Goal: Task Accomplishment & Management: Use online tool/utility

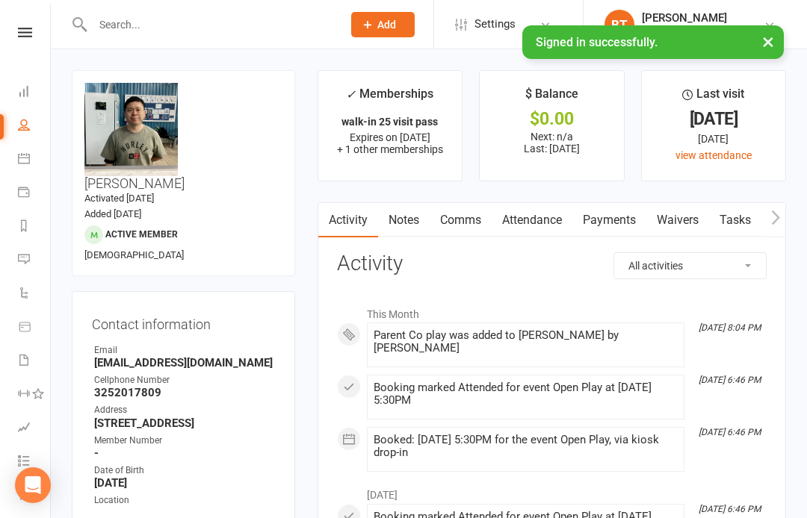
click at [25, 35] on icon at bounding box center [25, 33] width 14 height 10
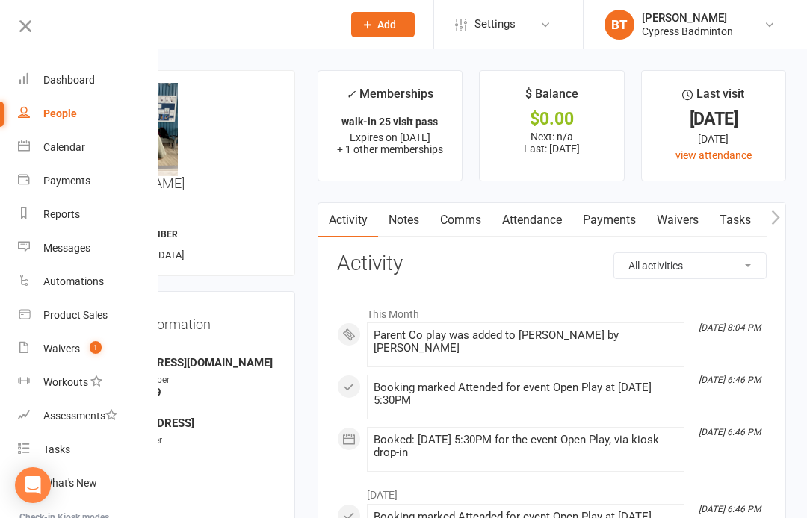
click at [113, 367] on link "Workouts" at bounding box center [88, 383] width 141 height 34
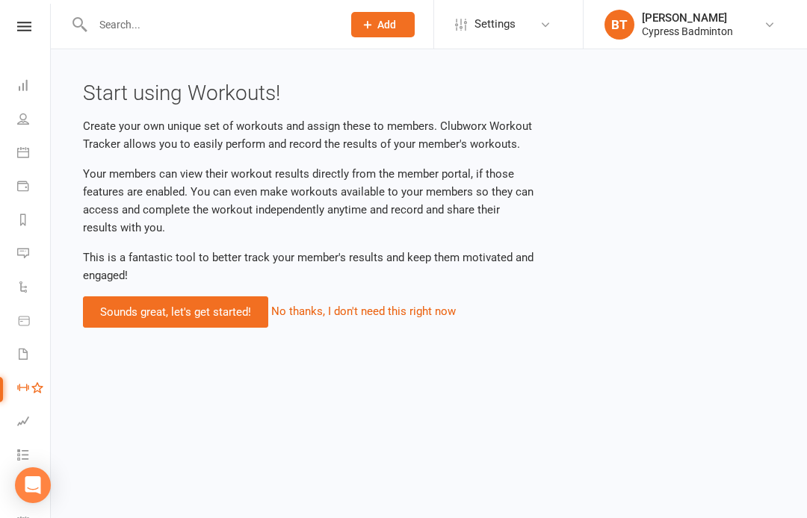
scroll to position [6, 1]
click at [24, 30] on icon at bounding box center [24, 27] width 14 height 10
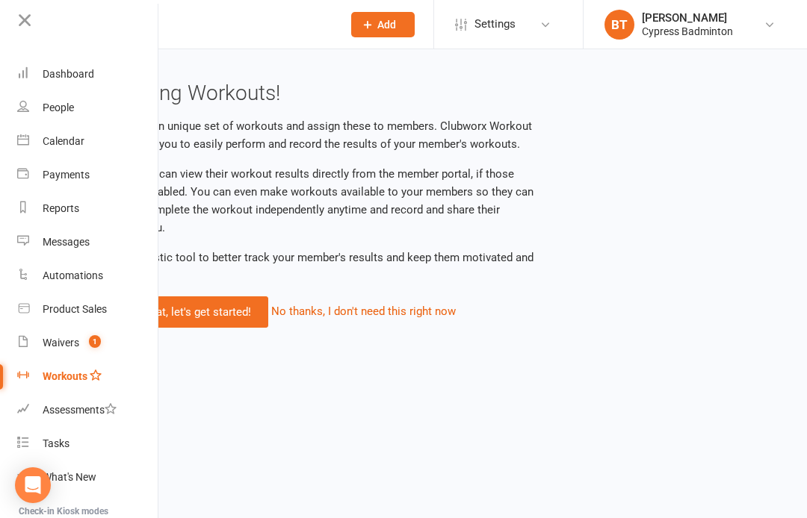
click at [61, 336] on link "Waivers 1" at bounding box center [87, 343] width 141 height 34
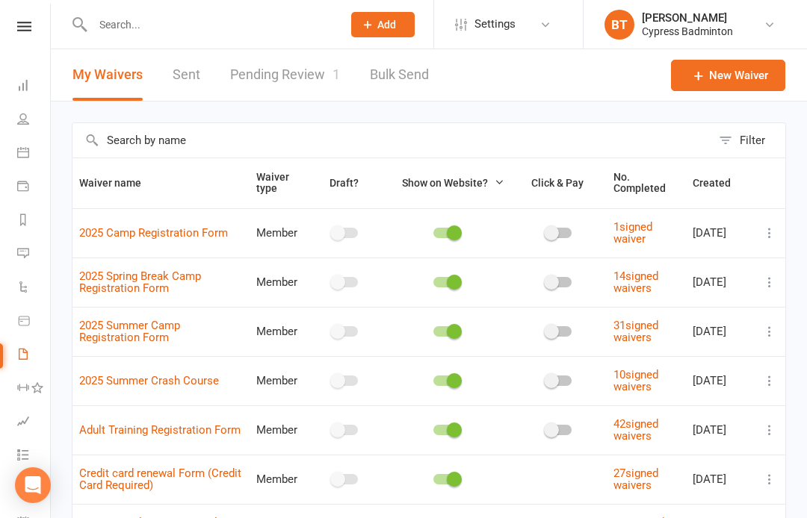
click at [28, 27] on icon at bounding box center [24, 27] width 14 height 10
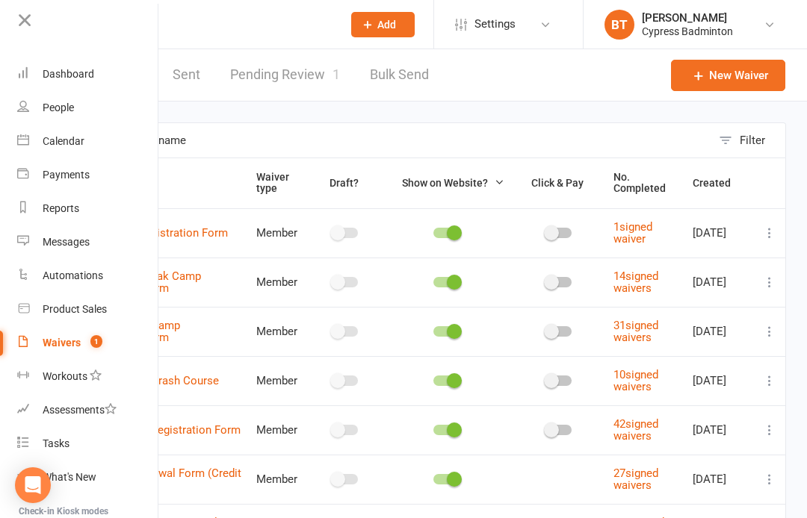
click at [66, 338] on div "Waivers" at bounding box center [62, 343] width 38 height 12
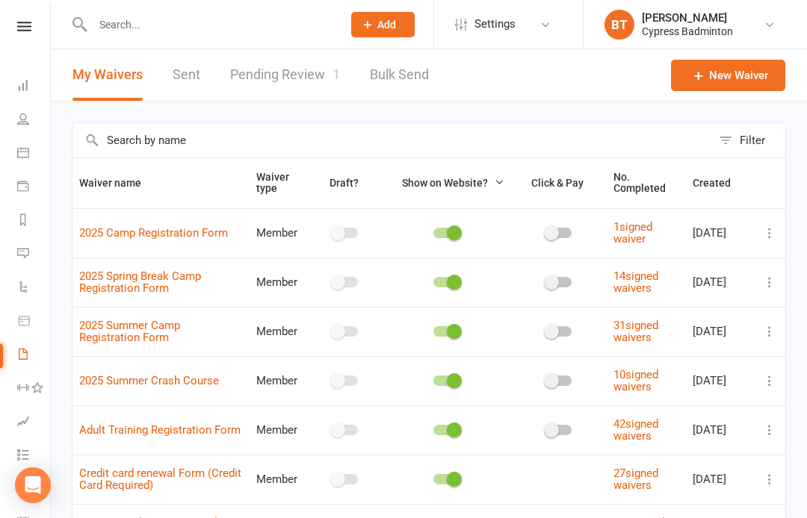
click at [283, 73] on link "Pending Review 1" at bounding box center [285, 75] width 110 height 52
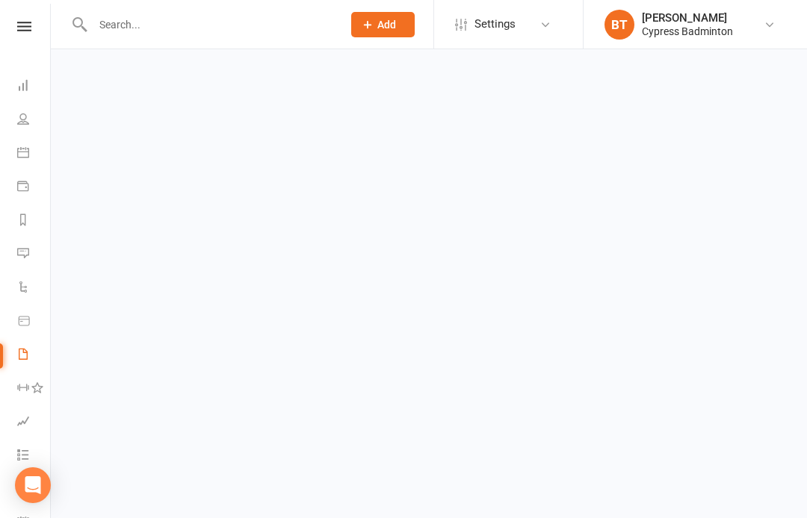
select select "50"
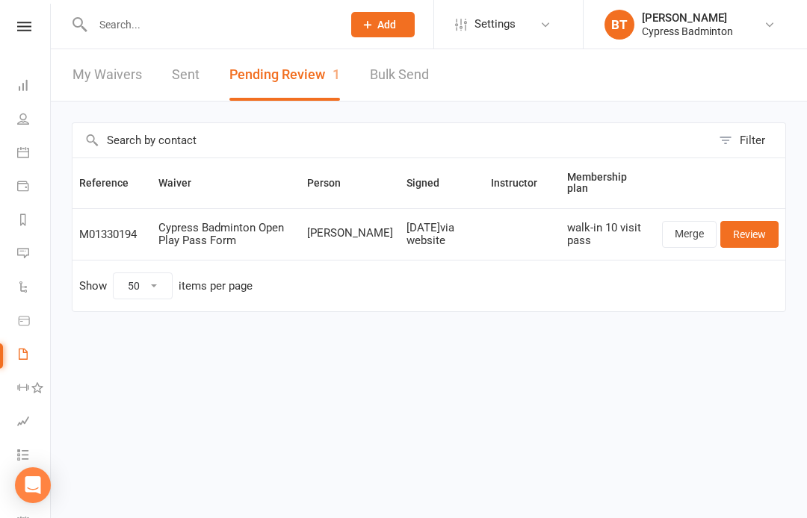
click at [752, 237] on link "Review" at bounding box center [749, 234] width 58 height 27
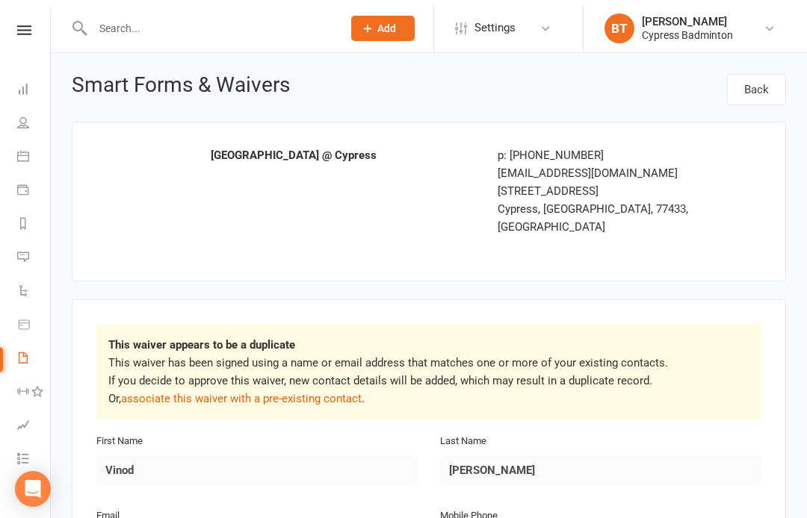
select select "50"
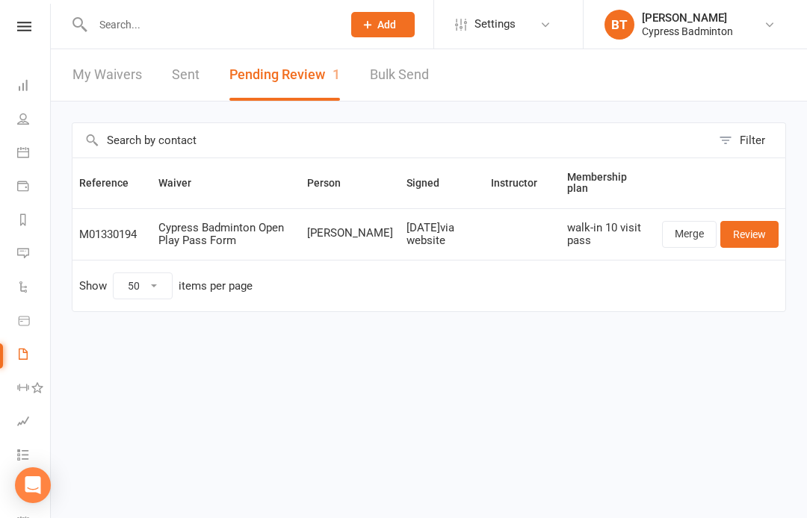
click at [690, 246] on link "Merge" at bounding box center [689, 234] width 55 height 27
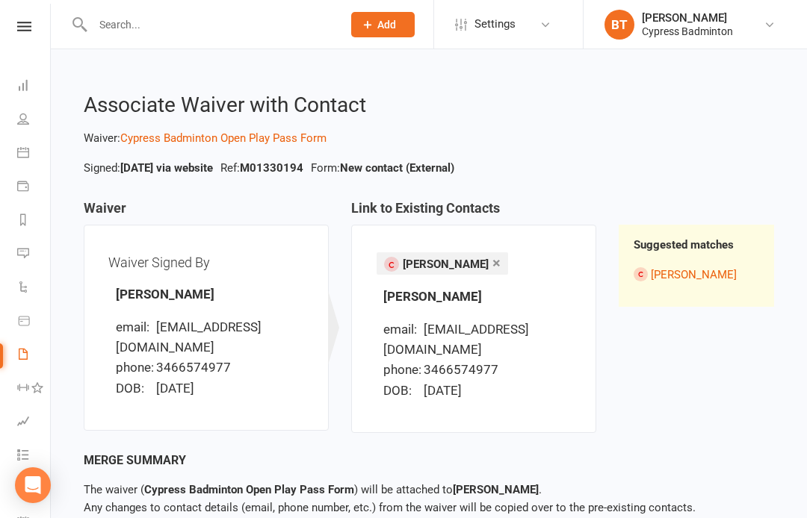
scroll to position [78, 0]
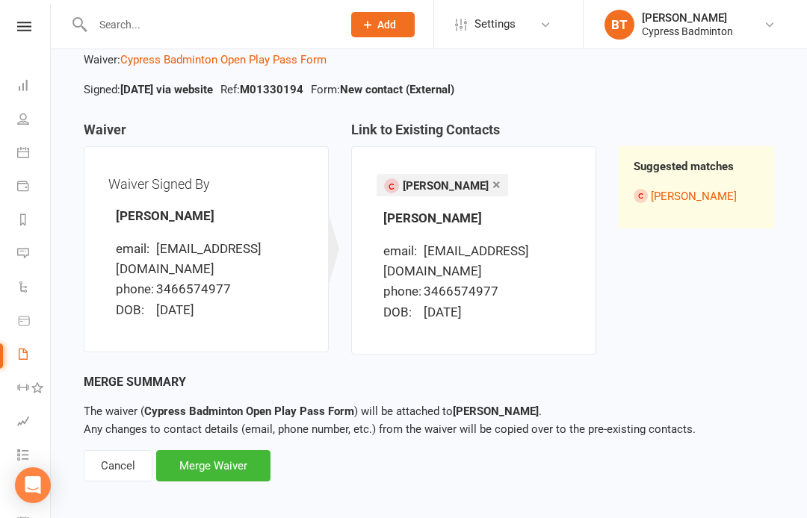
click at [232, 456] on div "Merge Waiver" at bounding box center [213, 466] width 114 height 31
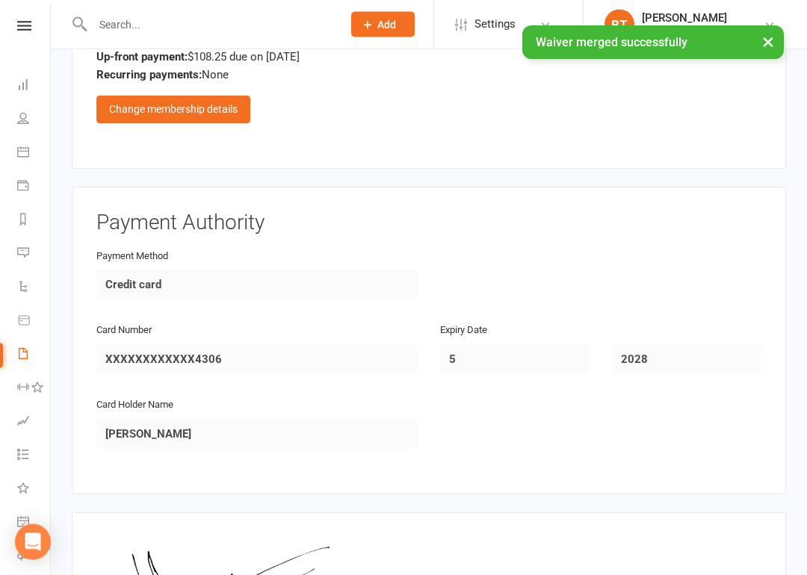
scroll to position [1920, 0]
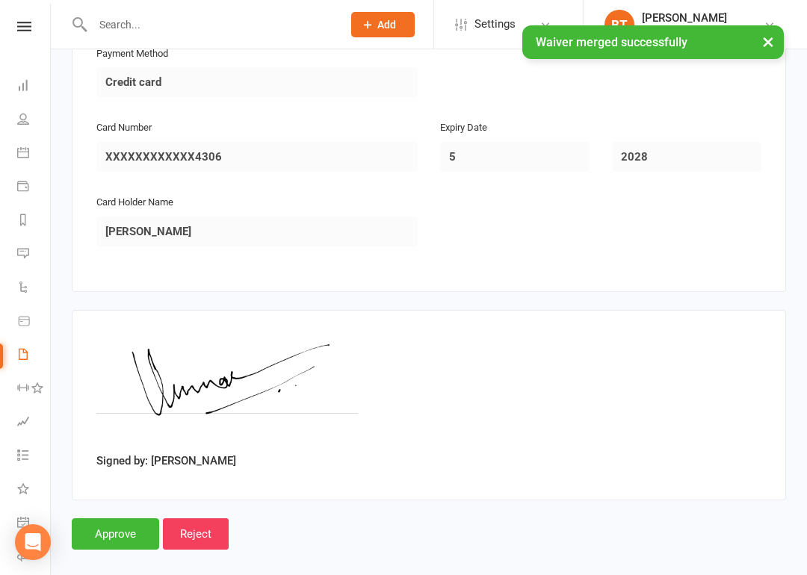
click at [105, 518] on input "Approve" at bounding box center [115, 533] width 87 height 31
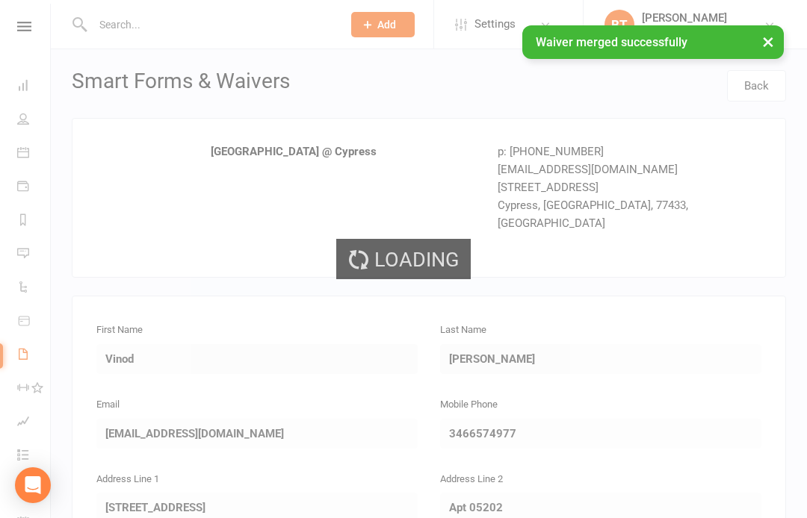
select select "50"
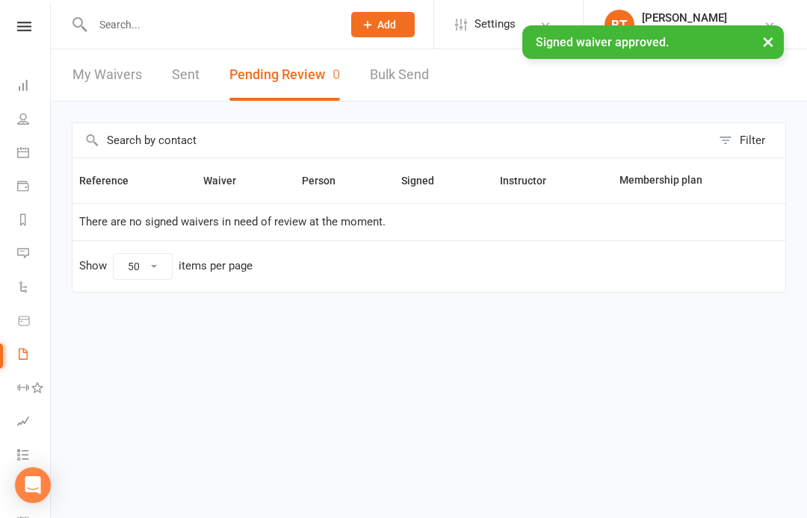
click at [21, 221] on icon at bounding box center [23, 220] width 12 height 12
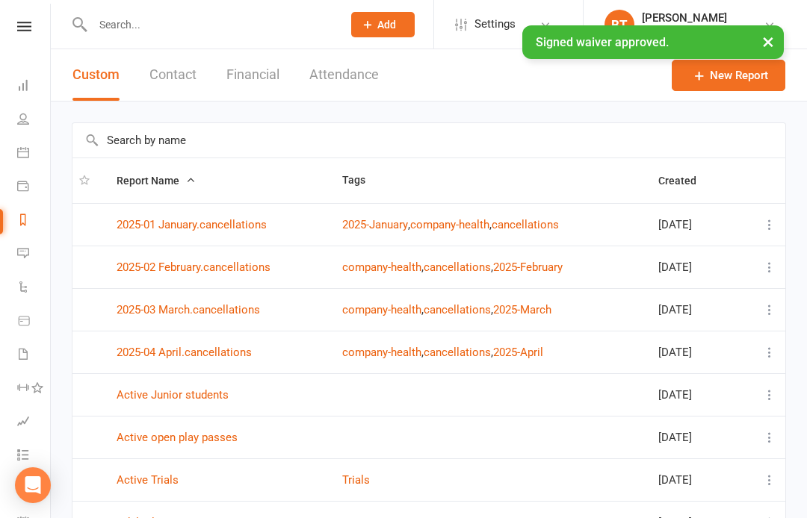
click at [255, 75] on button "Financial" at bounding box center [252, 75] width 53 height 52
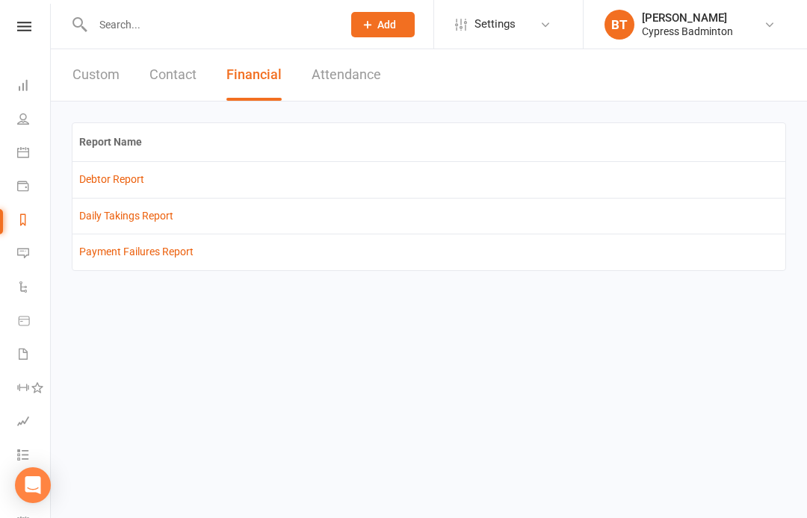
click at [108, 178] on link "Debtor Report" at bounding box center [111, 179] width 65 height 12
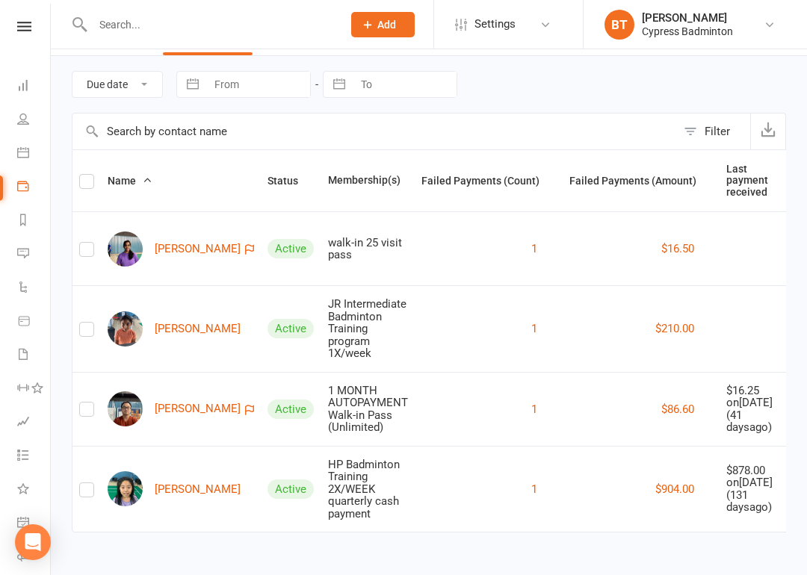
scroll to position [146, 0]
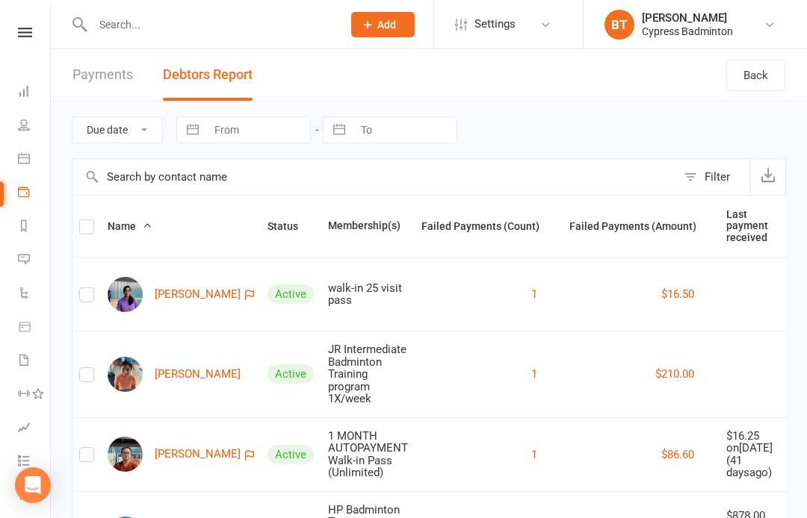
click at [230, 31] on input "text" at bounding box center [210, 24] width 244 height 21
click at [132, 18] on input "text" at bounding box center [210, 24] width 244 height 21
click at [18, 93] on icon at bounding box center [24, 91] width 12 height 12
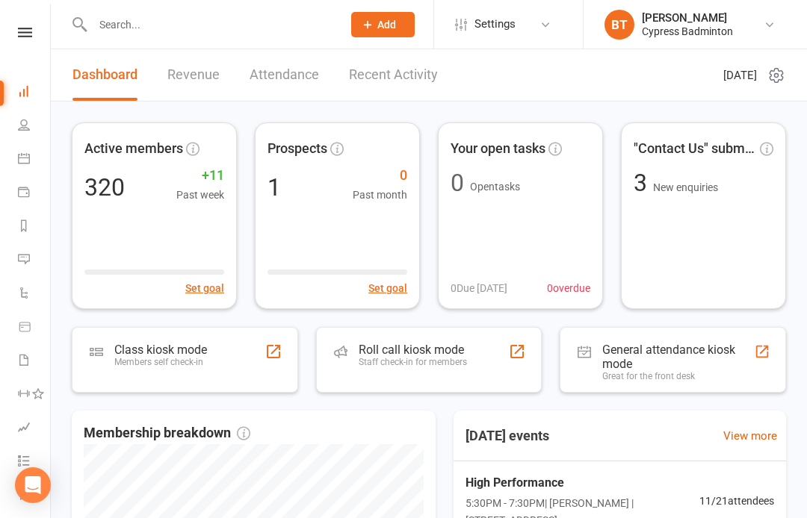
click at [480, 362] on div "Roll call kiosk mode Staff check-in for members" at bounding box center [429, 360] width 226 height 66
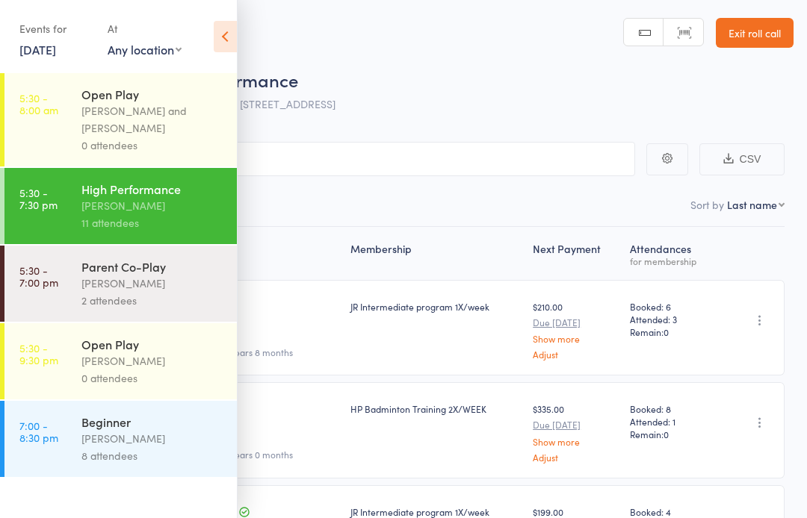
click at [202, 386] on div "0 attendees" at bounding box center [152, 378] width 143 height 17
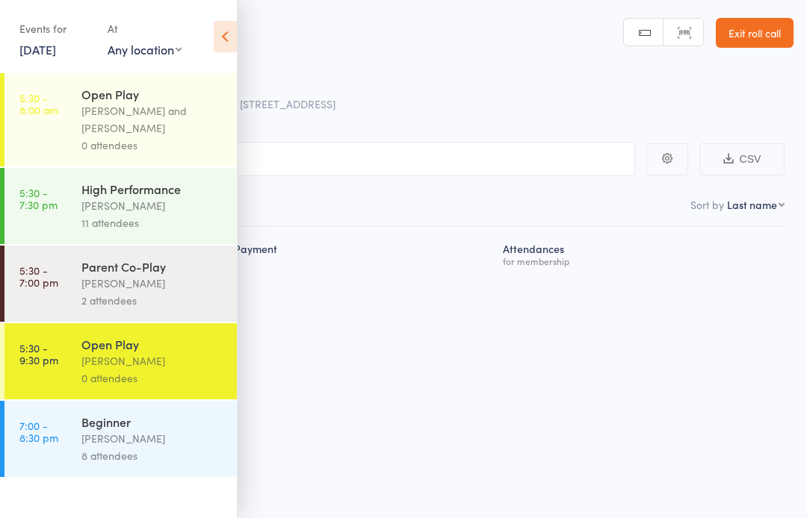
click at [226, 37] on icon at bounding box center [225, 36] width 23 height 31
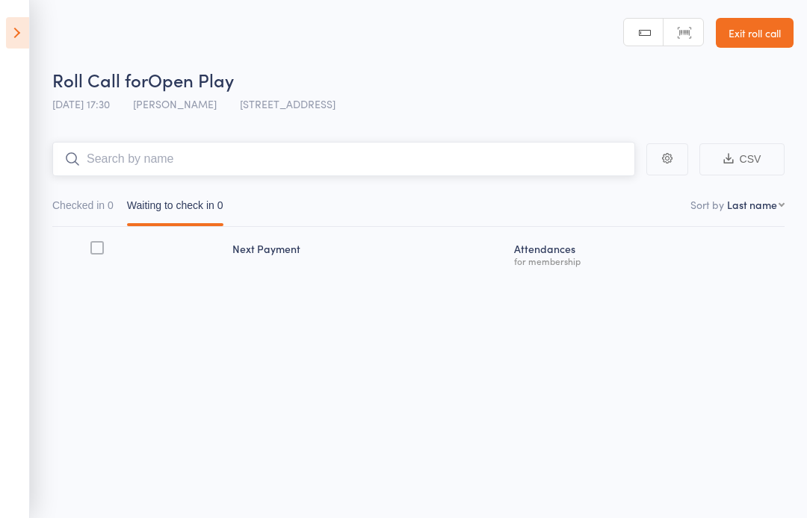
click at [581, 158] on input "search" at bounding box center [343, 159] width 583 height 34
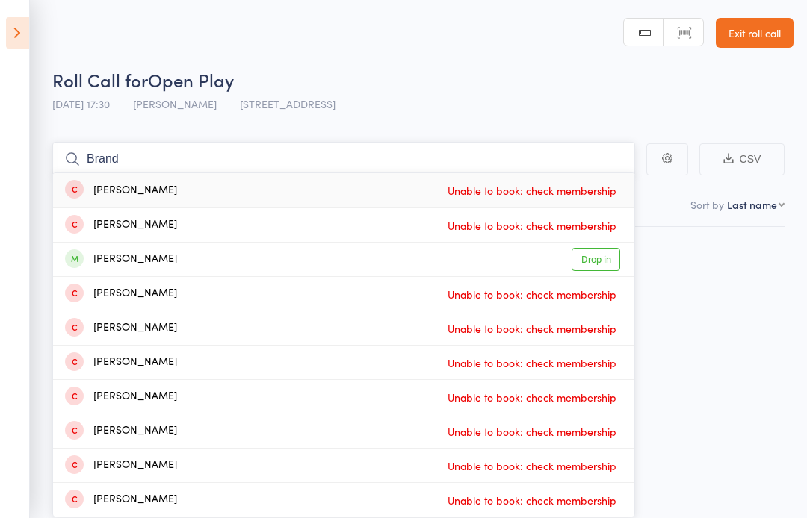
type input "Brand"
click at [616, 252] on link "Drop in" at bounding box center [596, 259] width 49 height 23
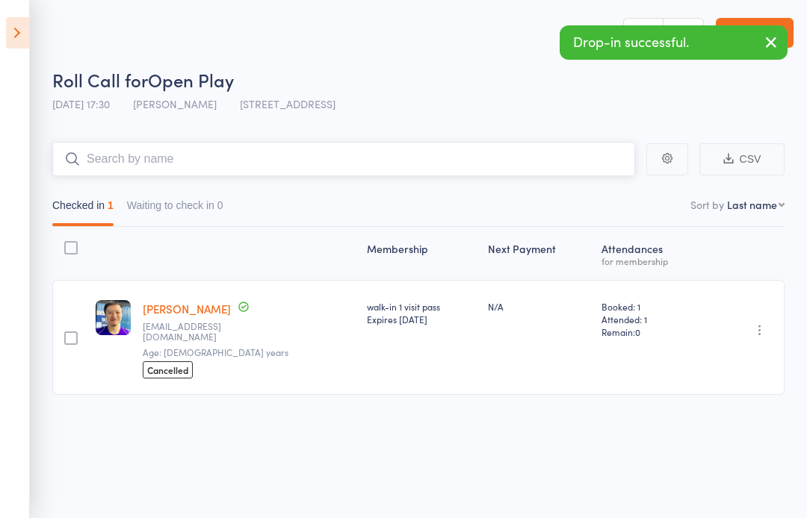
click at [451, 155] on input "search" at bounding box center [343, 159] width 583 height 34
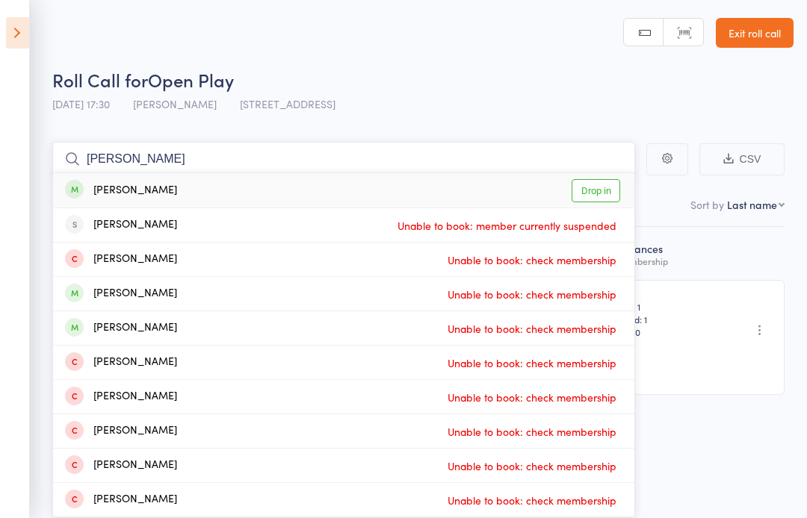
type input "Anders"
click at [614, 183] on link "Drop in" at bounding box center [596, 190] width 49 height 23
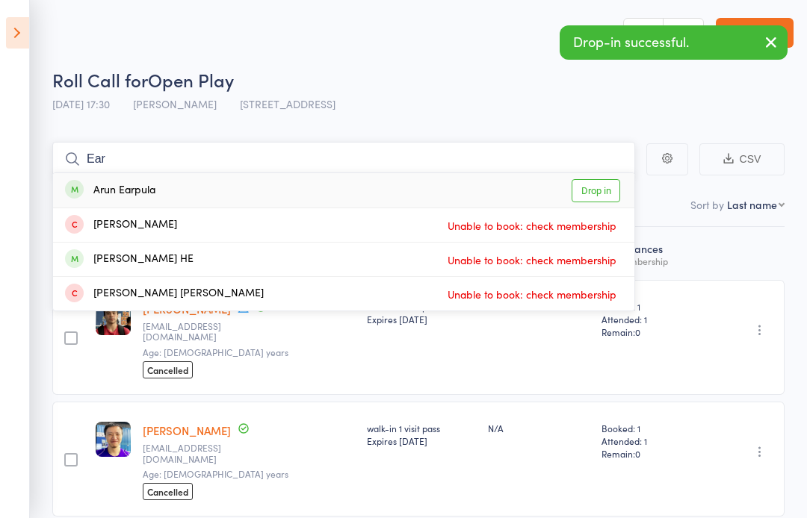
type input "Ear"
click at [610, 202] on link "Drop in" at bounding box center [596, 190] width 49 height 23
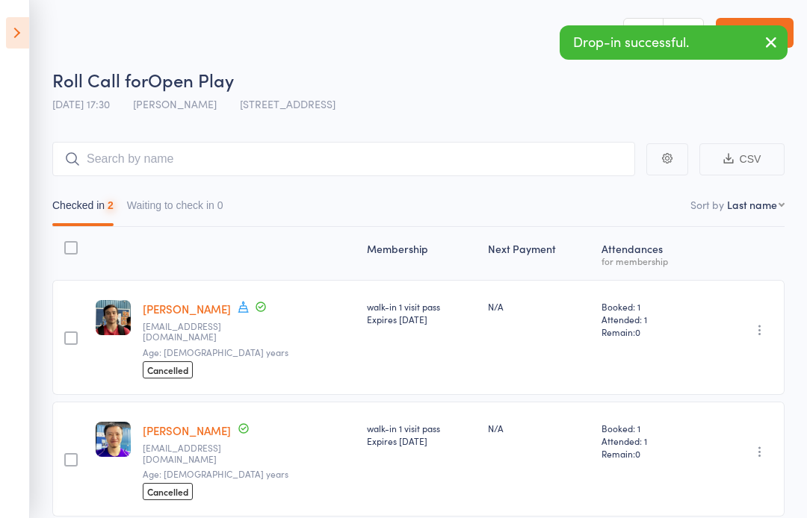
click at [754, 208] on select "First name Last name Birthday today? Behind on payments? Check in time Next pay…" at bounding box center [756, 204] width 58 height 15
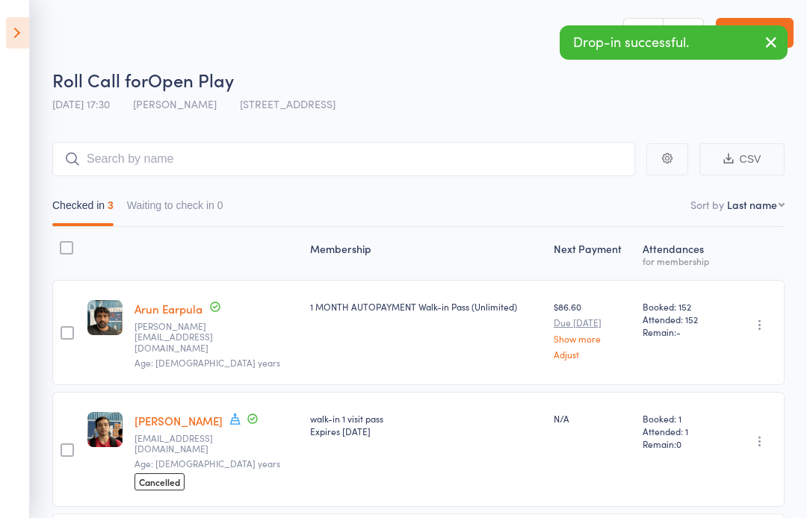
select select "4"
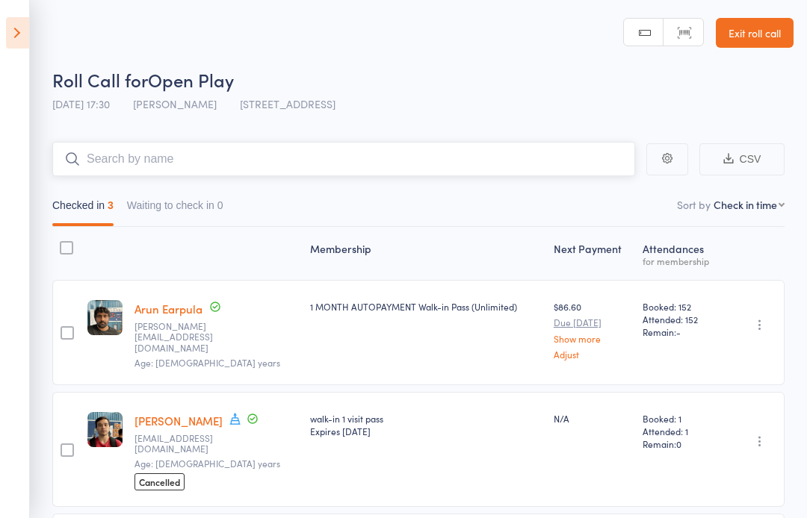
click at [445, 154] on input "search" at bounding box center [343, 159] width 583 height 34
click at [510, 159] on input "search" at bounding box center [343, 159] width 583 height 34
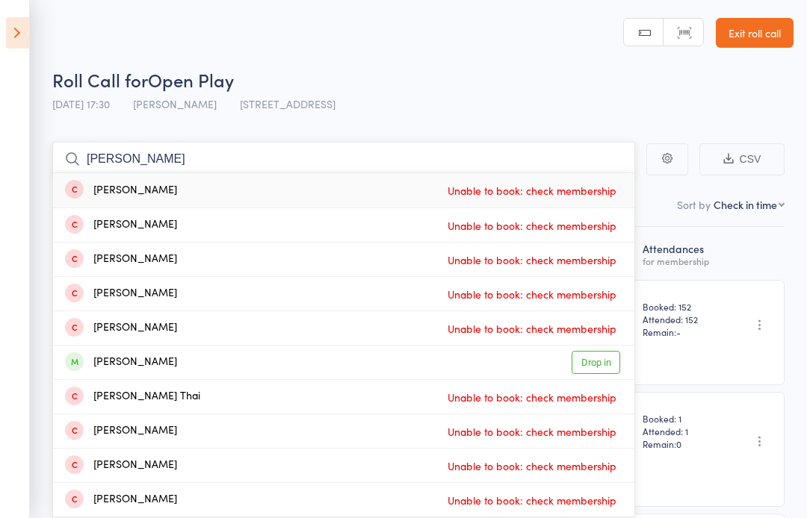
type input "Anh"
click at [601, 365] on link "Drop in" at bounding box center [596, 362] width 49 height 23
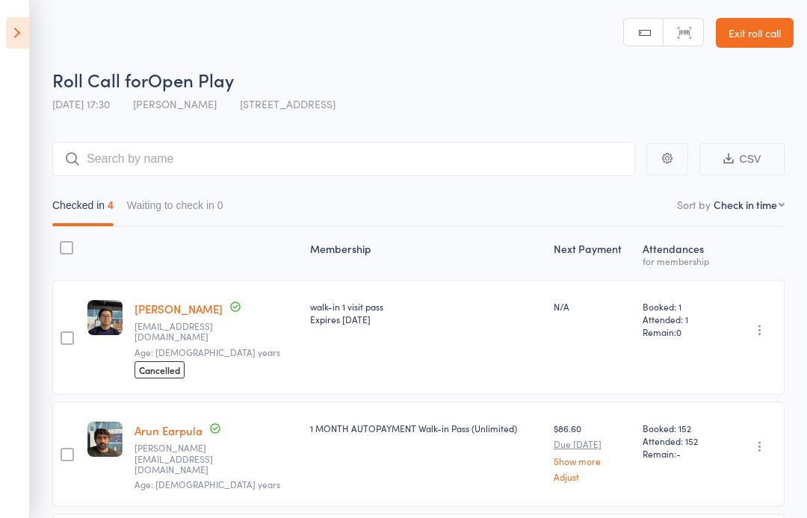
click at [19, 22] on icon at bounding box center [17, 32] width 23 height 31
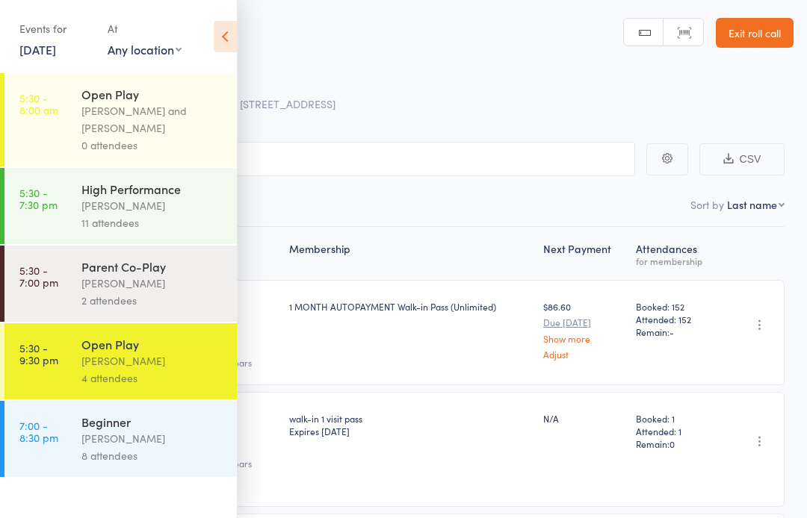
click at [225, 18] on div "Events for 15 Aug, 2025 15 Aug, 2025 August 2025 Sun Mon Tue Wed Thu Fri Sat 31…" at bounding box center [118, 37] width 237 height 75
click at [215, 28] on icon at bounding box center [225, 36] width 23 height 31
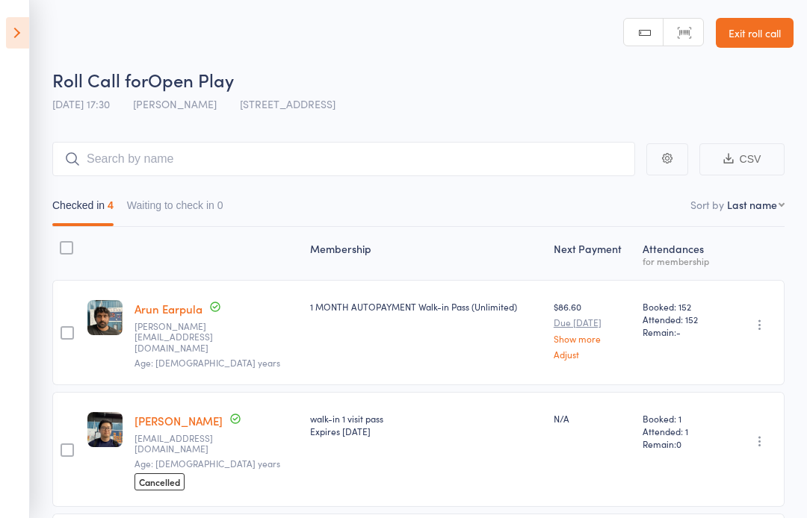
click at [784, 36] on link "Exit roll call" at bounding box center [755, 33] width 78 height 30
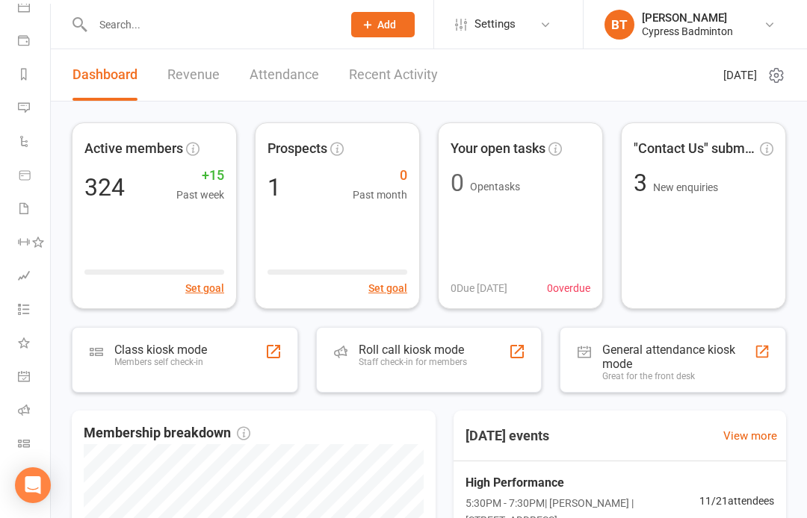
scroll to position [152, 0]
click at [34, 445] on link "Class check-in" at bounding box center [35, 446] width 34 height 34
click at [38, 443] on link "Class check-in" at bounding box center [35, 446] width 34 height 34
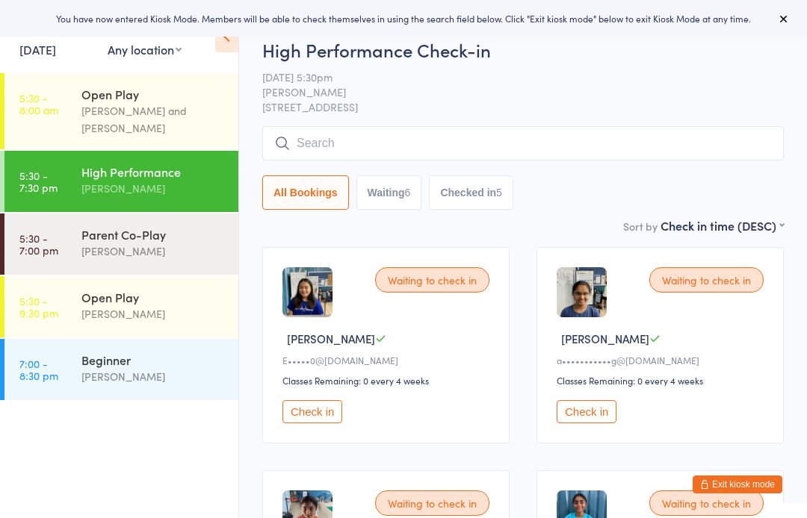
click at [23, 53] on link "[DATE]" at bounding box center [37, 49] width 37 height 16
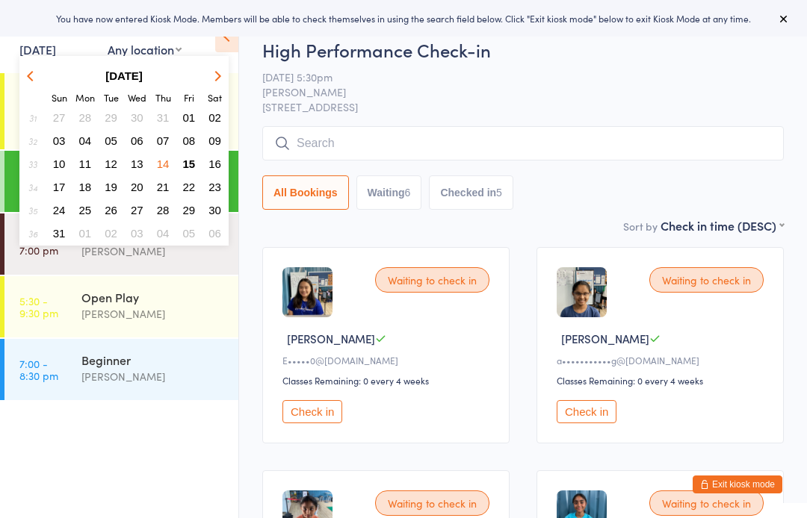
click at [170, 162] on button "14" at bounding box center [163, 164] width 23 height 20
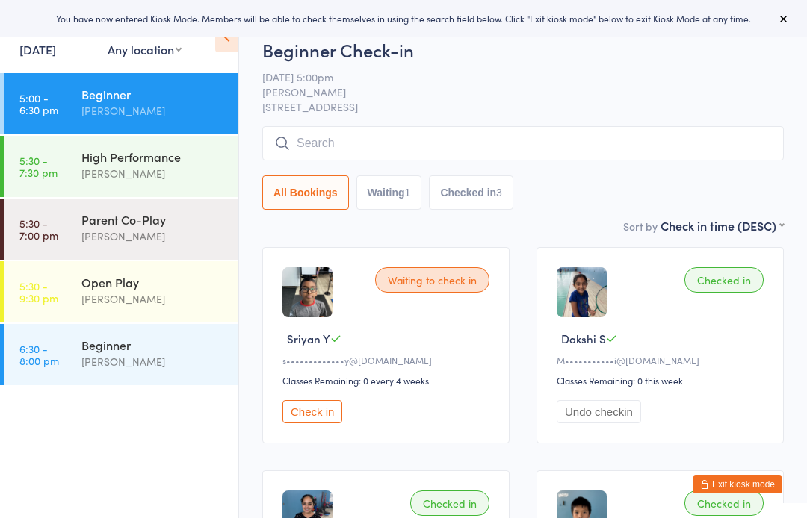
click at [185, 293] on div "[PERSON_NAME]" at bounding box center [153, 299] width 144 height 17
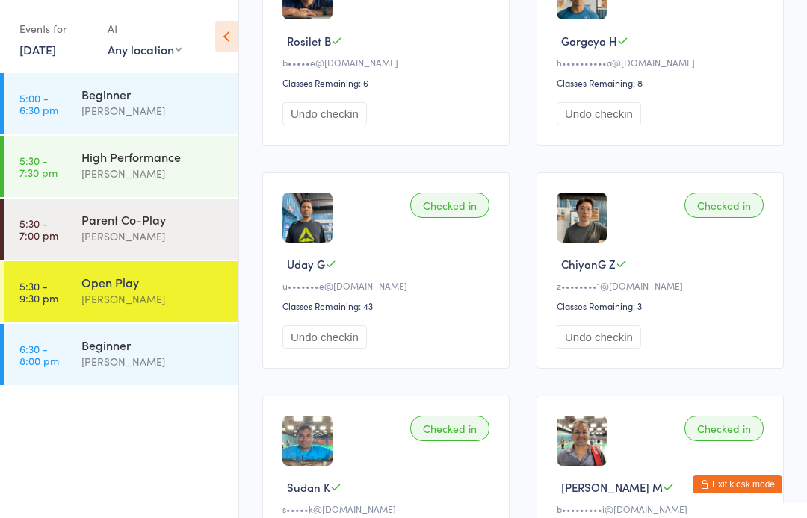
scroll to position [2752, 0]
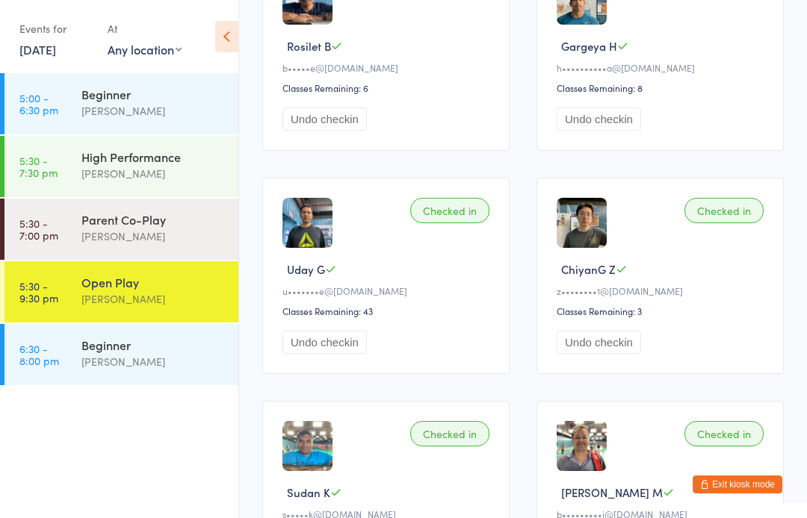
click at [613, 131] on button "Undo checkin" at bounding box center [599, 119] width 84 height 23
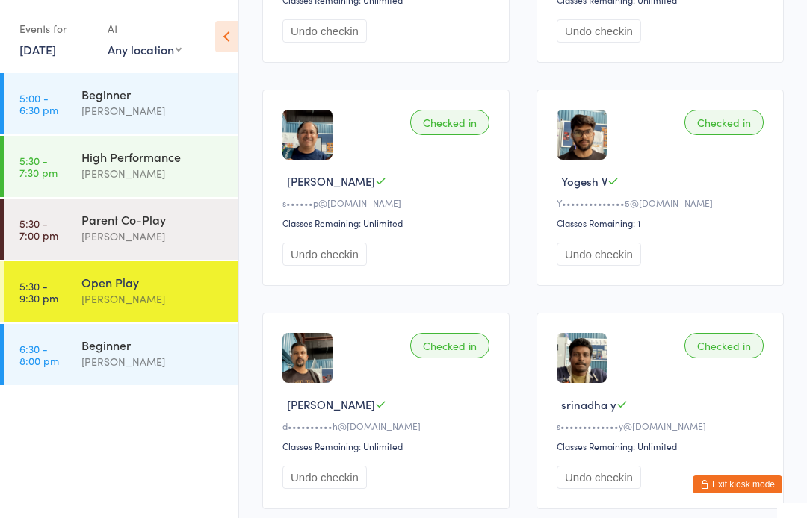
scroll to position [605, 0]
click at [40, 34] on div "Events for" at bounding box center [55, 28] width 73 height 25
click at [56, 58] on link "14 Aug, 2025" at bounding box center [37, 49] width 37 height 16
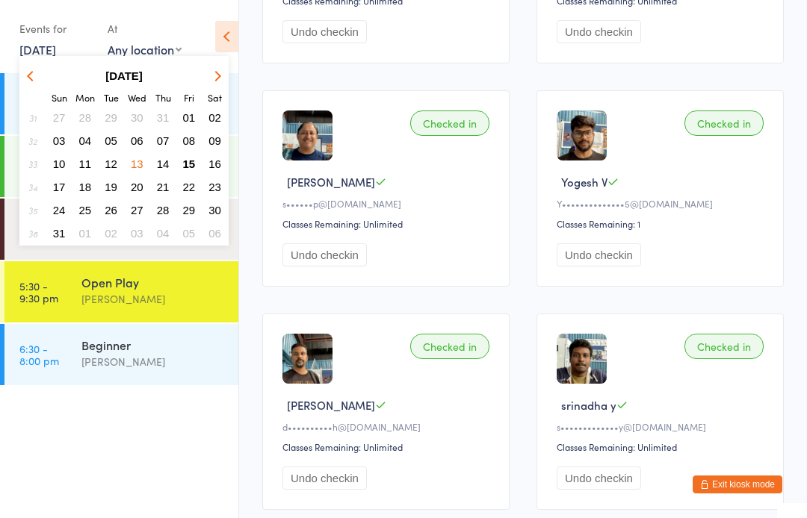
click at [191, 165] on span "15" at bounding box center [189, 164] width 13 height 13
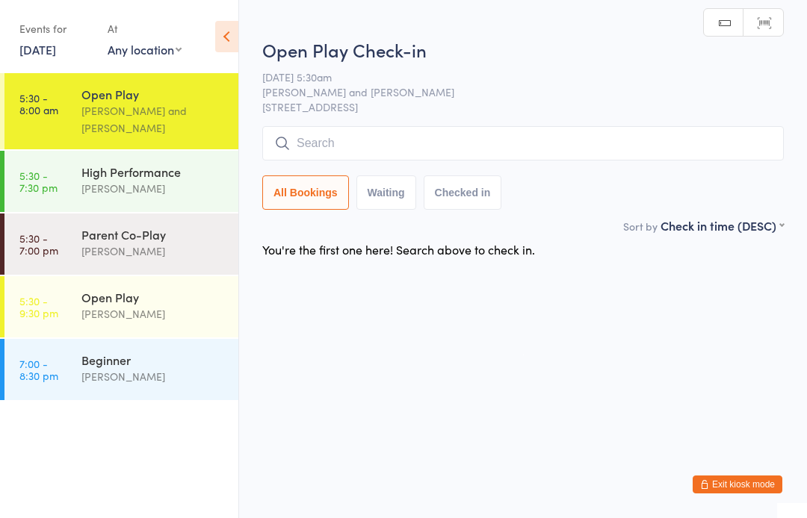
click at [179, 315] on div "[PERSON_NAME]" at bounding box center [153, 314] width 144 height 17
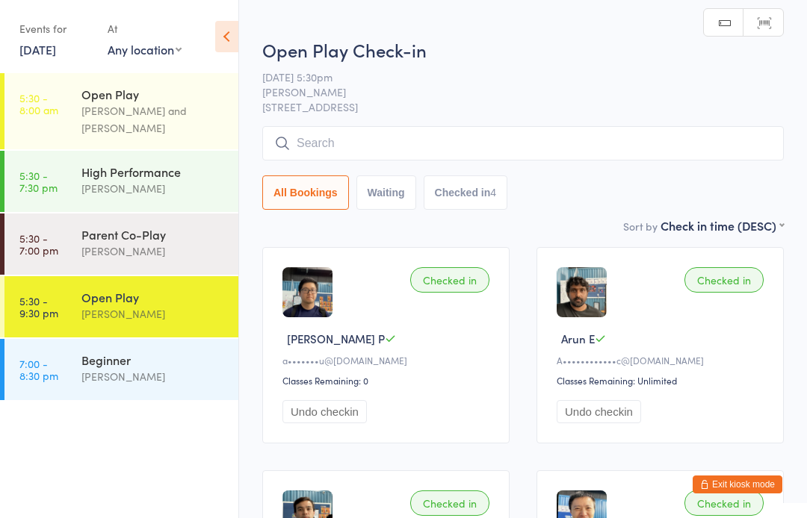
click at [574, 144] on input "search" at bounding box center [522, 143] width 521 height 34
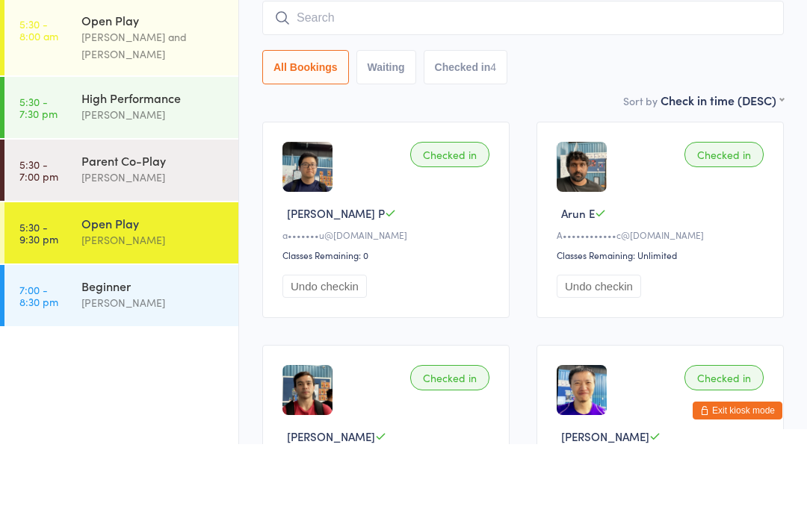
scroll to position [54, 0]
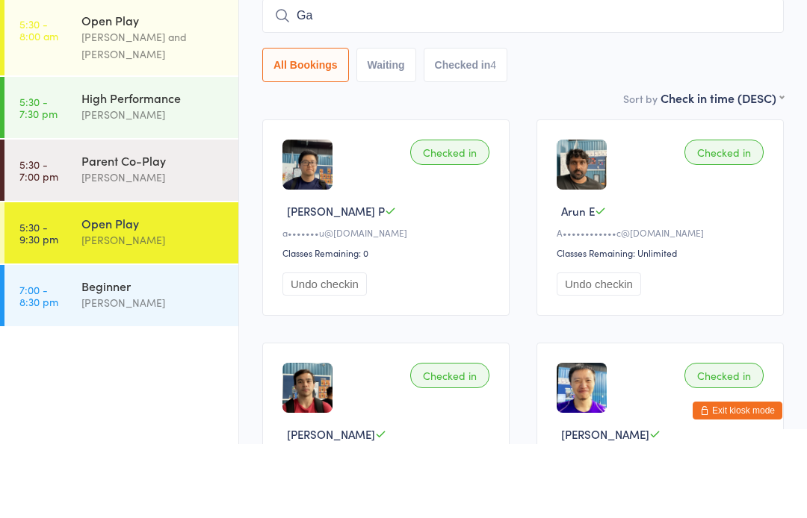
type input "G"
type input "[PERSON_NAME]"
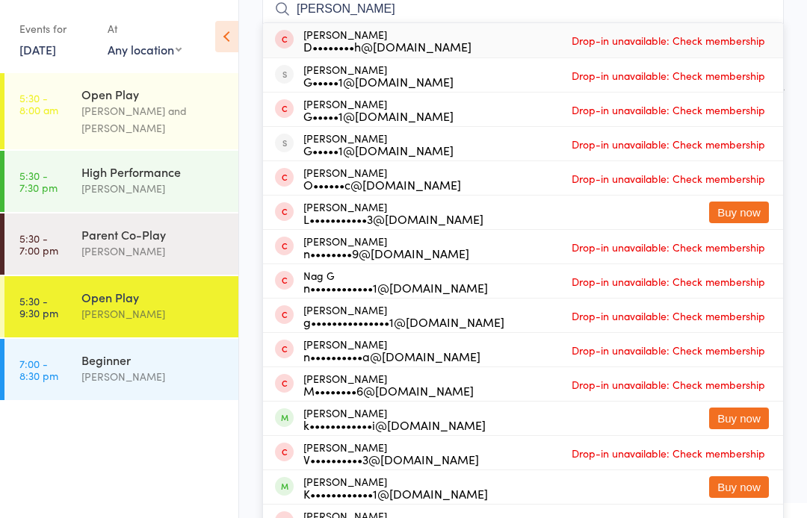
scroll to position [127, 0]
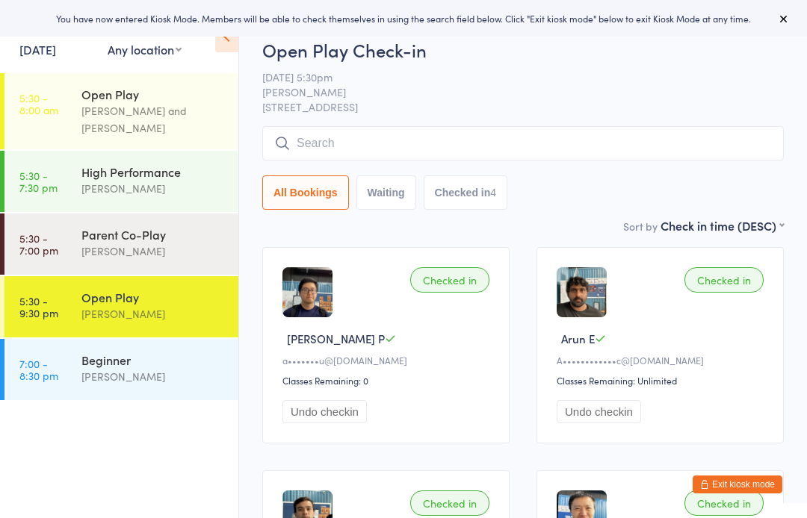
click at [77, 306] on link "5:30 - 9:30 pm Open Play [PERSON_NAME]" at bounding box center [121, 306] width 234 height 61
click at [696, 157] on input "search" at bounding box center [522, 143] width 521 height 34
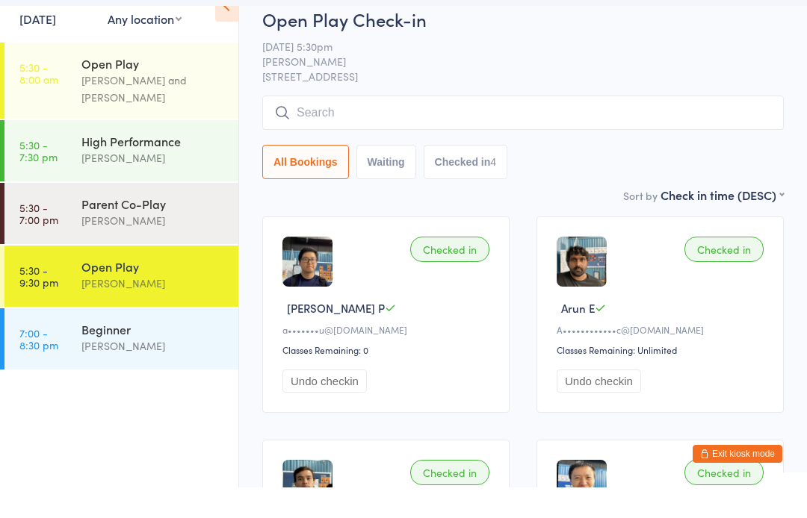
scroll to position [54, 0]
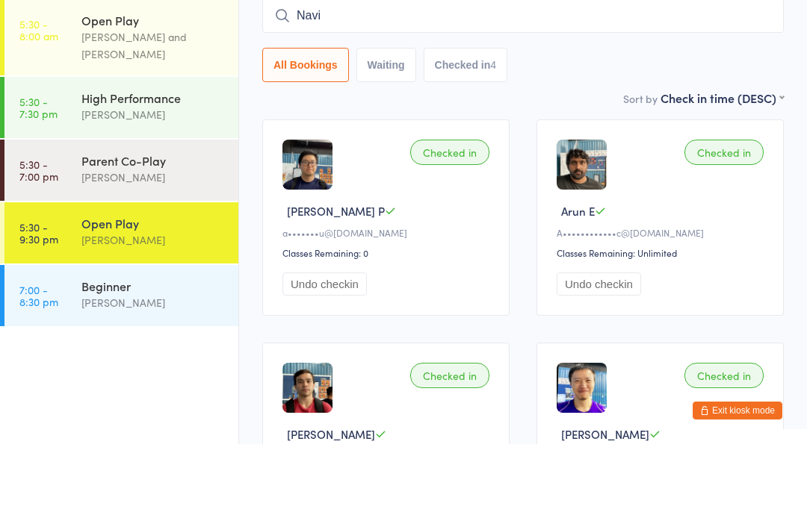
type input "[PERSON_NAME]"
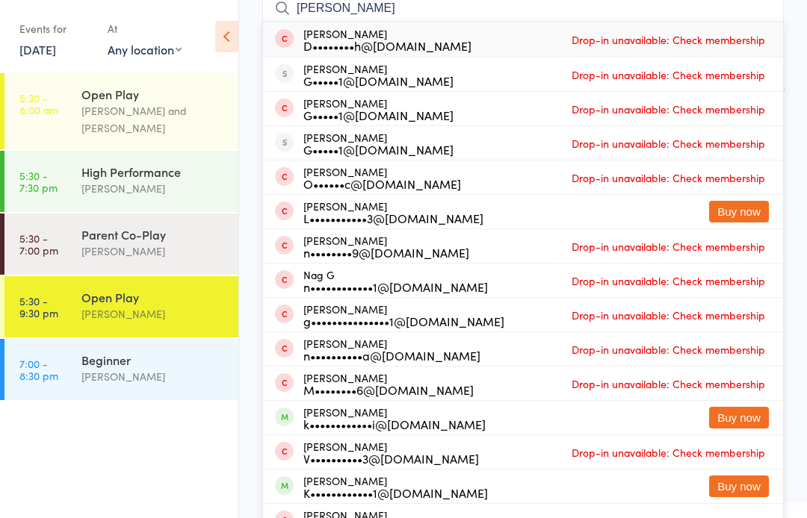
scroll to position [127, 0]
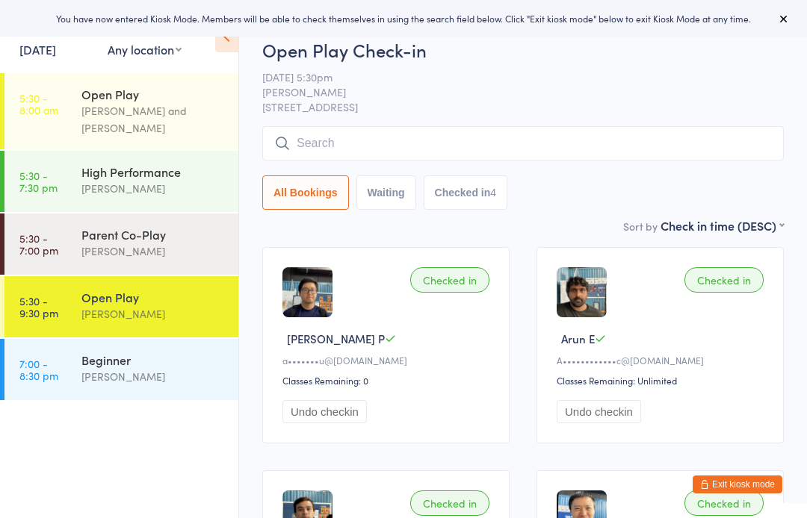
click at [337, 141] on input "search" at bounding box center [522, 143] width 521 height 34
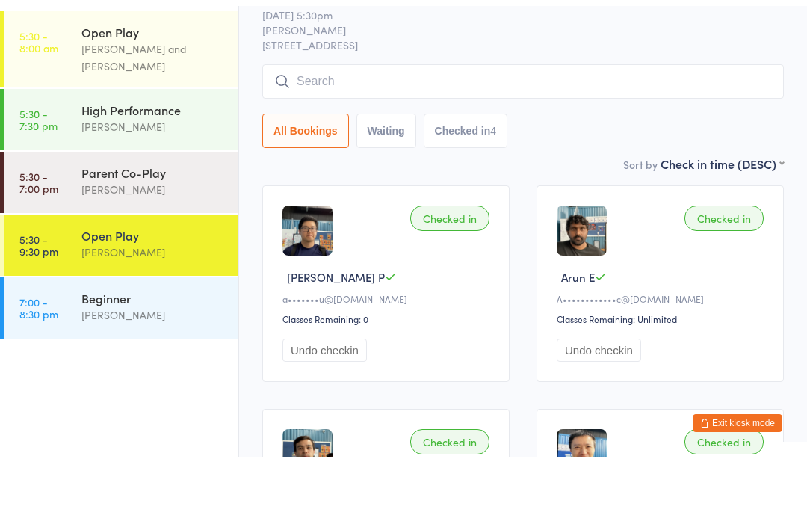
scroll to position [54, 0]
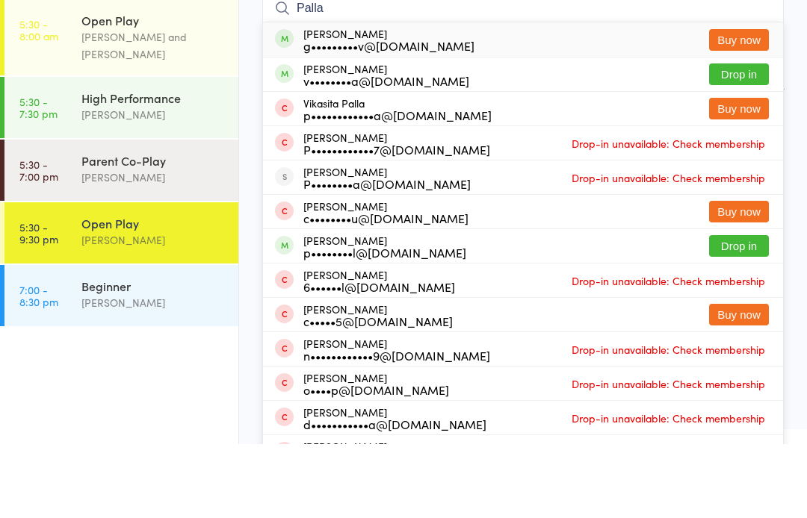
type input "Palla"
click at [732, 137] on button "Drop in" at bounding box center [739, 148] width 60 height 22
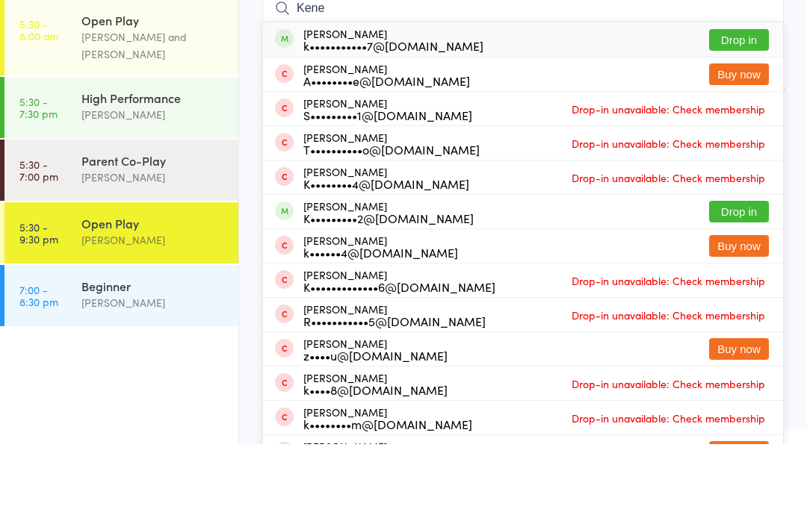
type input "Kene"
click at [752, 103] on button "Drop in" at bounding box center [739, 114] width 60 height 22
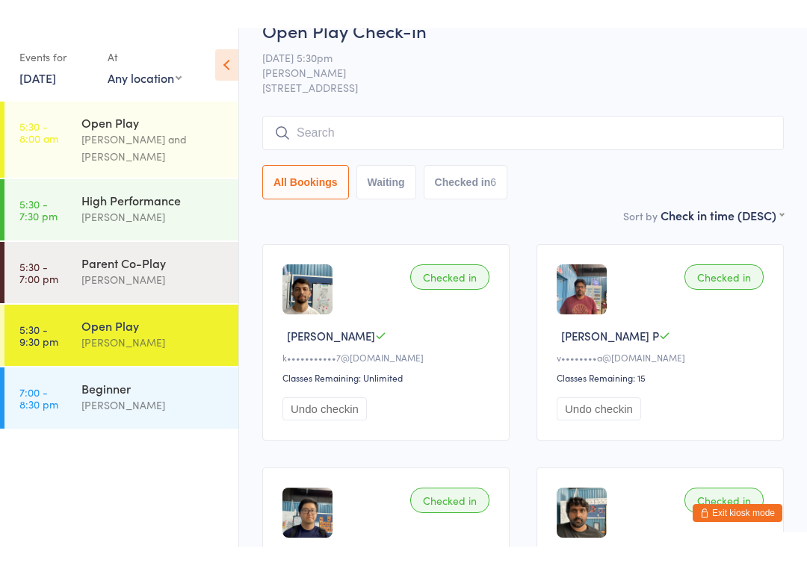
scroll to position [0, 0]
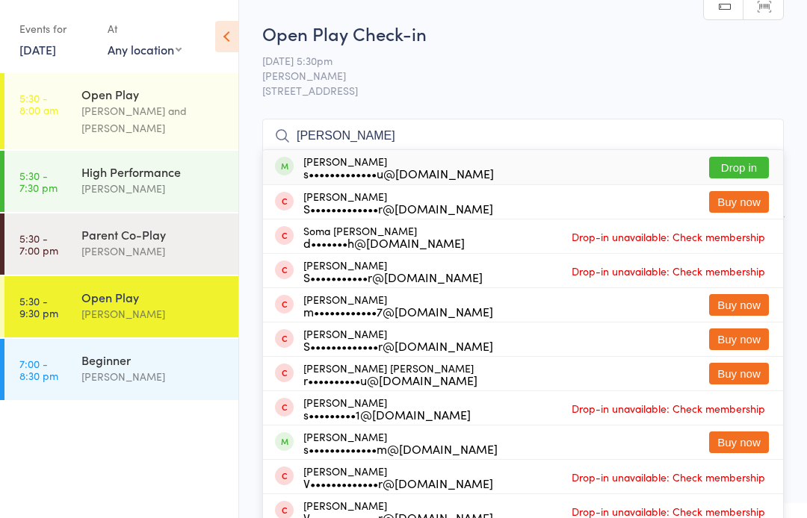
type input "Sekar"
click at [749, 176] on button "Drop in" at bounding box center [739, 168] width 60 height 22
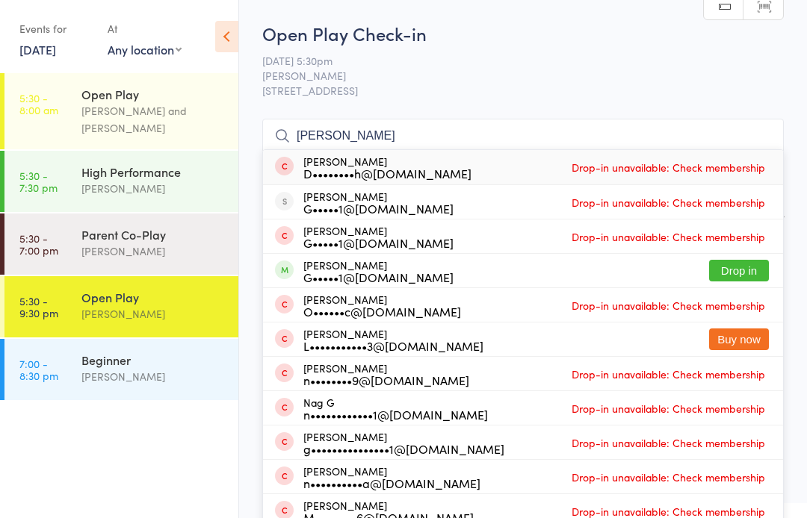
type input "Navin"
click at [752, 271] on button "Drop in" at bounding box center [739, 271] width 60 height 22
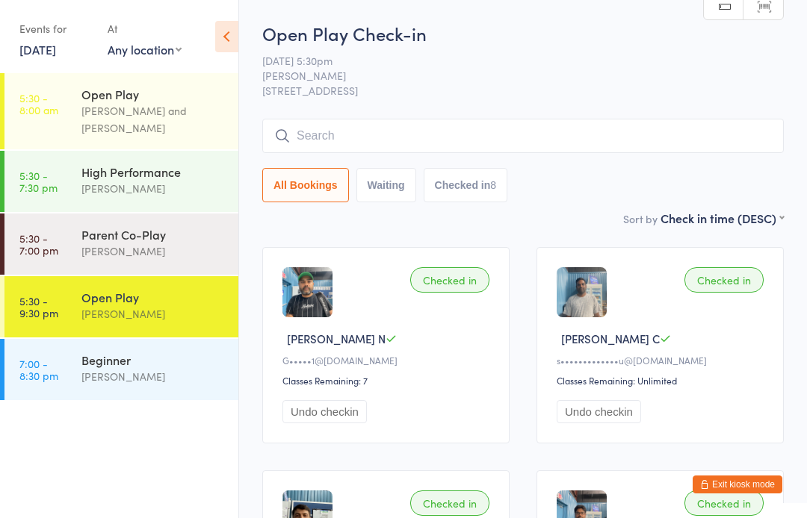
click at [173, 356] on div "Beginner" at bounding box center [153, 360] width 144 height 16
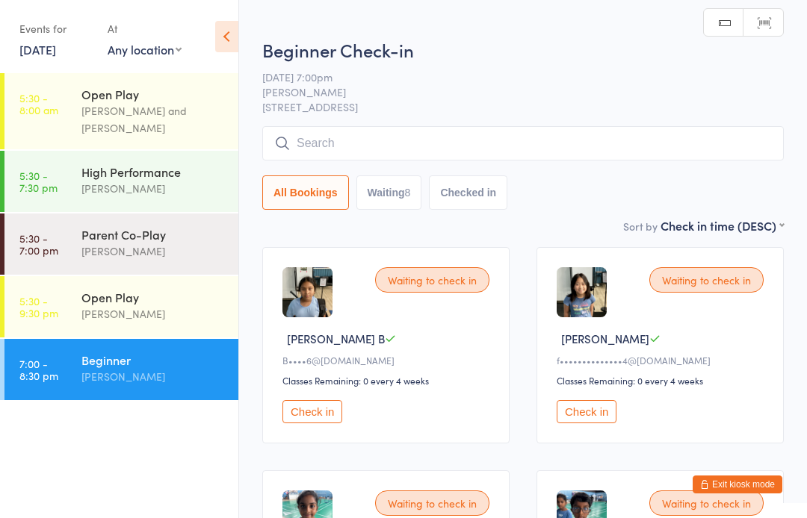
click at [185, 242] on div "Parent Co-Play" at bounding box center [153, 234] width 144 height 16
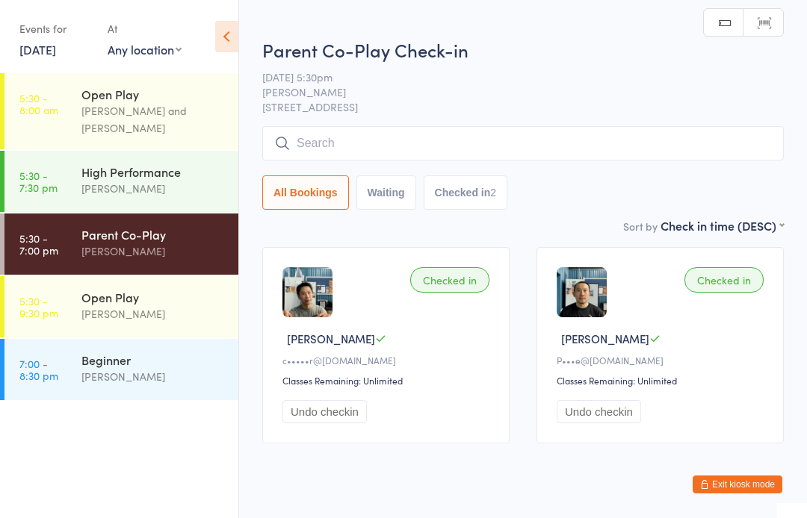
click at [185, 183] on div "[PERSON_NAME]" at bounding box center [153, 188] width 144 height 17
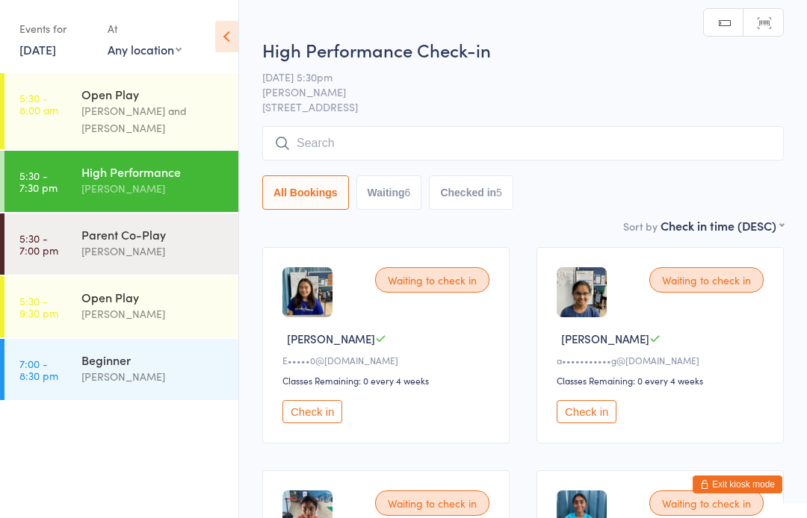
click at [56, 57] on link "[DATE]" at bounding box center [37, 49] width 37 height 16
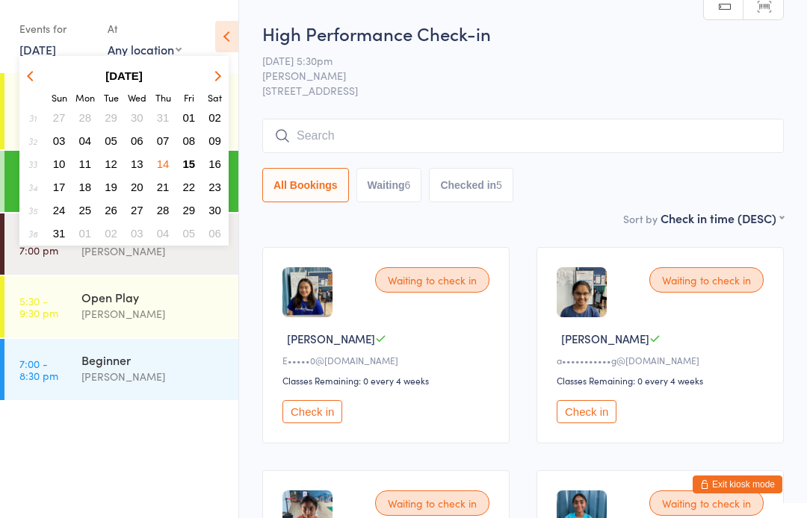
click at [217, 161] on span "16" at bounding box center [214, 164] width 13 height 13
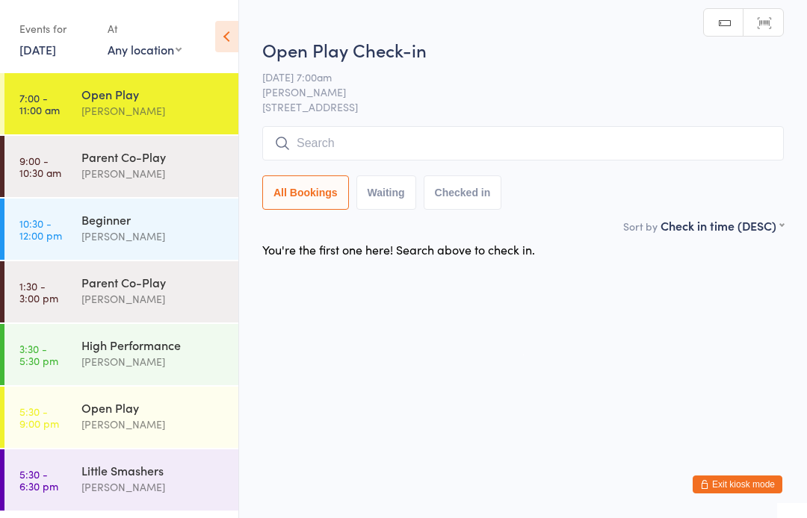
click at [56, 56] on link "16 Aug, 2025" at bounding box center [37, 49] width 37 height 16
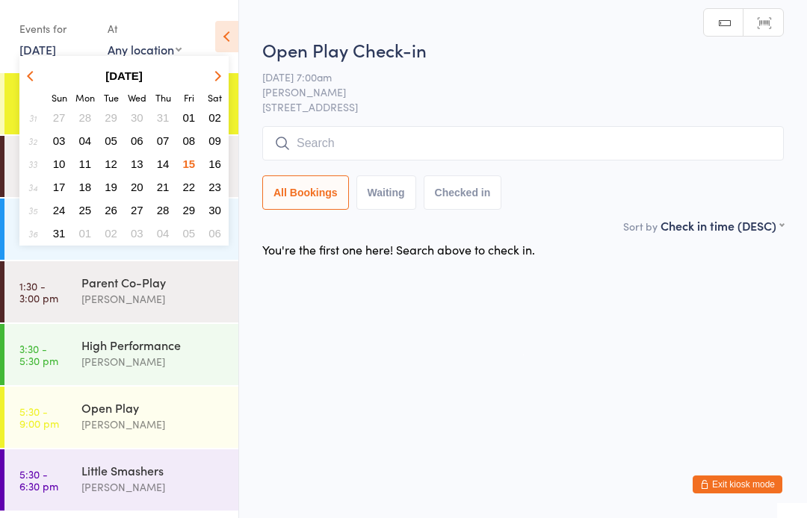
click at [196, 167] on span "15" at bounding box center [189, 164] width 13 height 13
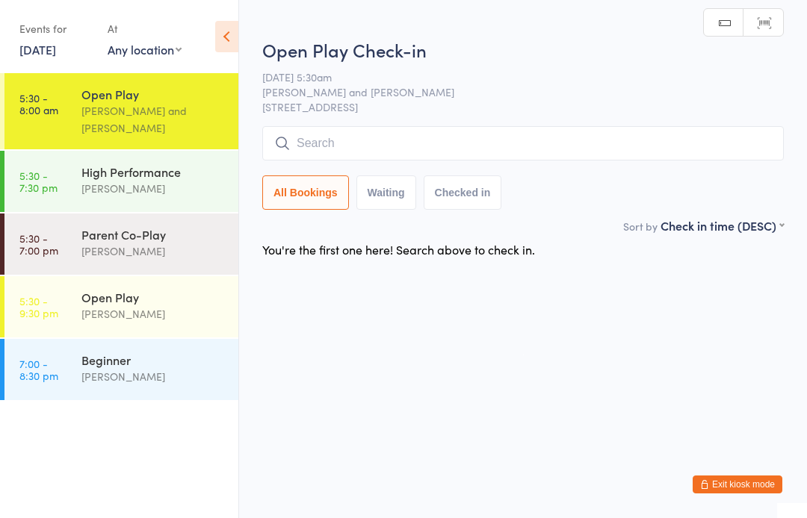
click at [206, 318] on div "[PERSON_NAME]" at bounding box center [153, 314] width 144 height 17
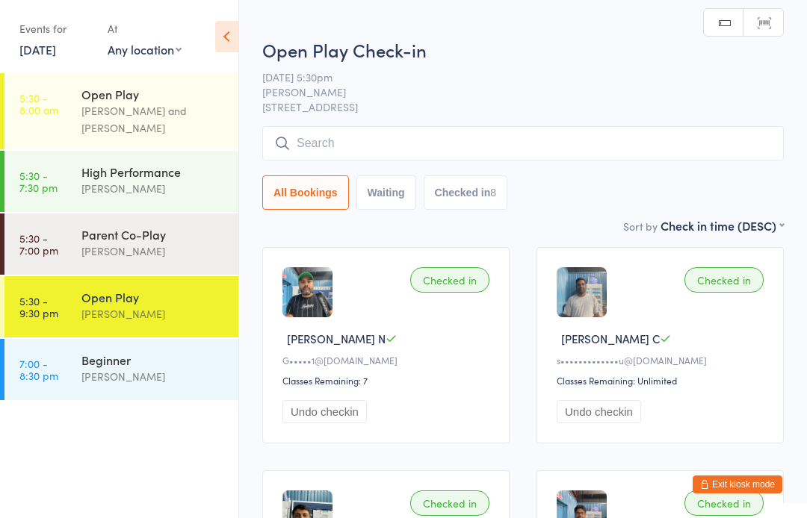
click at [179, 238] on div "Parent Co-Play" at bounding box center [153, 234] width 144 height 16
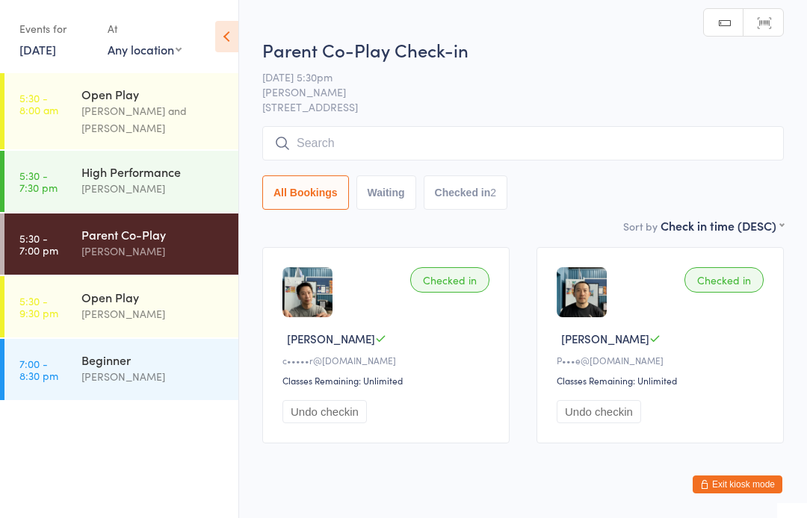
click at [191, 180] on div "High Performance" at bounding box center [153, 172] width 144 height 16
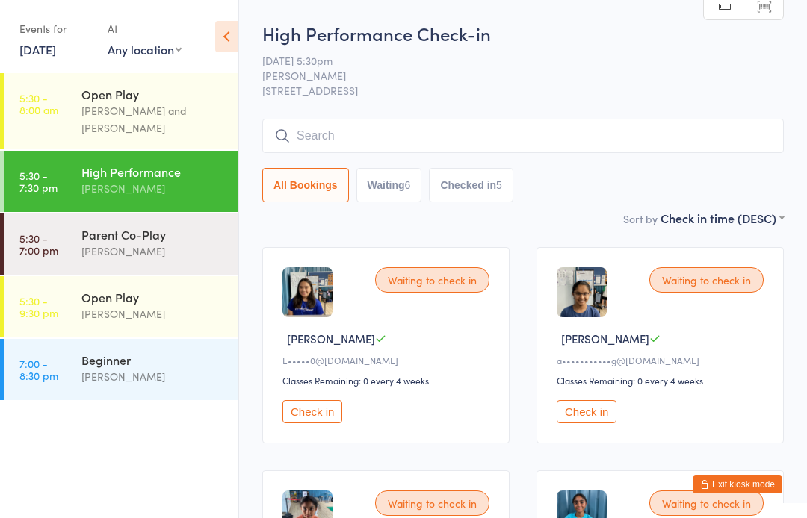
click at [168, 341] on div "Beginner Alfian Eko Prasetya" at bounding box center [159, 368] width 157 height 59
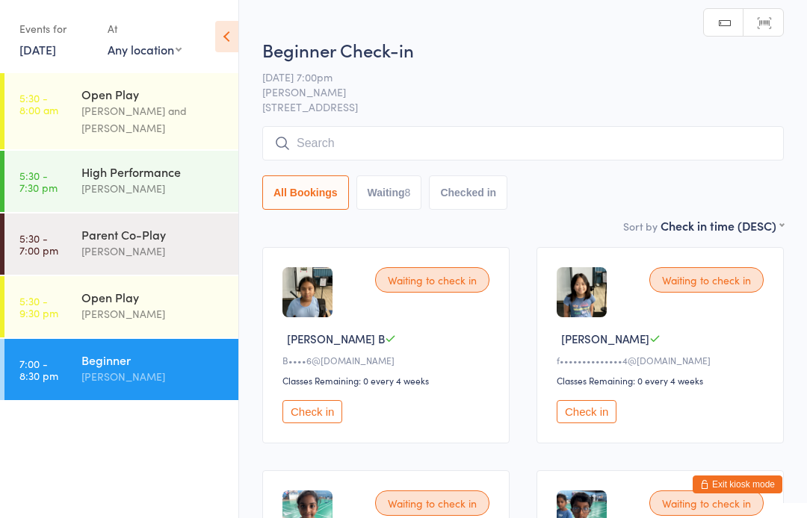
click at [184, 256] on div "[PERSON_NAME]" at bounding box center [153, 251] width 144 height 17
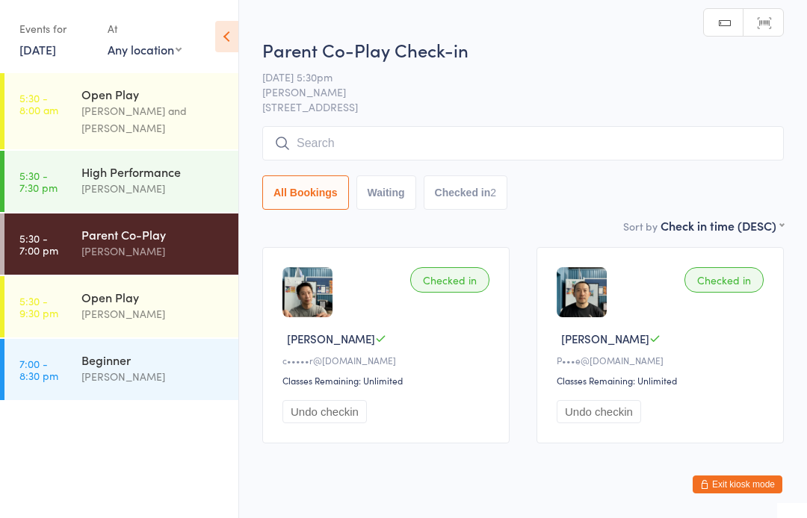
click at [192, 158] on div "High Performance Alfian Eko Prasetya" at bounding box center [159, 180] width 157 height 59
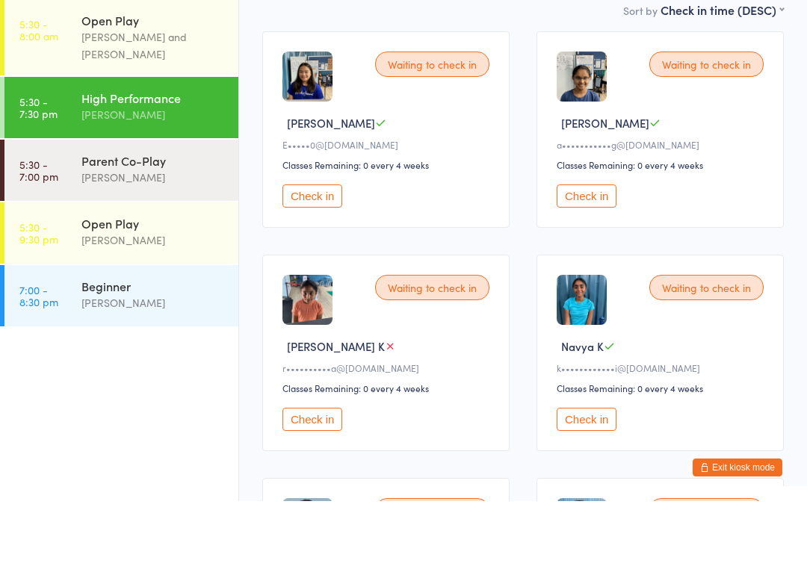
scroll to position [142, 0]
click at [598, 482] on button "Check in" at bounding box center [587, 493] width 60 height 23
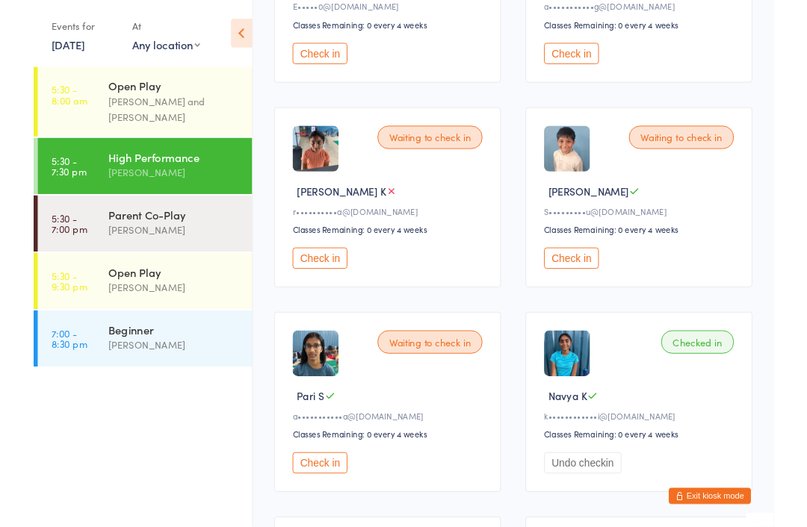
scroll to position [354, 0]
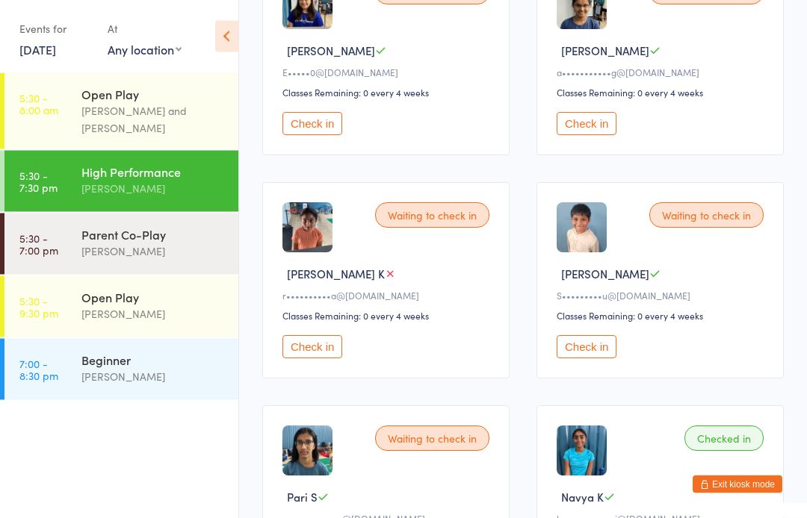
click at [342, 359] on button "Check in" at bounding box center [312, 347] width 60 height 23
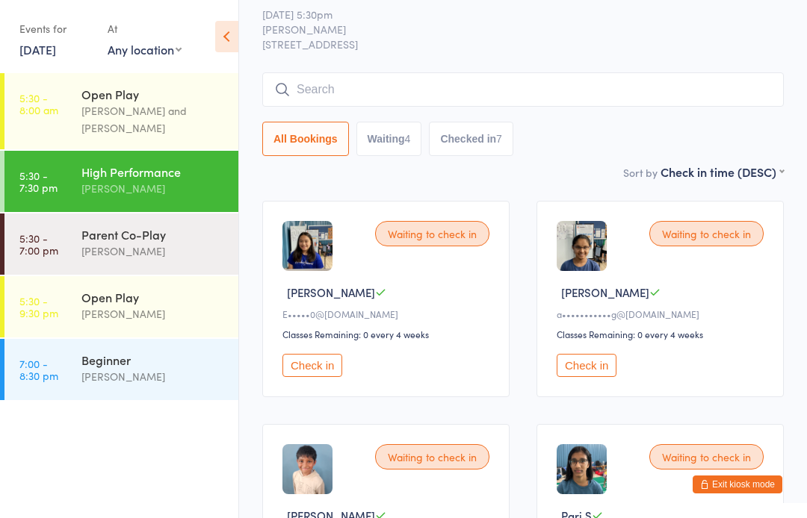
scroll to position [46, 0]
click at [65, 305] on link "5:30 - 9:30 pm Open Play Calvin Kristanto" at bounding box center [121, 306] width 234 height 61
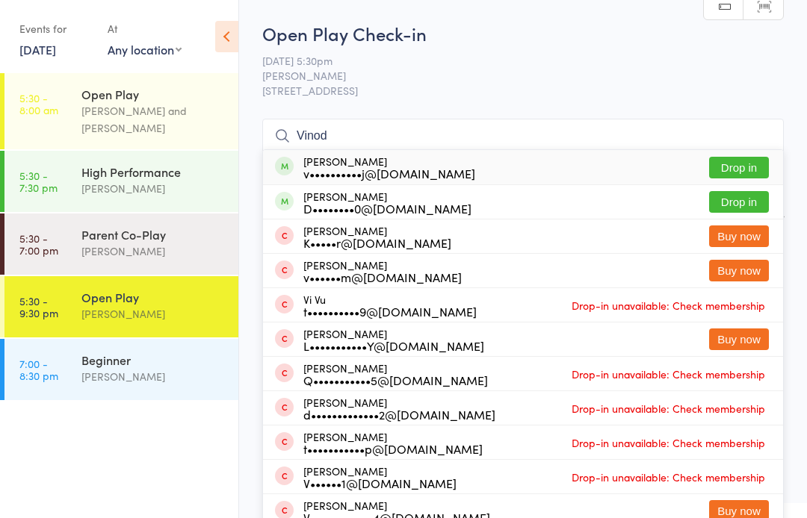
type input "Vinod"
click at [754, 204] on button "Drop in" at bounding box center [739, 202] width 60 height 22
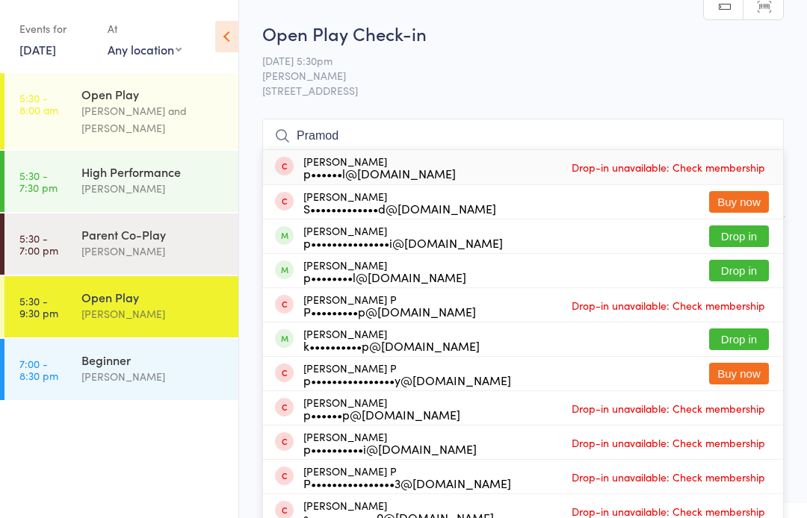
type input "Pramod"
click at [722, 238] on button "Drop in" at bounding box center [739, 237] width 60 height 22
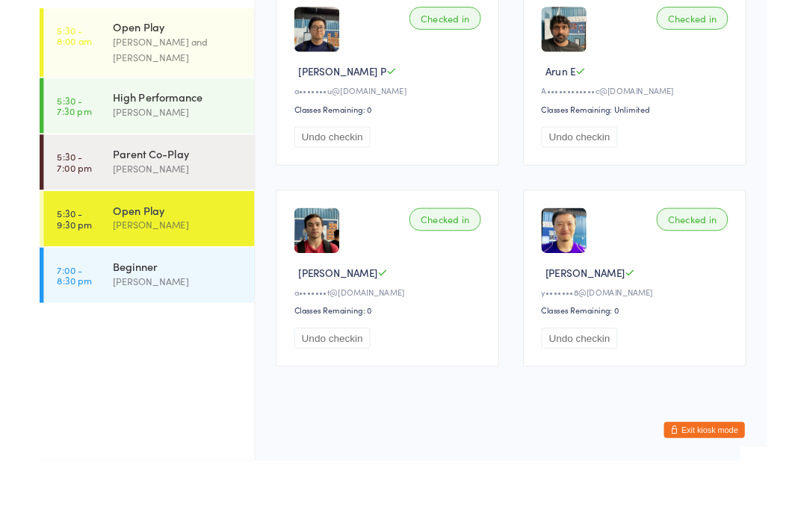
scroll to position [959, 0]
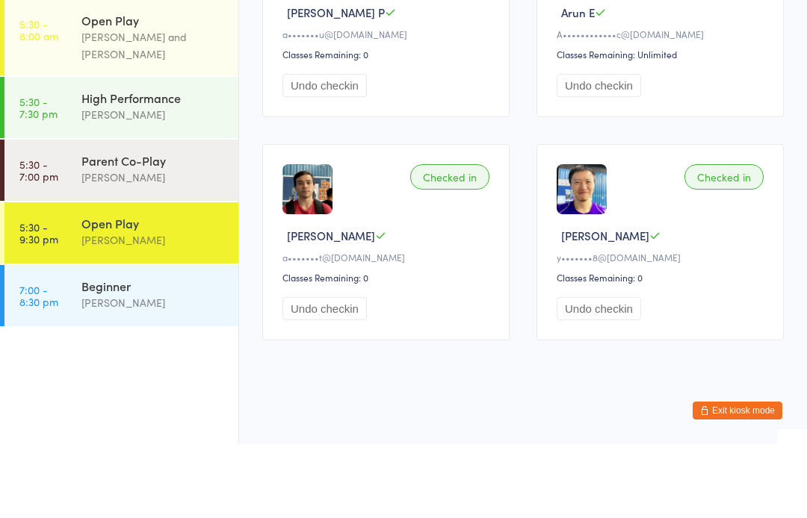
click at [770, 476] on button "Exit kiosk mode" at bounding box center [738, 485] width 90 height 18
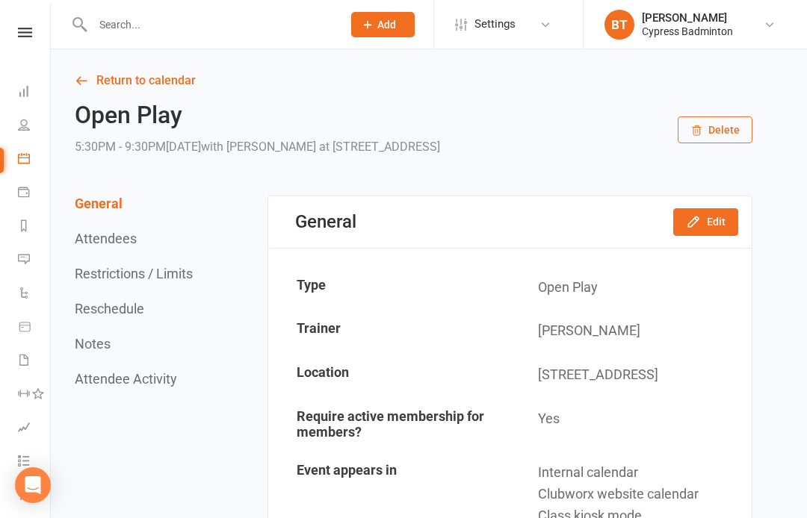
click at [28, 87] on icon at bounding box center [24, 91] width 12 height 12
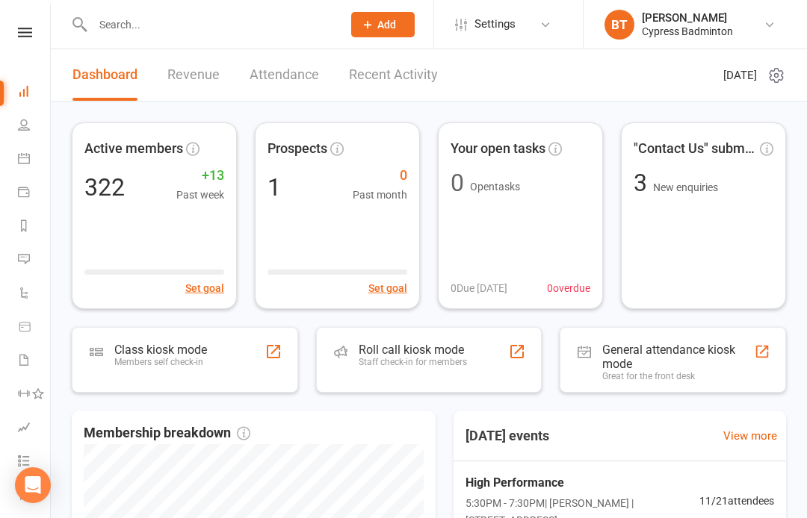
click at [383, 353] on div "Roll call kiosk mode" at bounding box center [413, 350] width 108 height 14
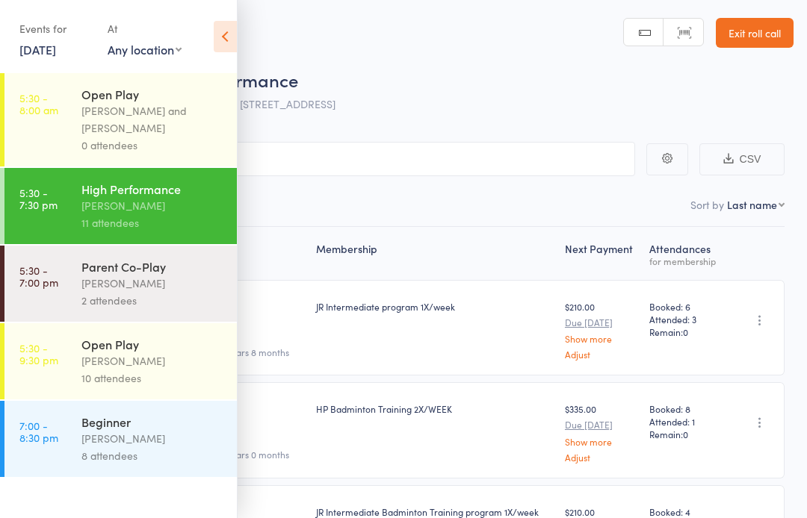
click at [227, 25] on icon at bounding box center [225, 36] width 23 height 31
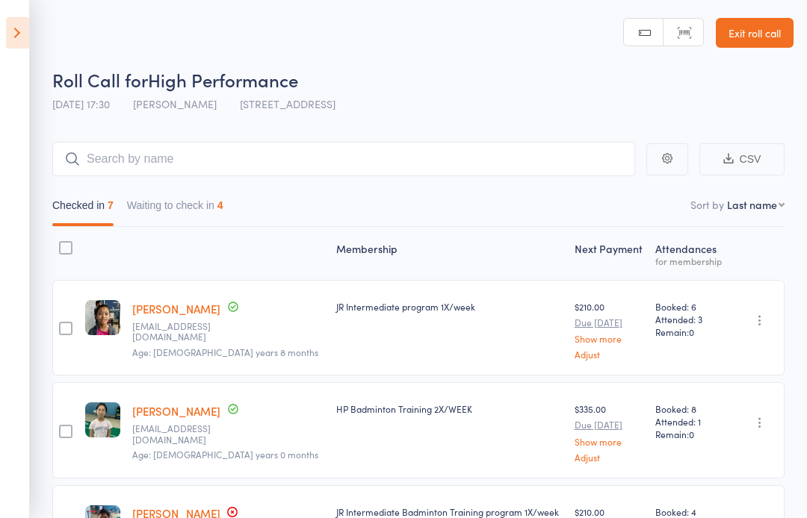
click at [7, 43] on icon at bounding box center [17, 32] width 23 height 31
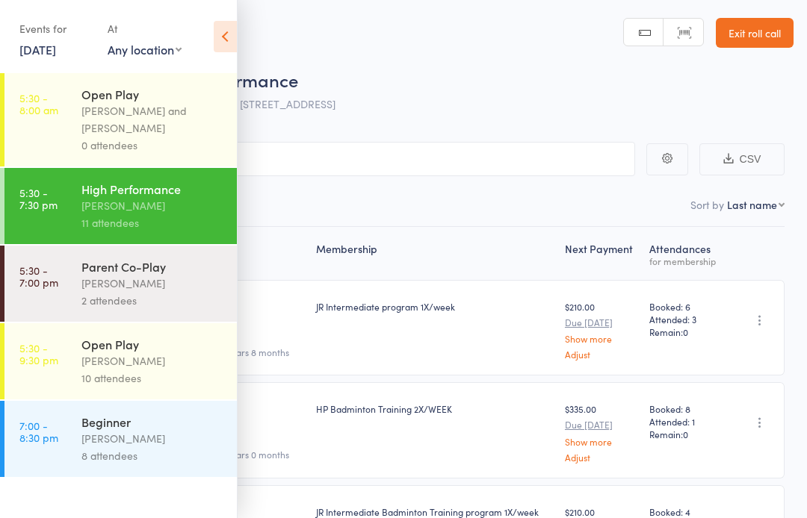
click at [168, 353] on div "Open Play" at bounding box center [152, 344] width 143 height 16
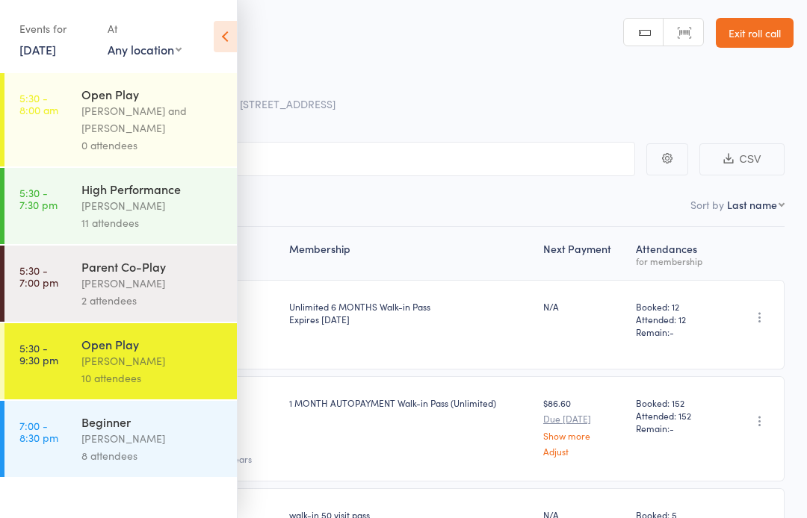
click at [221, 27] on icon at bounding box center [225, 36] width 23 height 31
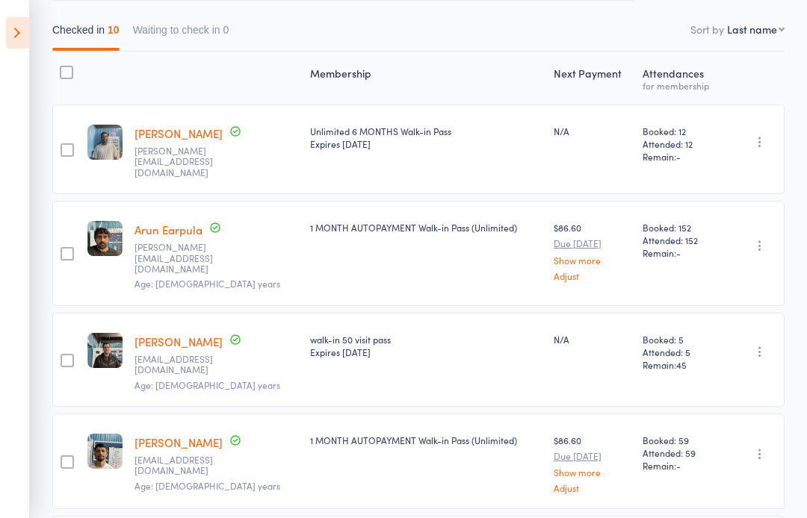
scroll to position [156, 0]
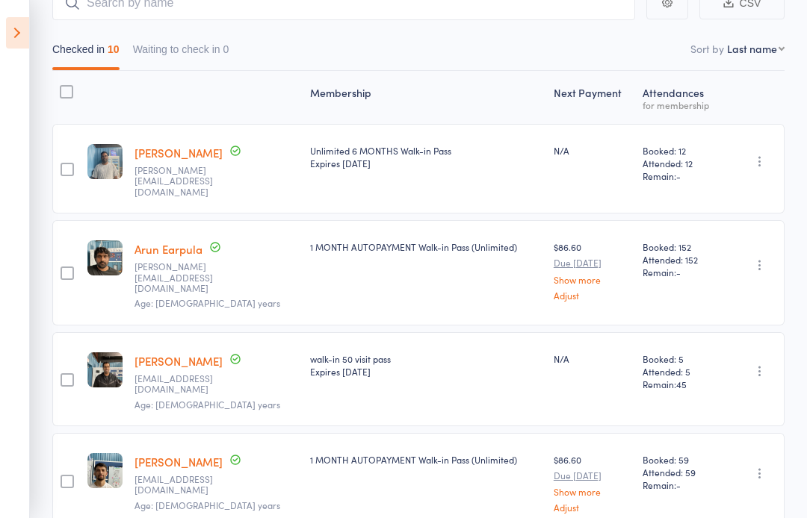
click at [770, 48] on select "First name Last name Birthday today? Behind on payments? Check in time Next pay…" at bounding box center [756, 48] width 58 height 15
select select "4"
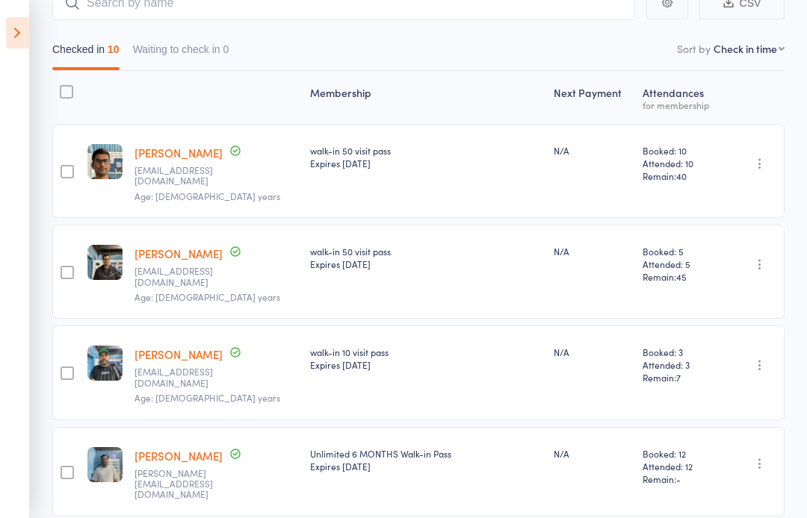
click at [25, 29] on icon at bounding box center [17, 32] width 23 height 31
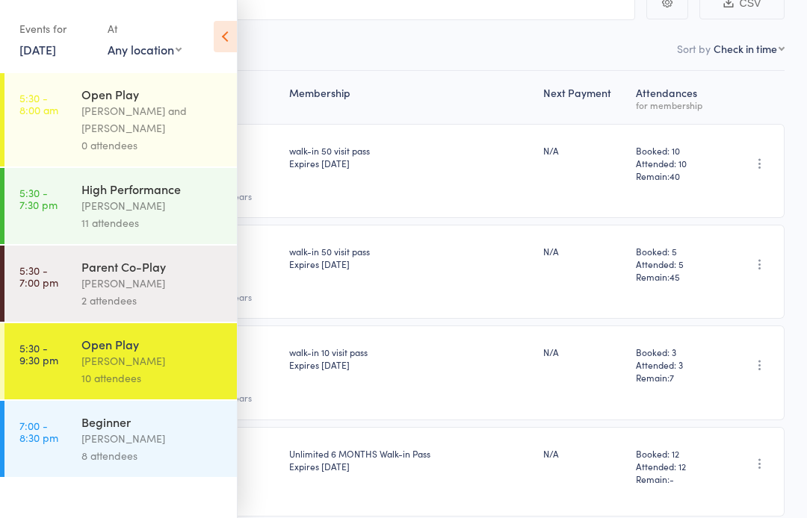
click at [96, 201] on div "[PERSON_NAME]" at bounding box center [152, 205] width 143 height 17
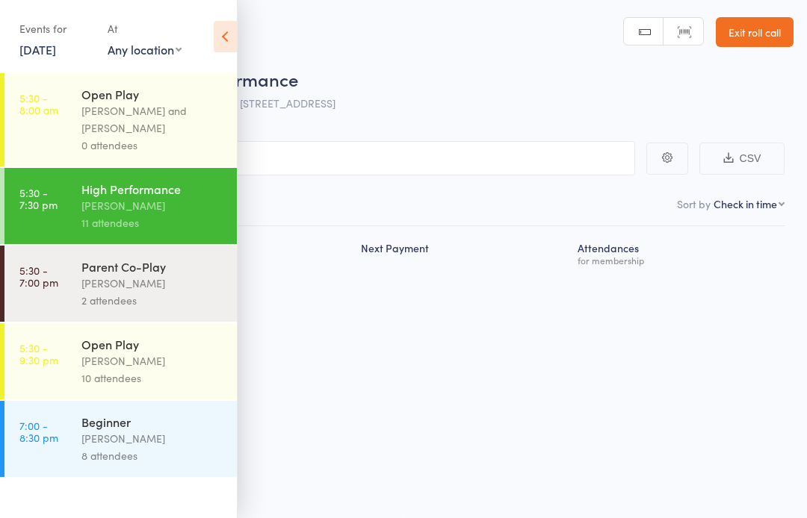
scroll to position [10, 0]
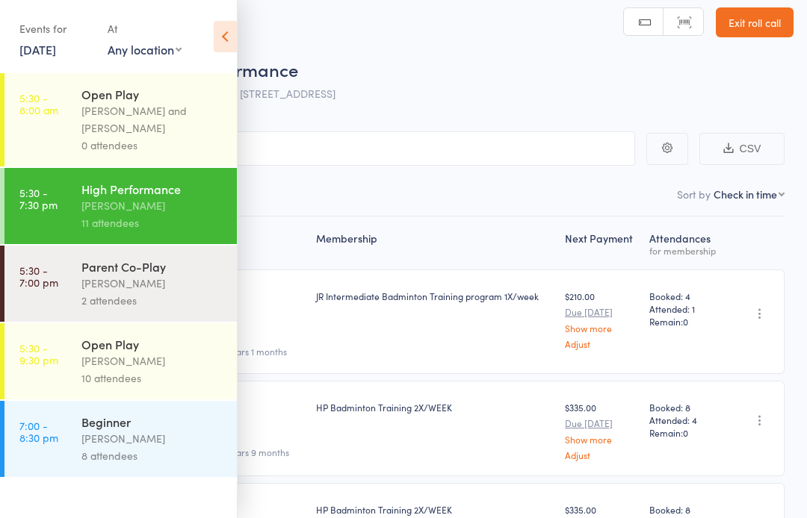
click at [236, 44] on icon at bounding box center [225, 36] width 23 height 31
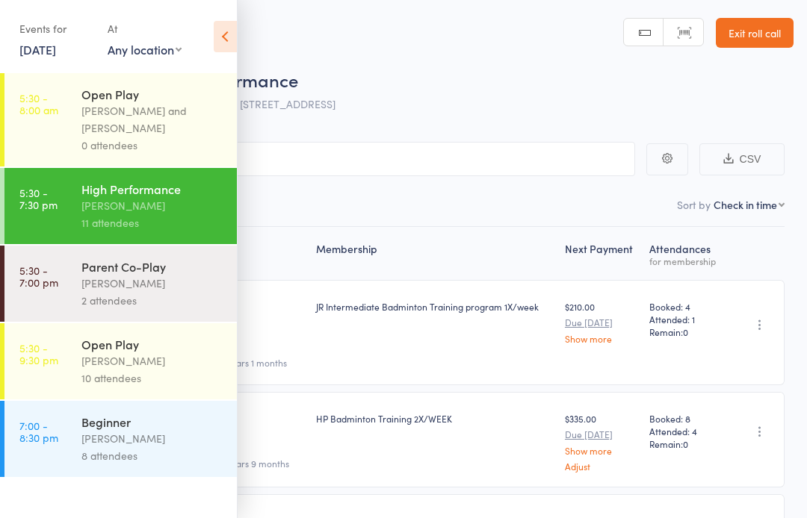
click at [206, 117] on div "[PERSON_NAME] and [PERSON_NAME]" at bounding box center [152, 119] width 143 height 34
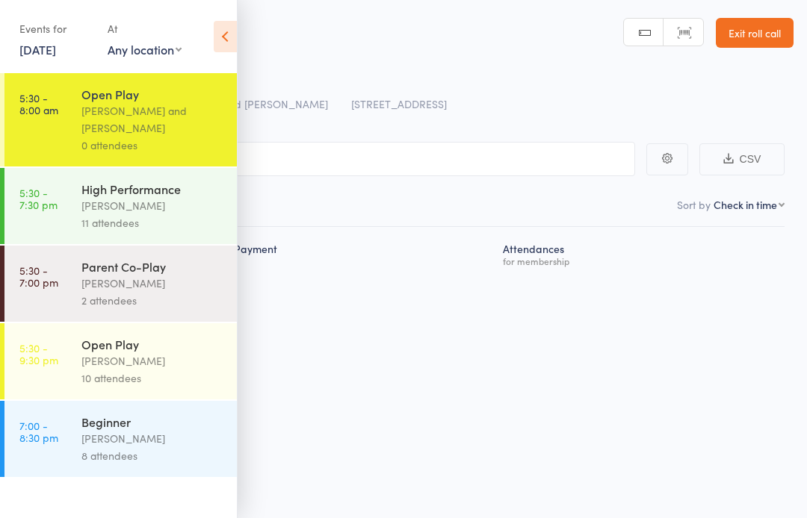
click at [242, 26] on header "Roll Call for Open Play [DATE] 05:30 [PERSON_NAME] and [PERSON_NAME] [STREET_AD…" at bounding box center [403, 60] width 807 height 120
click at [235, 31] on icon at bounding box center [225, 36] width 23 height 31
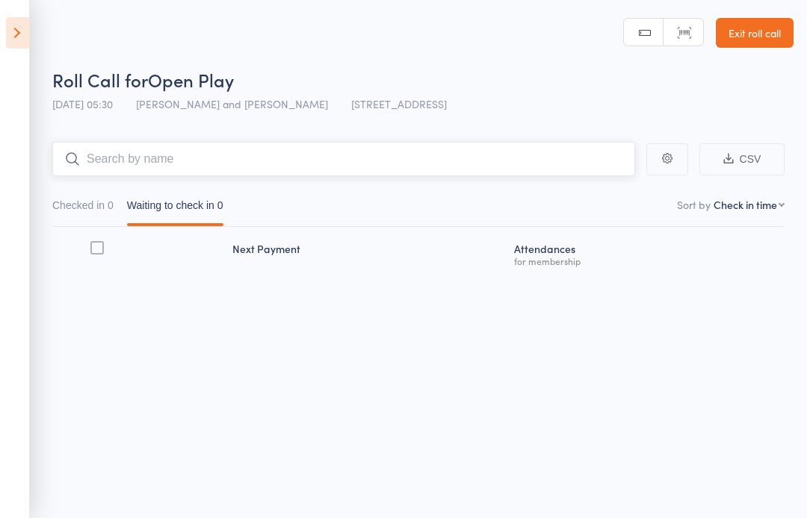
click at [321, 164] on input "search" at bounding box center [343, 159] width 583 height 34
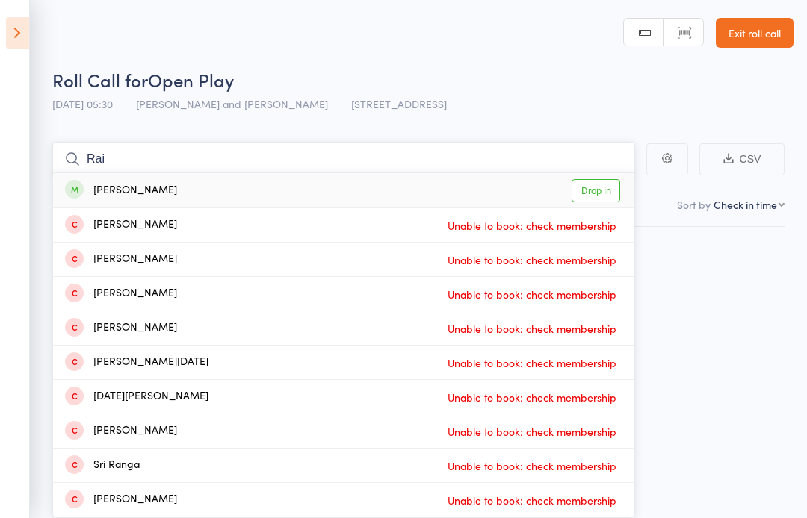
type input "Rai"
click at [608, 199] on link "Drop in" at bounding box center [596, 190] width 49 height 23
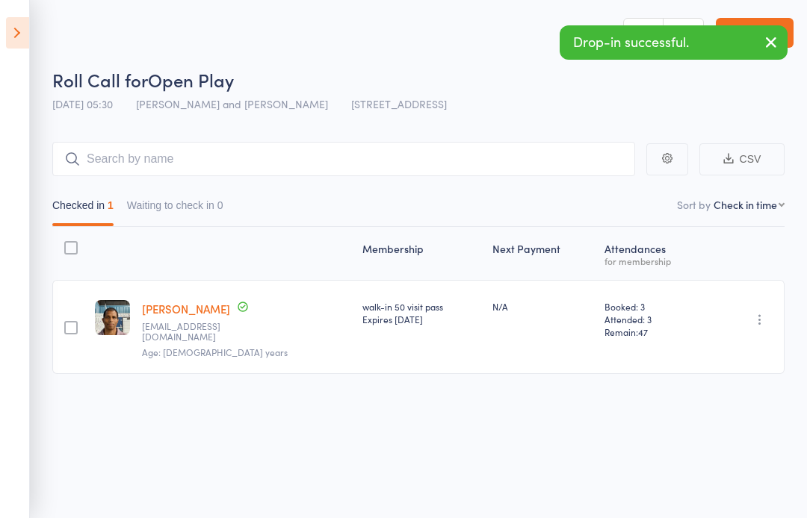
click at [759, 321] on icon "button" at bounding box center [759, 319] width 15 height 15
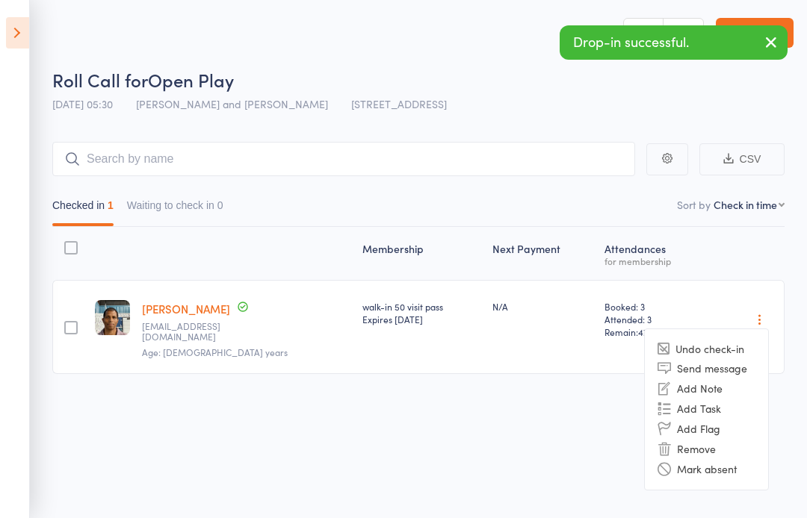
click at [702, 446] on li "Remove" at bounding box center [706, 449] width 123 height 20
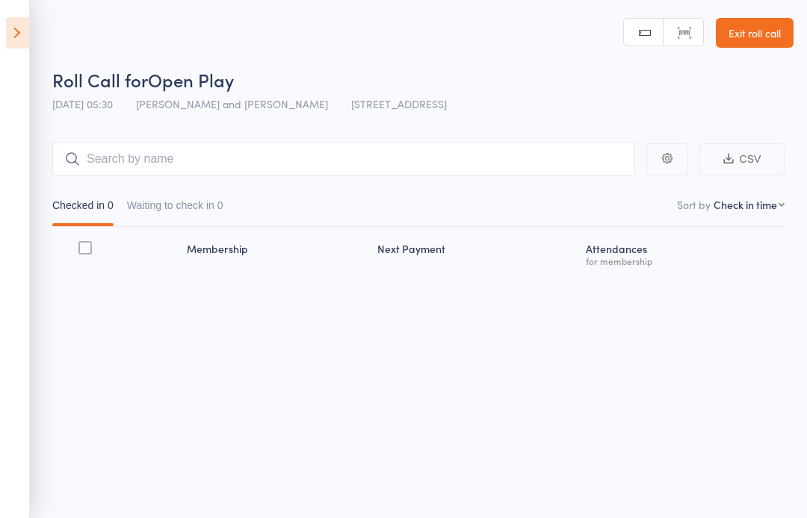
click at [28, 22] on icon at bounding box center [17, 32] width 23 height 31
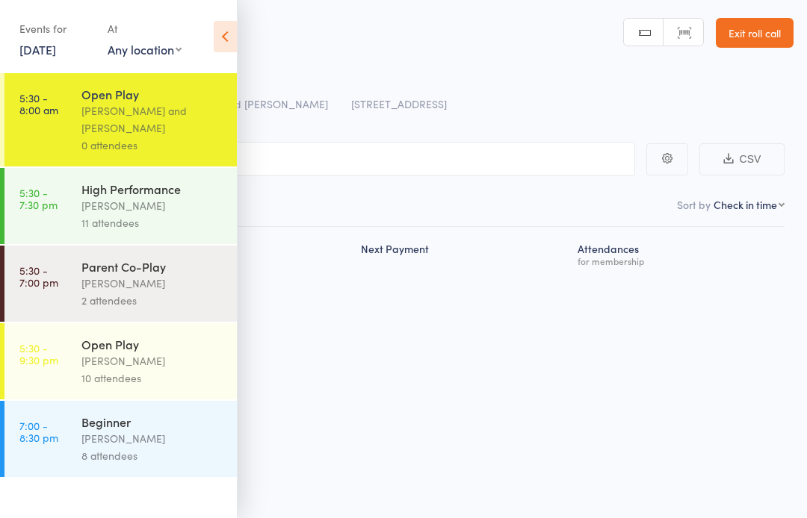
click at [199, 361] on div "[PERSON_NAME]" at bounding box center [152, 361] width 143 height 17
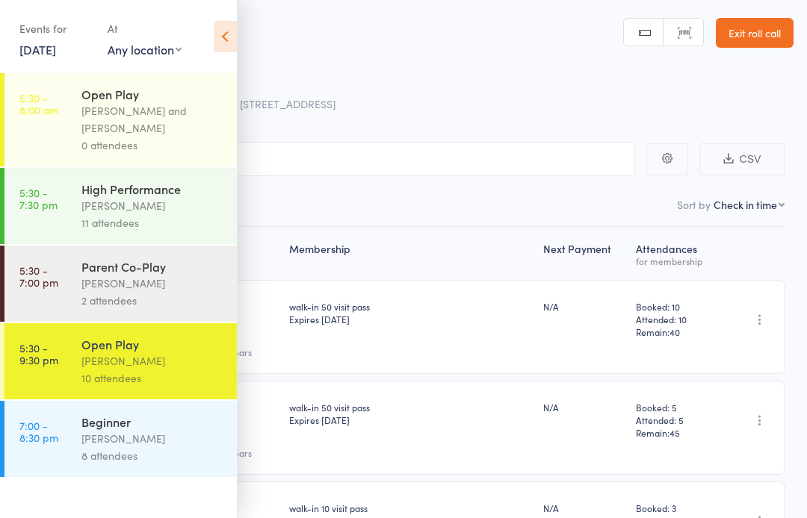
click at [247, 37] on header "Roll Call for Open Play 15 Aug 17:30 Calvin Kristanto 17518 South Dr, Cypress, …" at bounding box center [403, 60] width 807 height 120
click at [214, 28] on icon at bounding box center [225, 36] width 23 height 31
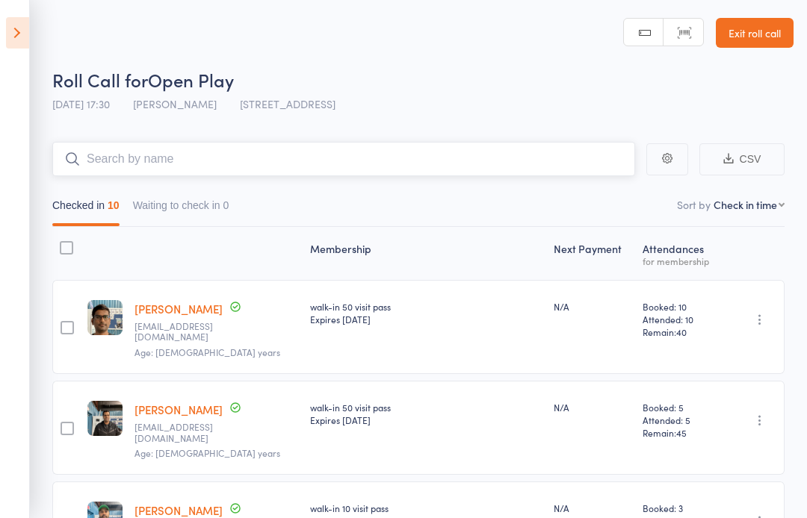
click at [341, 164] on input "search" at bounding box center [343, 159] width 583 height 34
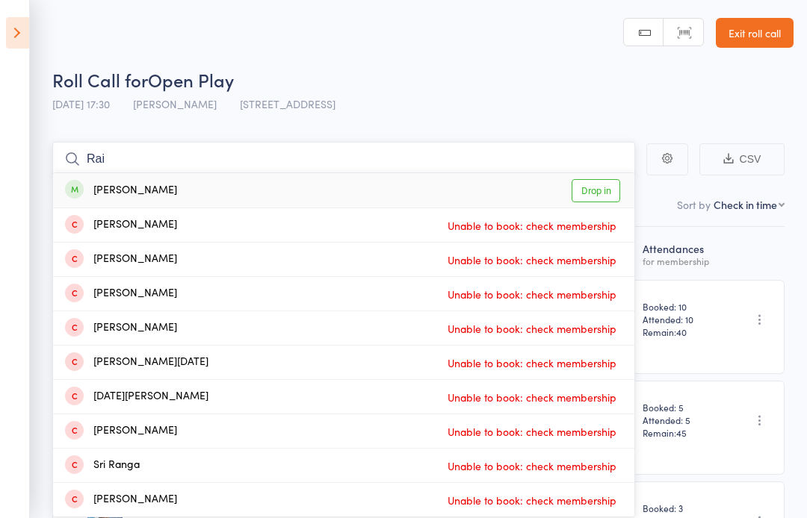
type input "Rai"
click at [595, 184] on link "Drop in" at bounding box center [596, 190] width 49 height 23
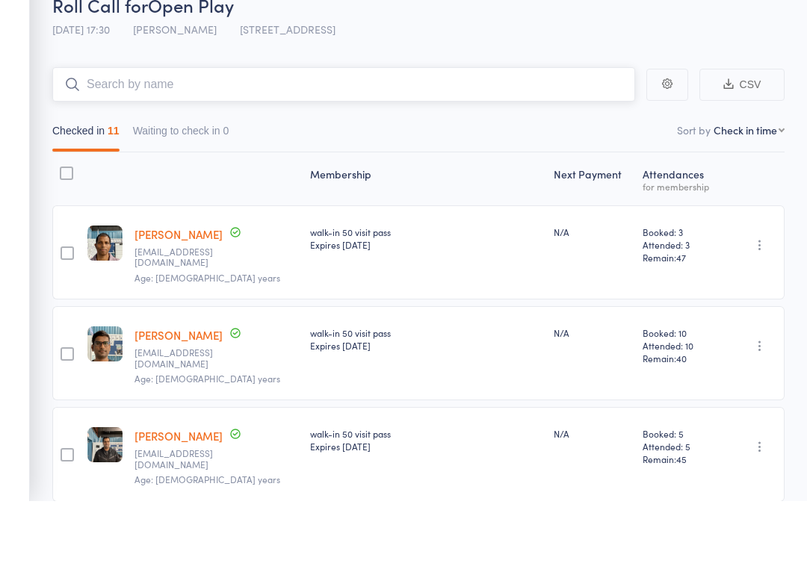
scroll to position [25, 0]
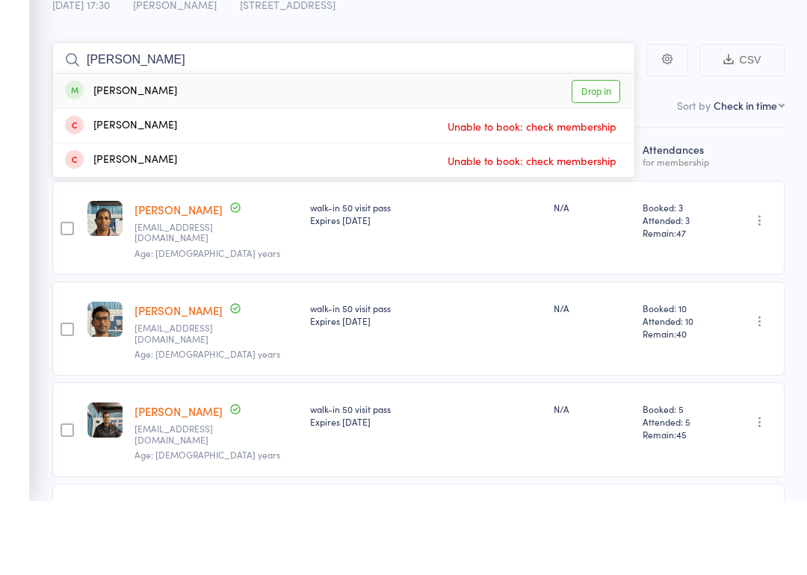
type input "Jeswin"
click at [601, 154] on link "Drop in" at bounding box center [596, 165] width 49 height 23
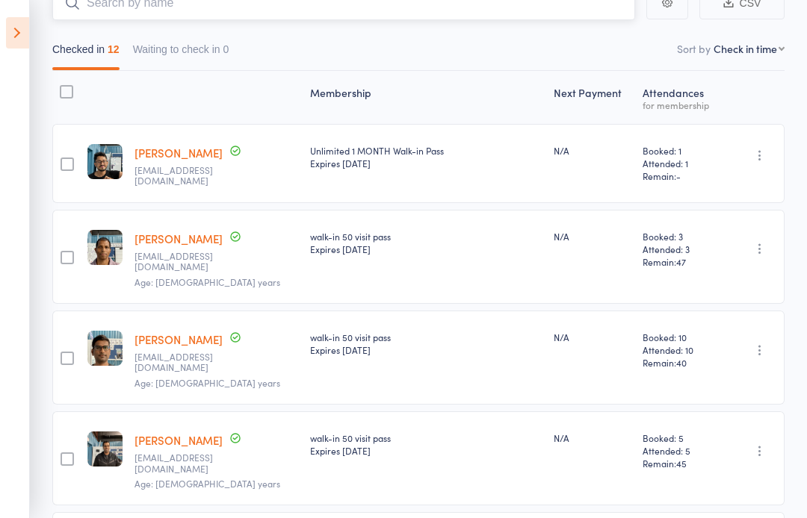
scroll to position [0, 0]
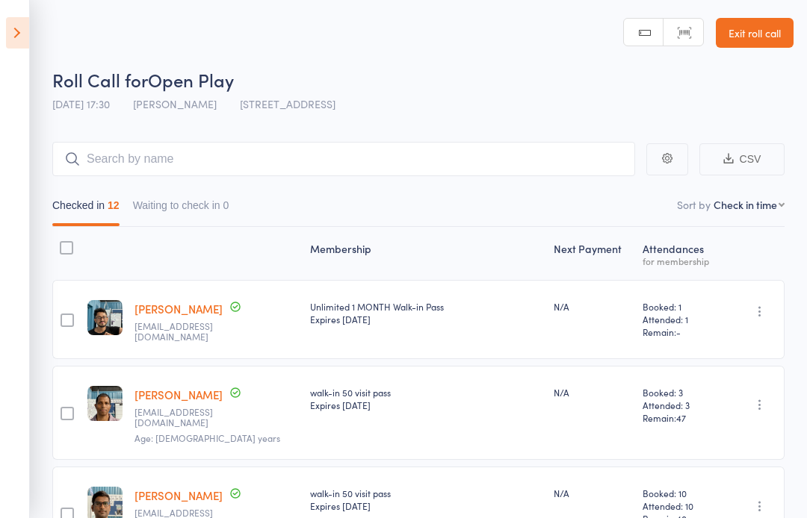
click at [24, 39] on icon at bounding box center [17, 32] width 23 height 31
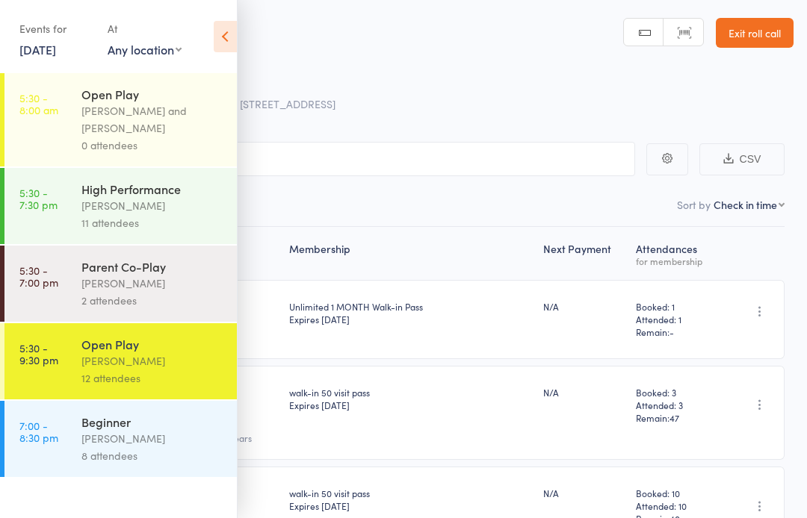
click at [221, 35] on icon at bounding box center [225, 36] width 23 height 31
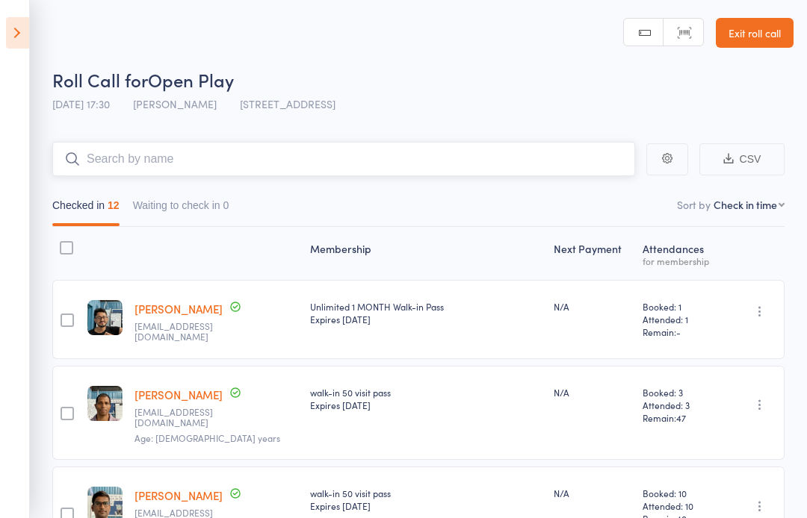
click at [103, 150] on input "search" at bounding box center [343, 159] width 583 height 34
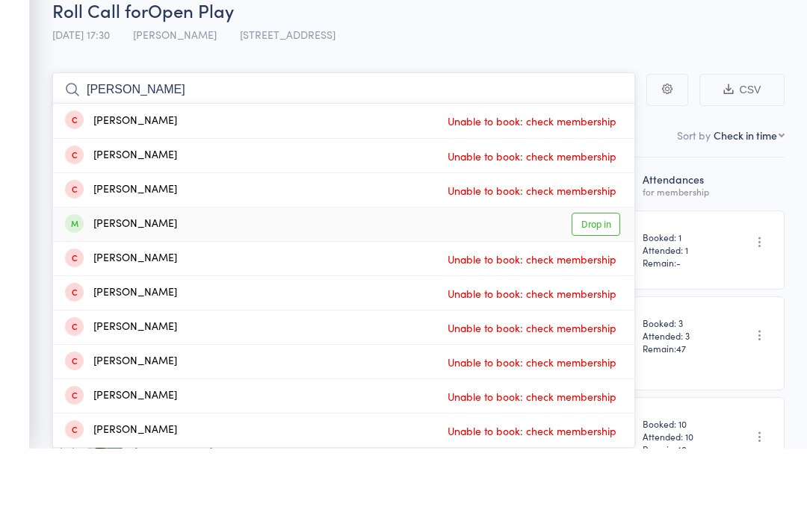
type input "Ali"
click at [606, 282] on link "Drop in" at bounding box center [596, 293] width 49 height 23
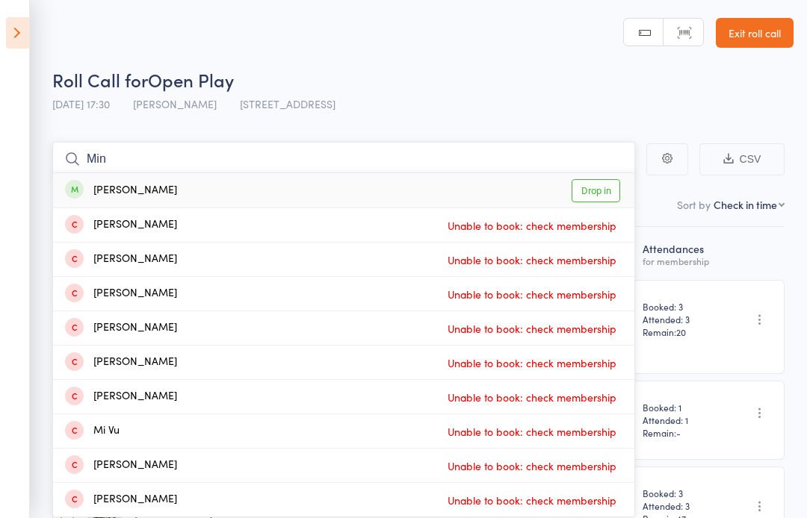
type input "Min"
click at [595, 195] on link "Drop in" at bounding box center [596, 190] width 49 height 23
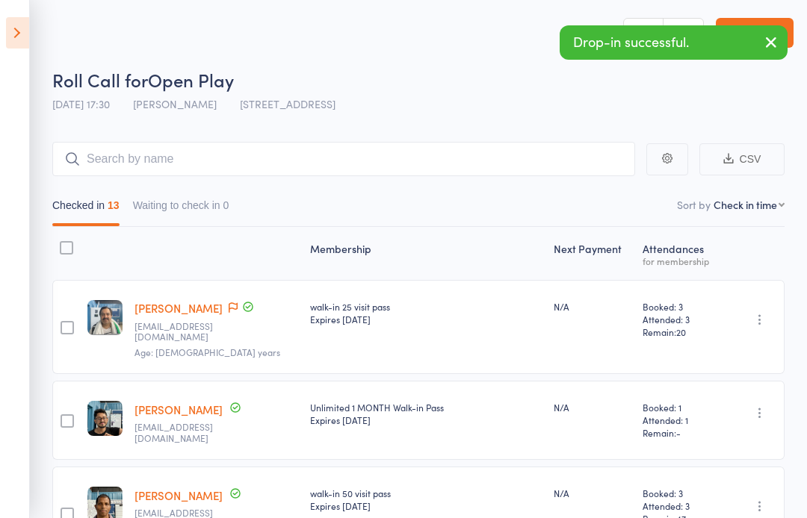
click at [28, 35] on icon at bounding box center [17, 32] width 23 height 31
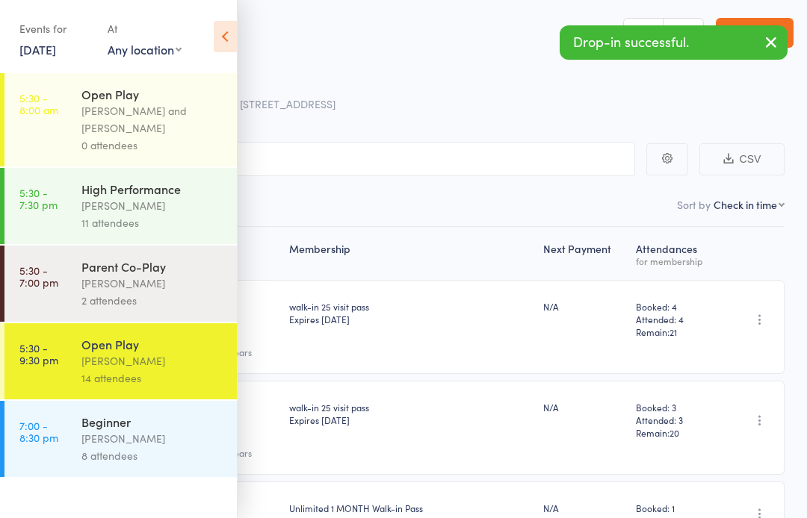
click at [161, 459] on div "8 attendees" at bounding box center [152, 456] width 143 height 17
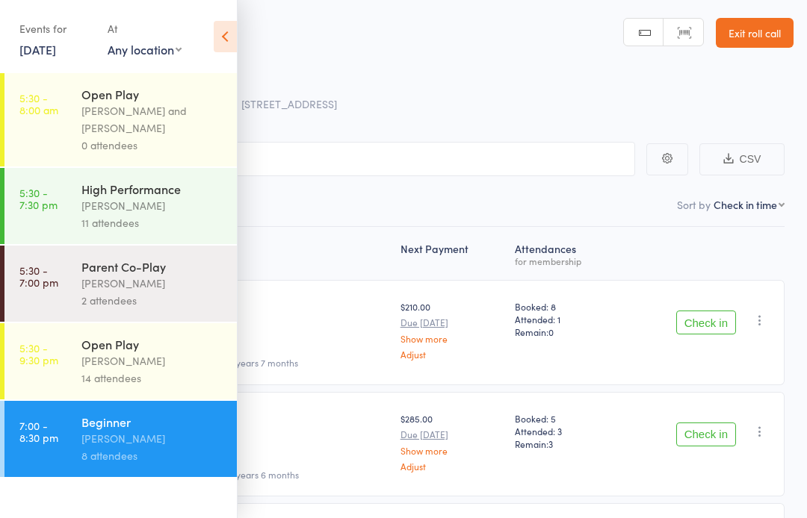
click at [235, 34] on icon at bounding box center [225, 36] width 23 height 31
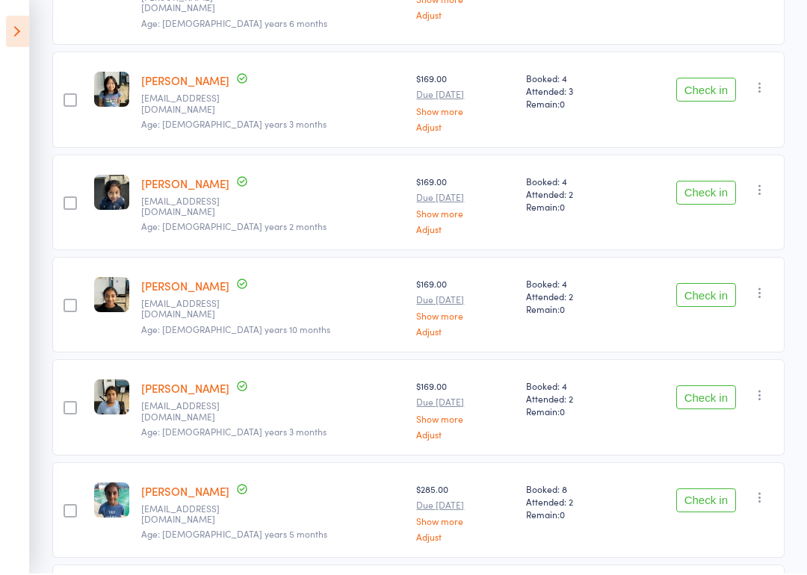
scroll to position [592, 0]
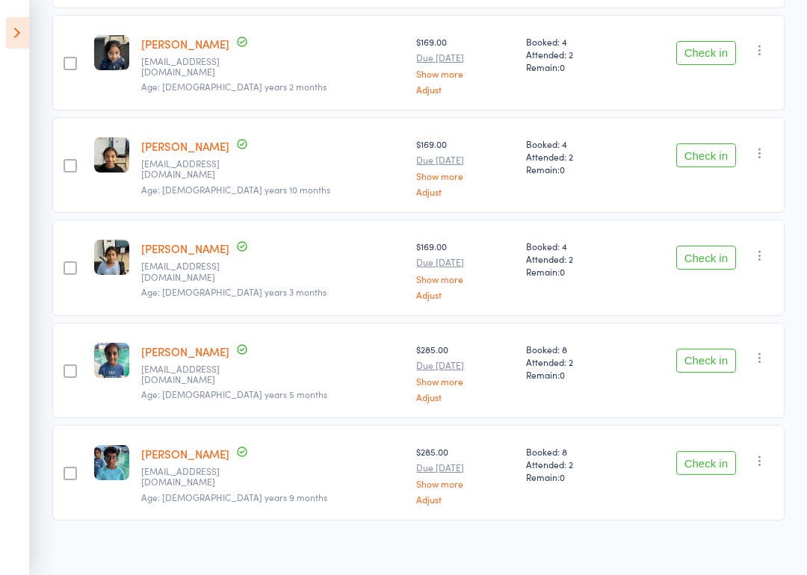
click at [719, 451] on button "Check in" at bounding box center [706, 463] width 60 height 24
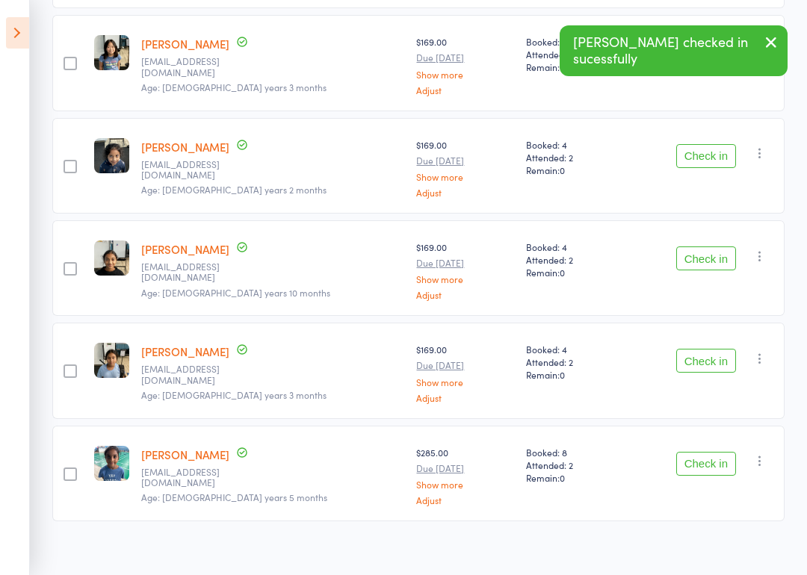
click at [708, 455] on button "Check in" at bounding box center [706, 464] width 60 height 24
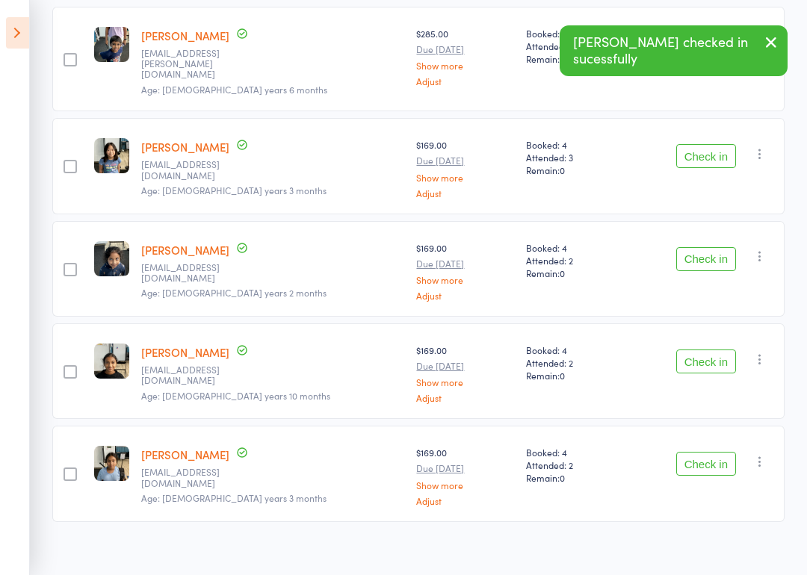
click at [711, 452] on button "Check in" at bounding box center [706, 464] width 60 height 24
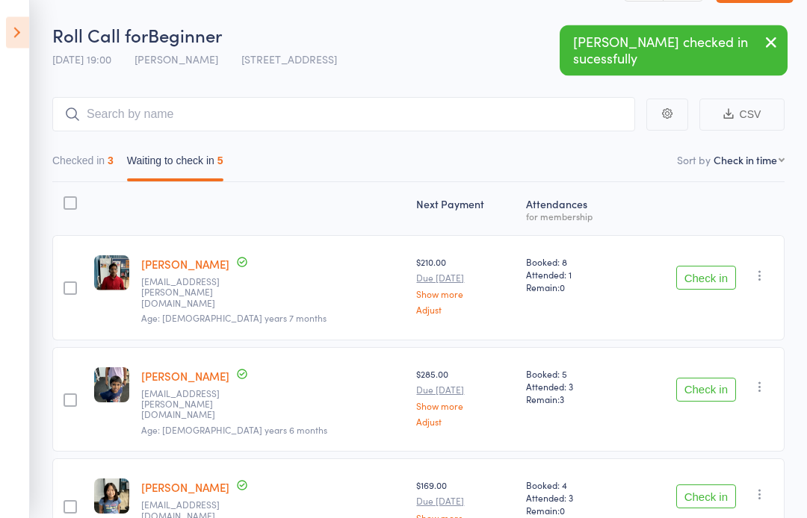
scroll to position [0, 0]
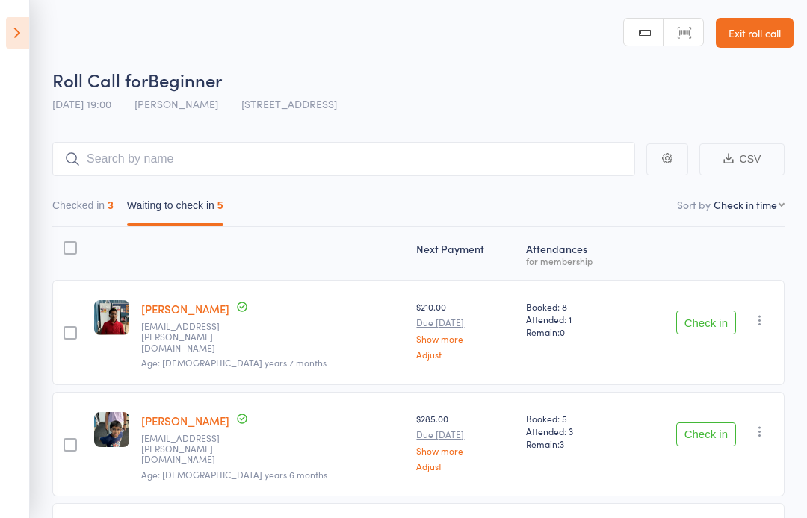
click at [2, 31] on aside "Events for 15 Aug, 2025 15 Aug, 2025 August 2025 Sun Mon Tue Wed Thu Fri Sat 31…" at bounding box center [15, 259] width 30 height 518
click at [1, 36] on aside "Events for 15 Aug, 2025 15 Aug, 2025 August 2025 Sun Mon Tue Wed Thu Fri Sat 31…" at bounding box center [15, 259] width 30 height 518
click at [28, 28] on icon at bounding box center [17, 32] width 23 height 31
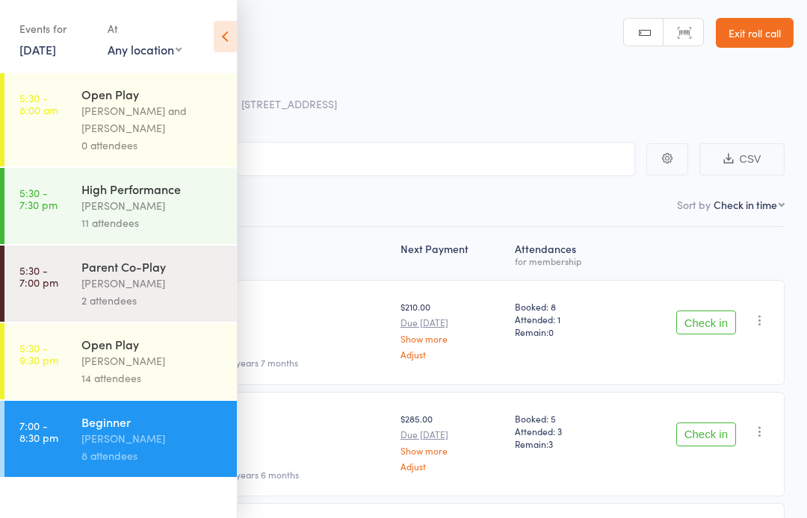
click at [152, 397] on div "Open Play Calvin Kristanto 14 attendees" at bounding box center [158, 362] width 155 height 76
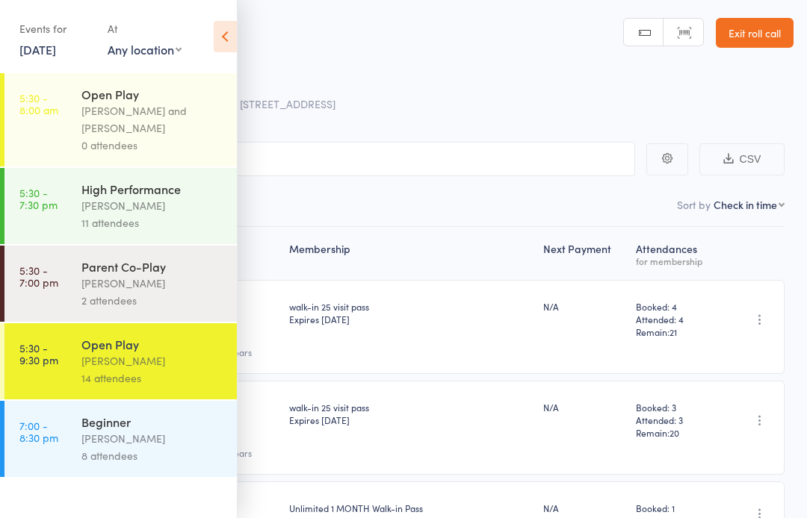
click at [232, 30] on icon at bounding box center [225, 36] width 23 height 31
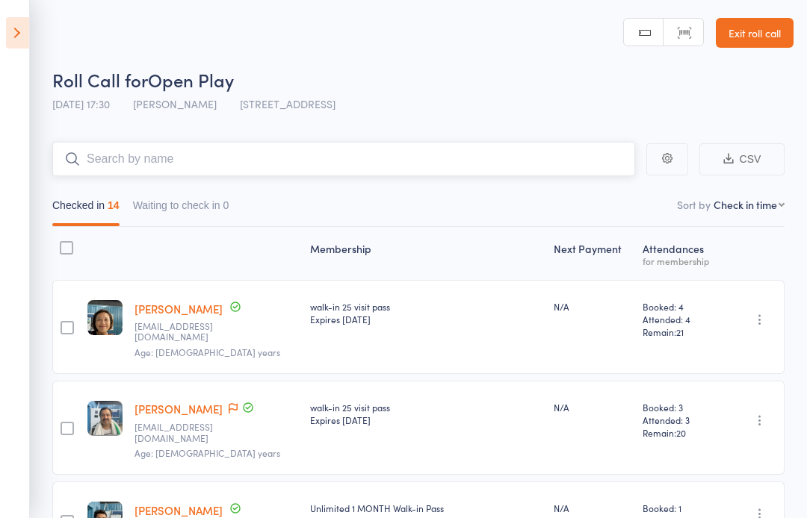
click at [176, 163] on input "search" at bounding box center [343, 159] width 583 height 34
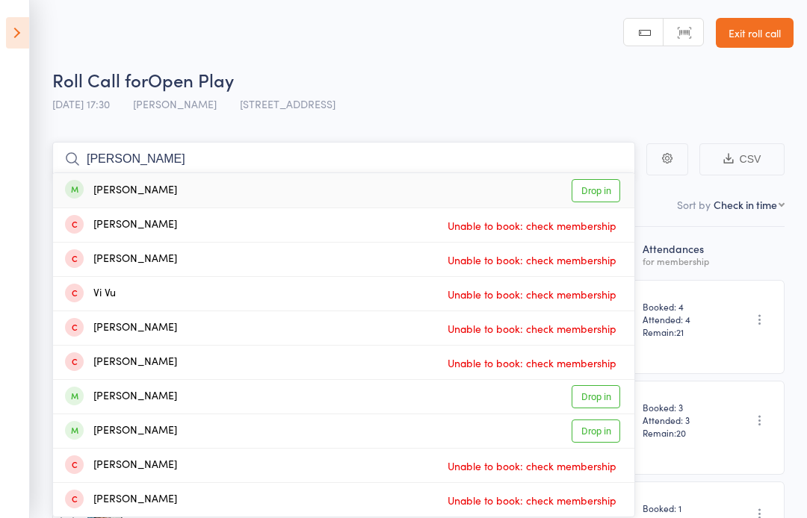
type input "Vicky"
click at [589, 196] on link "Drop in" at bounding box center [596, 190] width 49 height 23
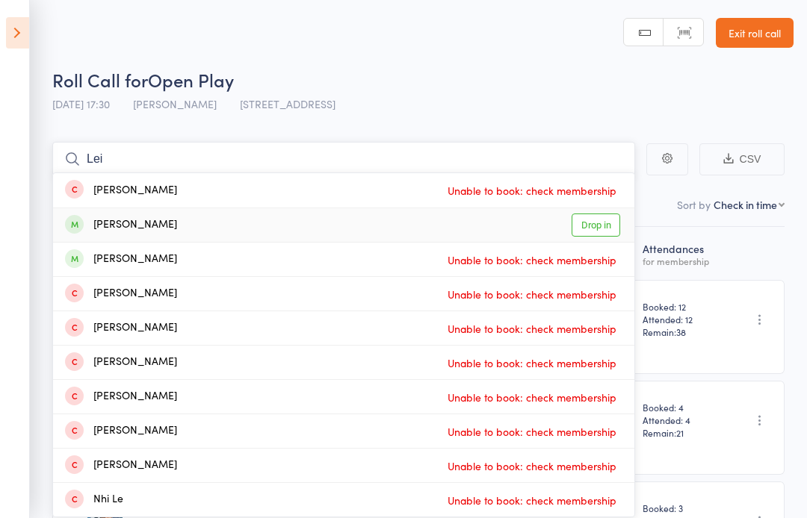
type input "Lei"
click at [609, 230] on link "Drop in" at bounding box center [596, 225] width 49 height 23
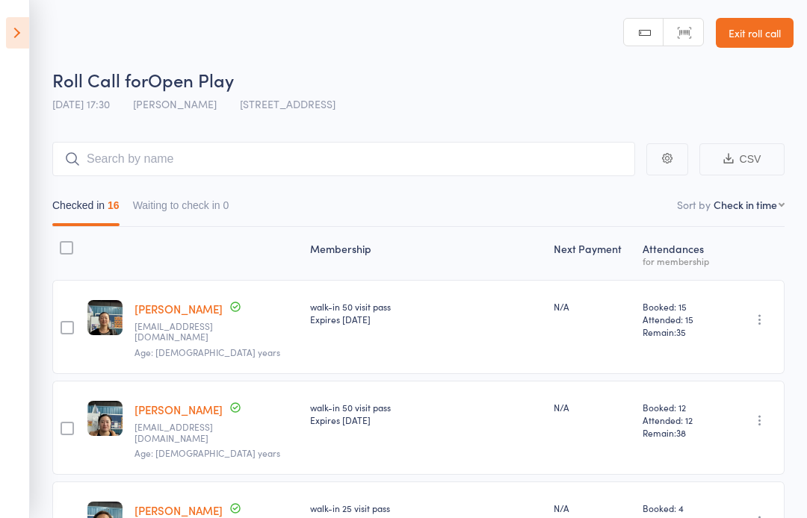
click at [7, 47] on icon at bounding box center [17, 32] width 23 height 31
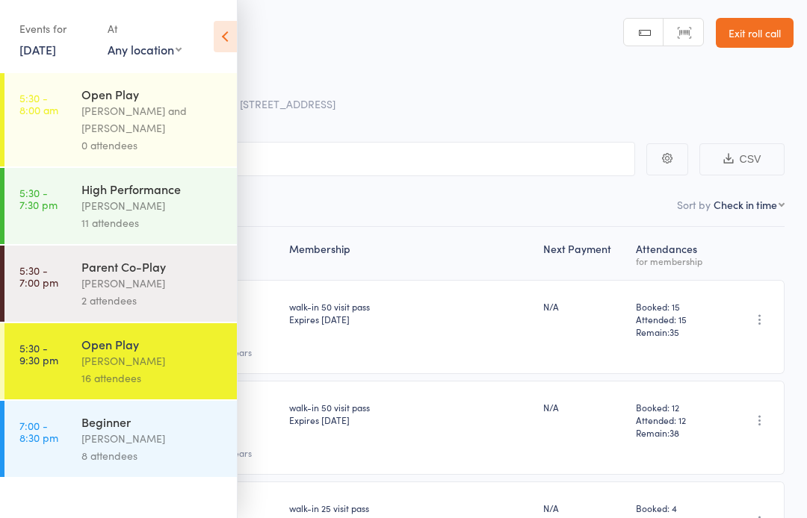
click at [202, 456] on div "8 attendees" at bounding box center [152, 456] width 143 height 17
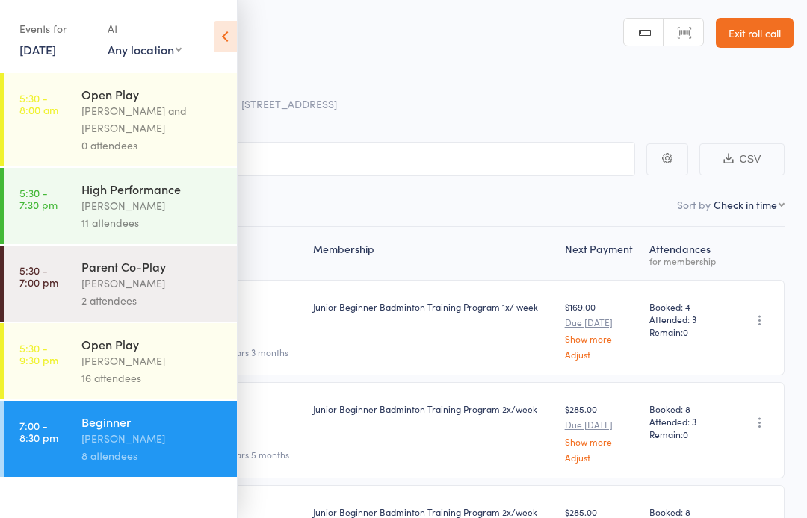
click at [231, 33] on icon at bounding box center [225, 36] width 23 height 31
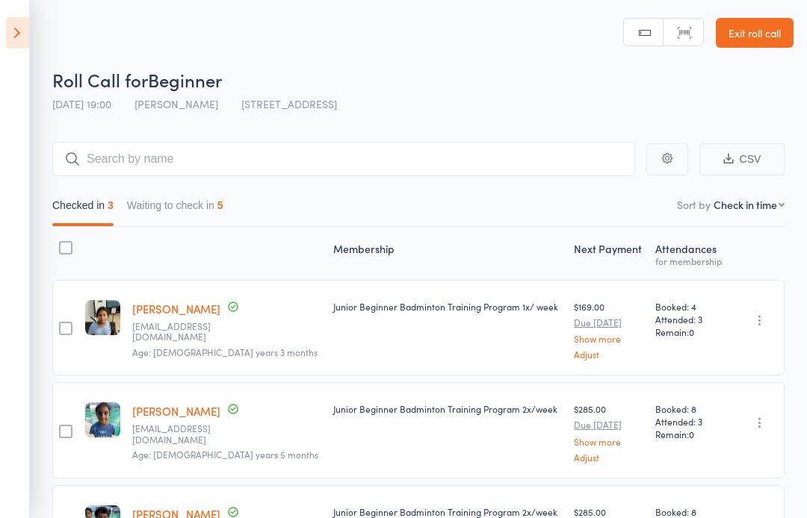
click at [775, 24] on link "Exit roll call" at bounding box center [755, 33] width 78 height 30
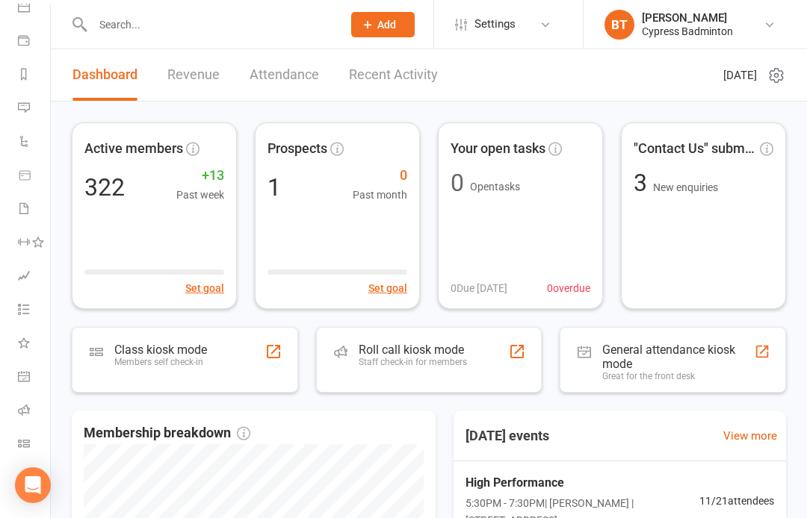
scroll to position [152, 0]
click at [22, 440] on icon at bounding box center [24, 444] width 12 height 12
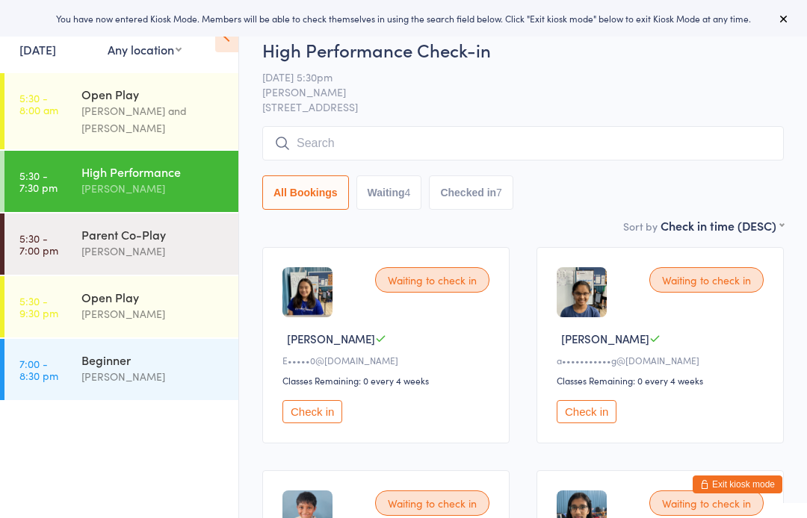
click at [165, 301] on div "Open Play" at bounding box center [153, 297] width 144 height 16
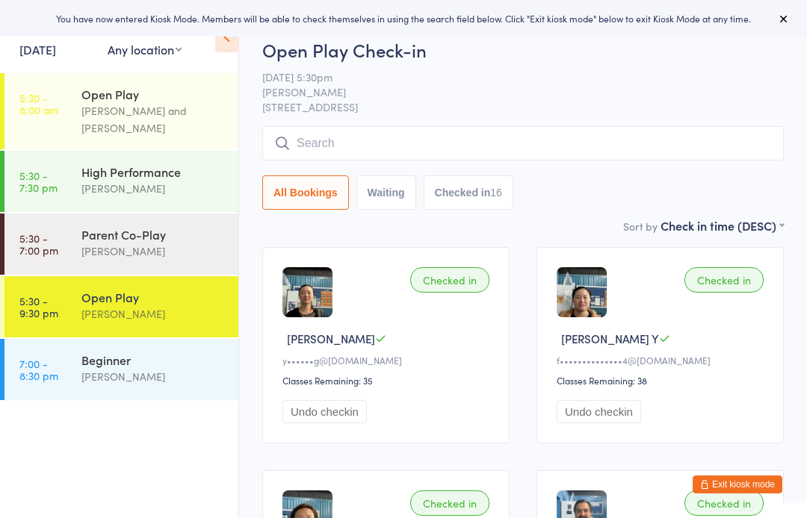
click at [174, 381] on div "[PERSON_NAME]" at bounding box center [153, 376] width 144 height 17
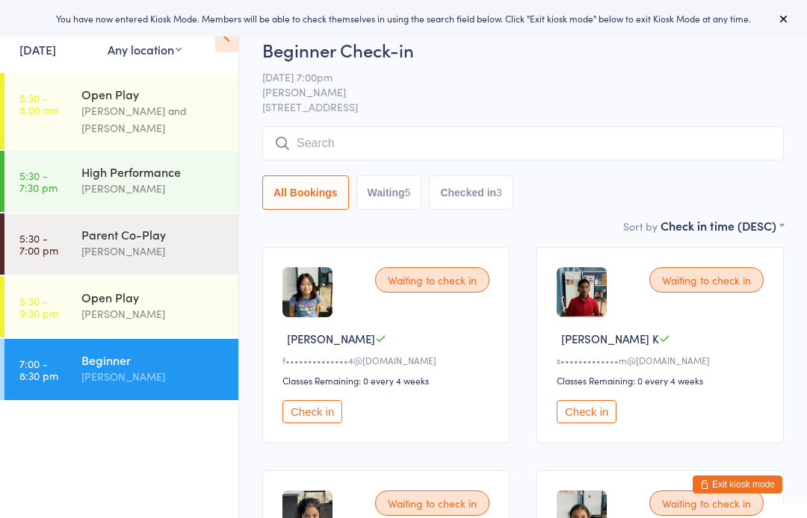
click at [330, 404] on div "Waiting to check in [PERSON_NAME] C f••••••••••••••4@[DOMAIN_NAME] Classes Rema…" at bounding box center [385, 345] width 247 height 196
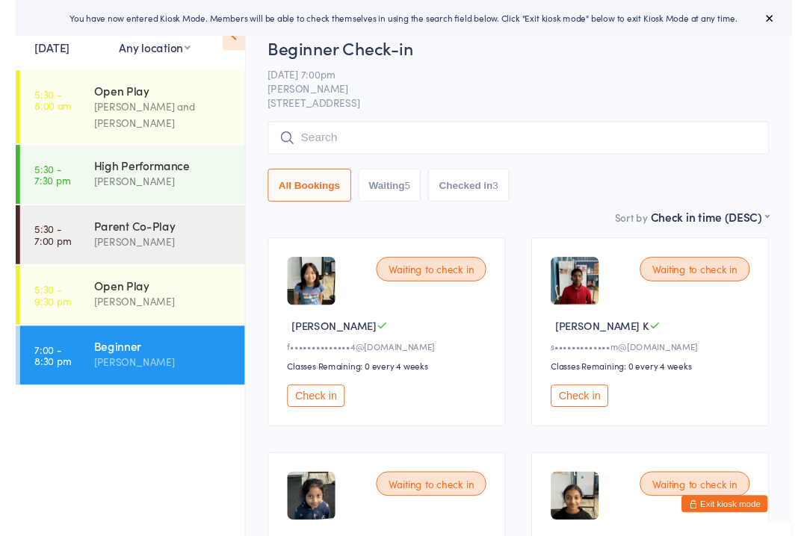
scroll to position [40, 0]
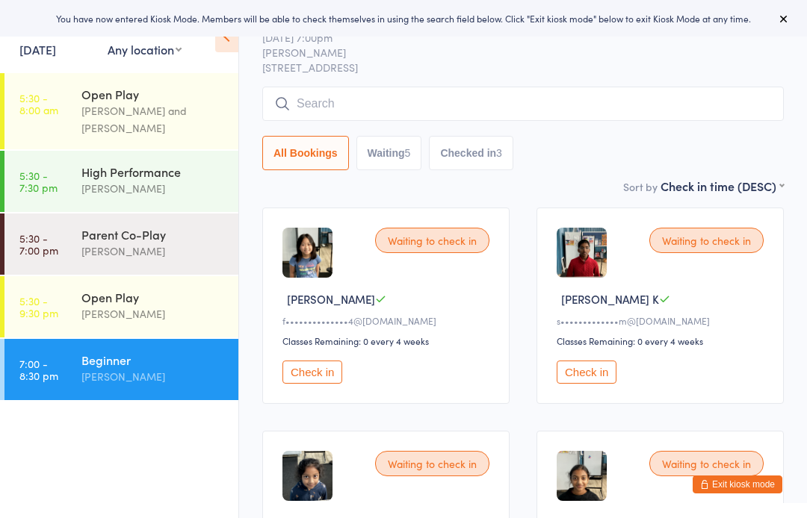
click at [324, 384] on button "Check in" at bounding box center [312, 372] width 60 height 23
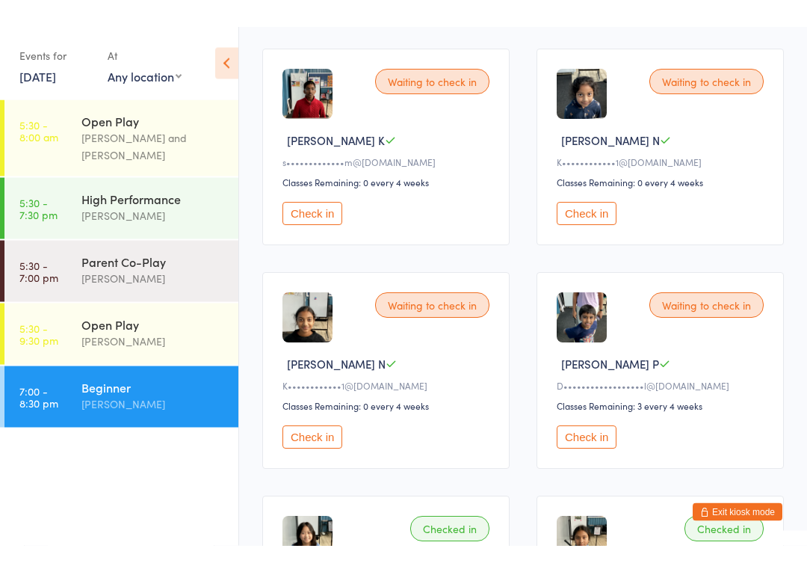
scroll to position [226, 0]
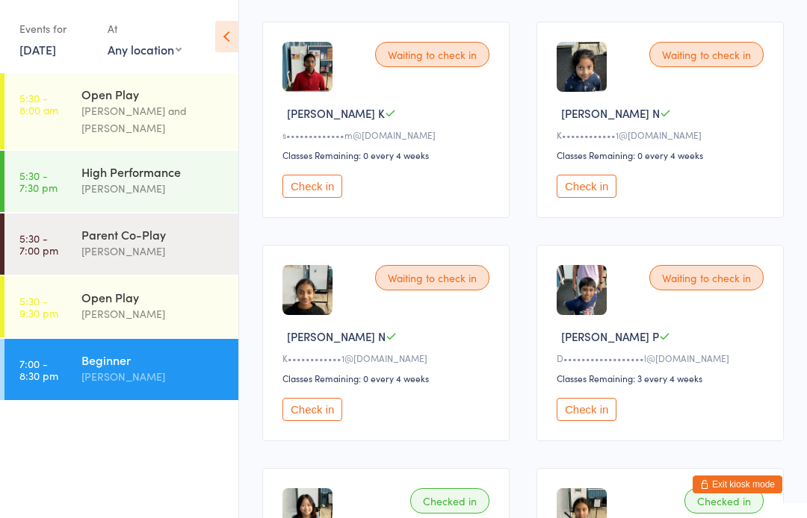
click at [601, 421] on button "Check in" at bounding box center [587, 409] width 60 height 23
click at [312, 194] on button "Check in" at bounding box center [312, 186] width 60 height 23
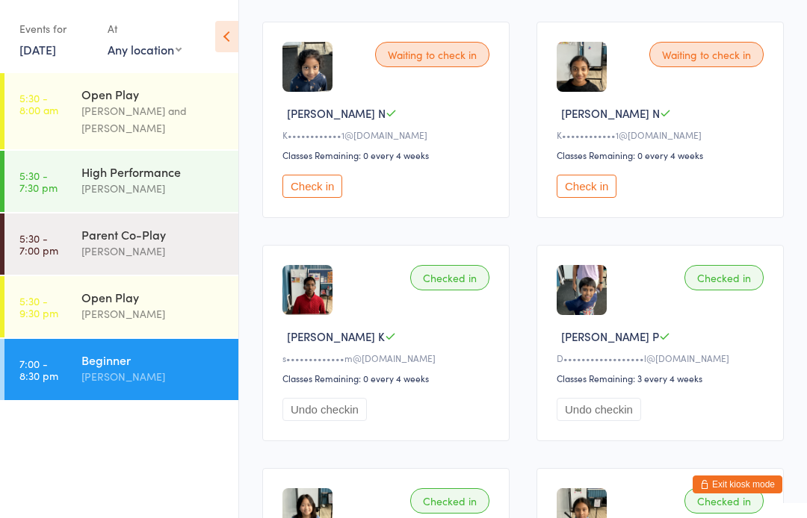
click at [588, 198] on button "Check in" at bounding box center [587, 186] width 60 height 23
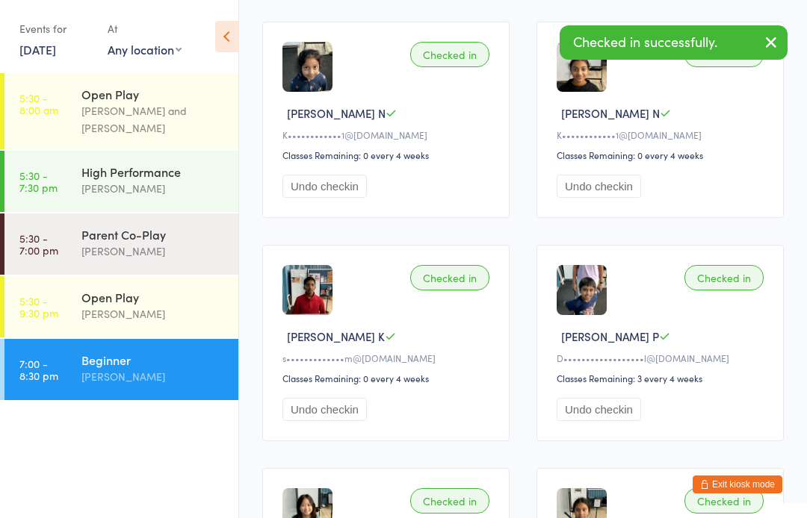
click at [314, 190] on button "Undo checkin" at bounding box center [324, 186] width 84 height 23
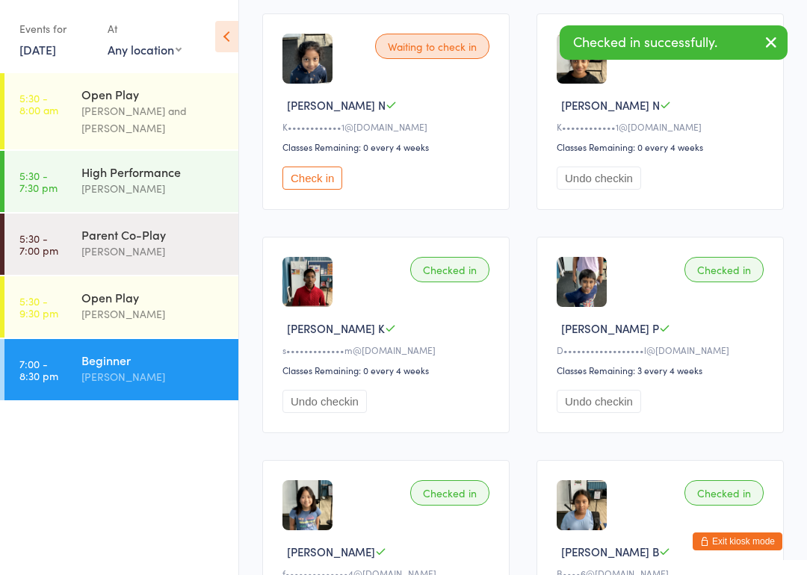
scroll to position [240, 0]
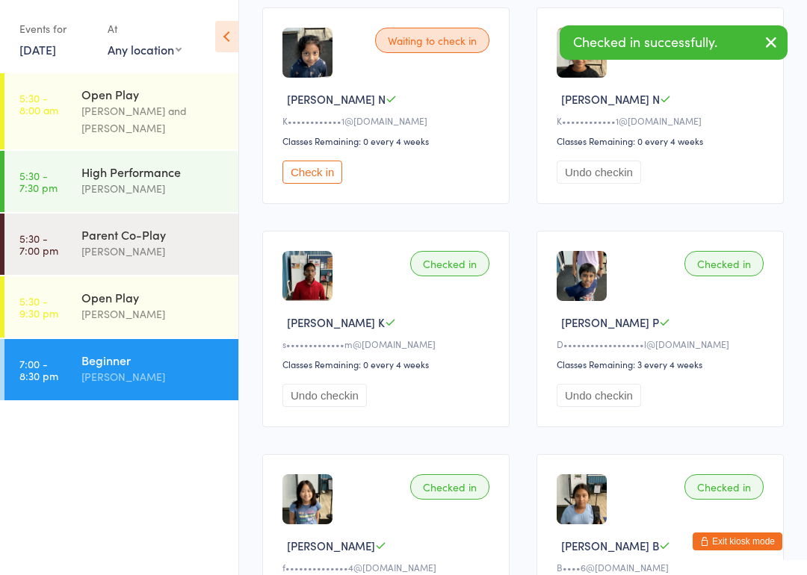
click at [317, 184] on button "Check in" at bounding box center [312, 172] width 60 height 23
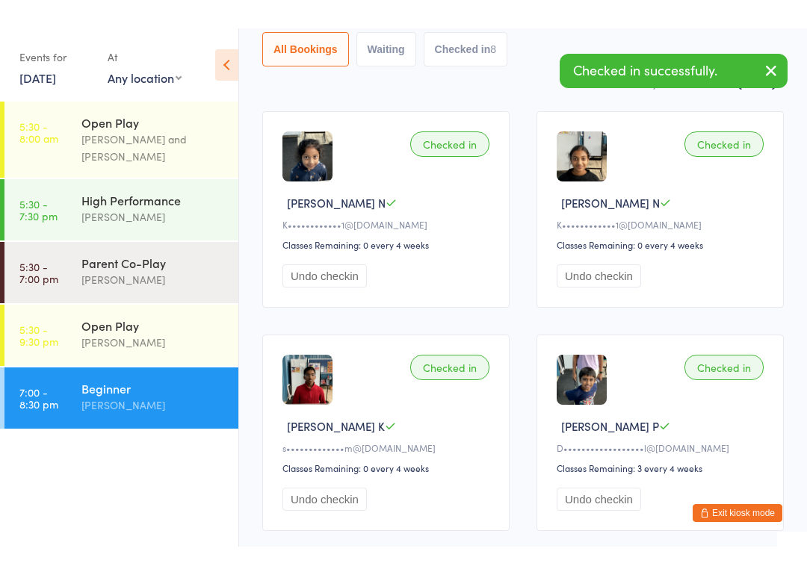
scroll to position [0, 0]
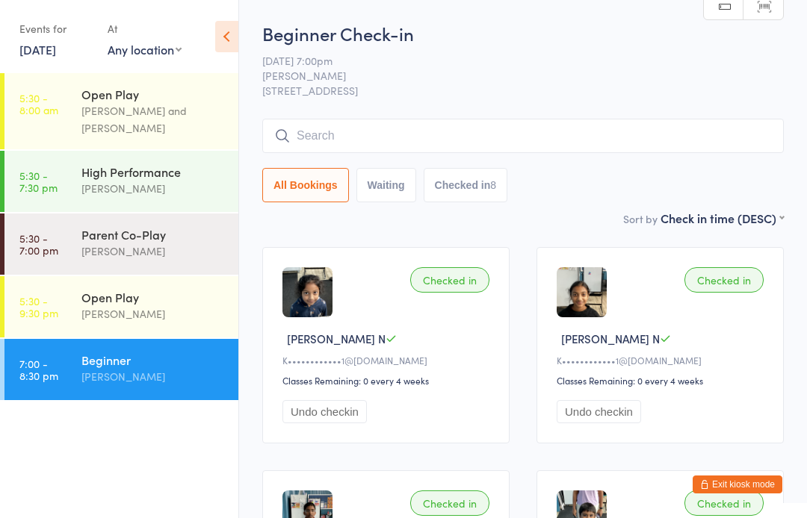
click at [211, 309] on div "[PERSON_NAME]" at bounding box center [153, 314] width 144 height 17
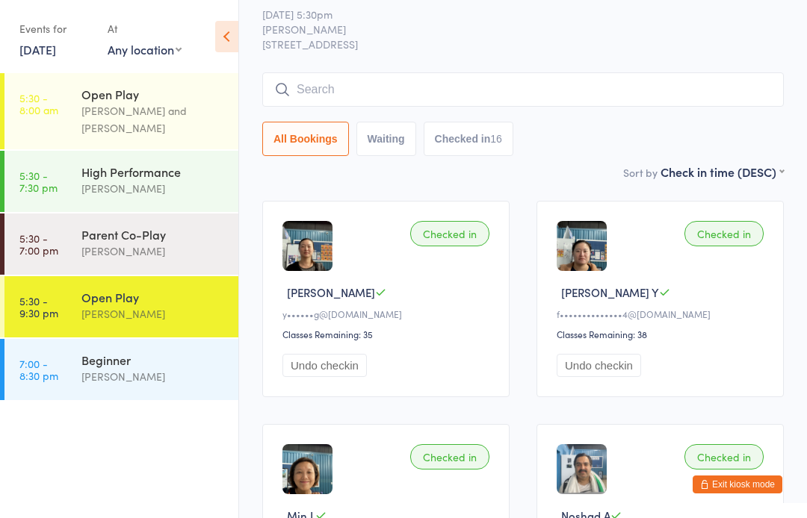
scroll to position [103, 0]
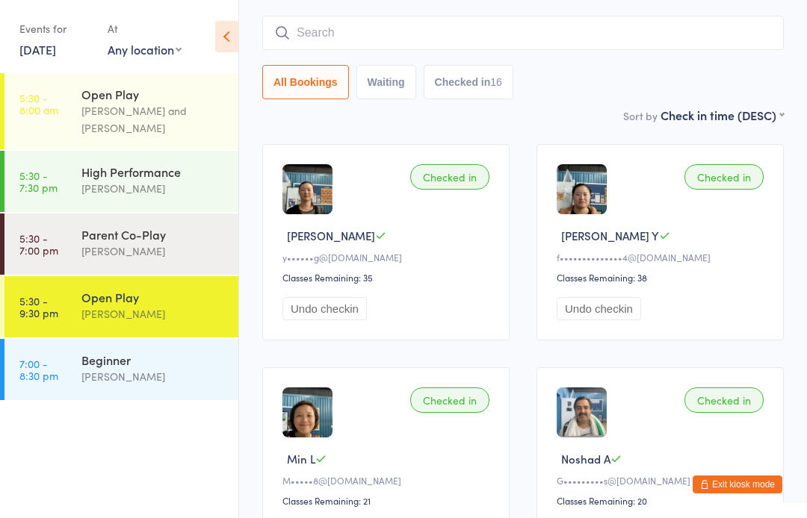
click at [610, 22] on input "search" at bounding box center [522, 33] width 521 height 34
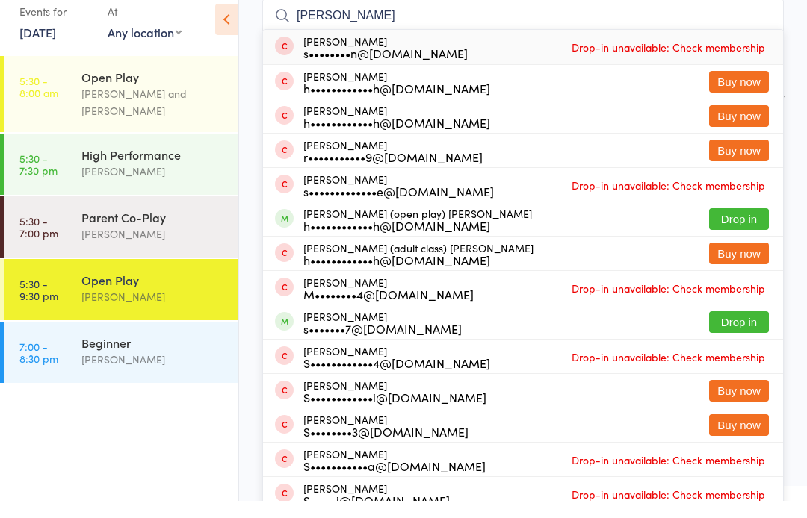
type input "Sharma"
click at [742, 231] on button "Drop in" at bounding box center [739, 237] width 60 height 22
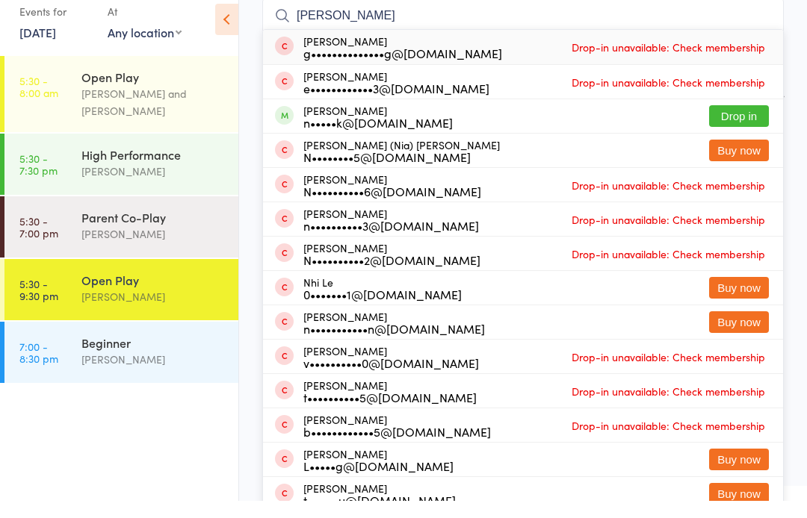
type input "Nghi"
click at [768, 123] on button "Drop in" at bounding box center [739, 134] width 60 height 22
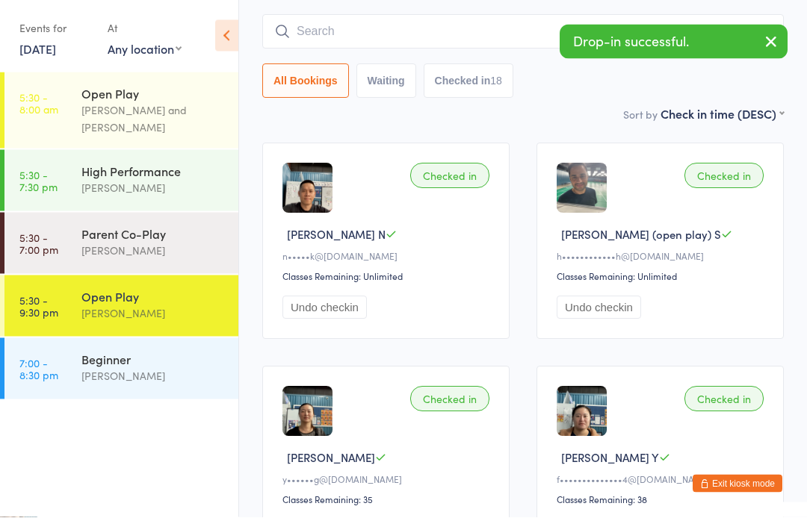
scroll to position [75, 0]
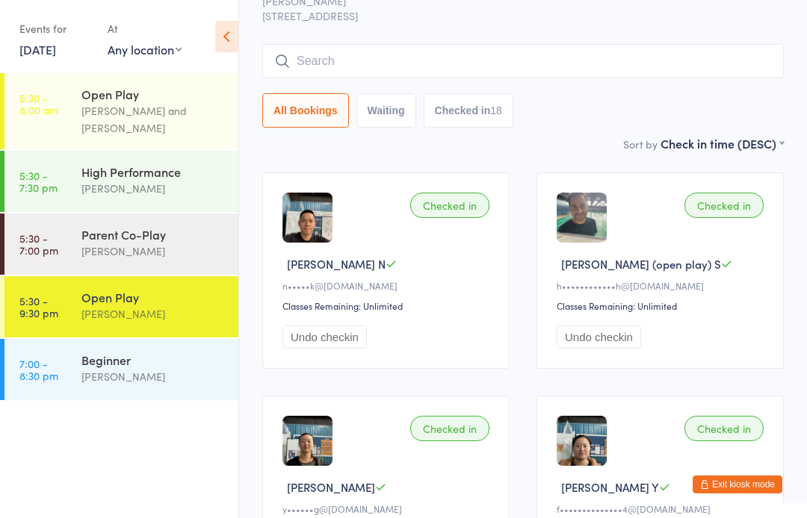
click at [178, 378] on div "[PERSON_NAME]" at bounding box center [153, 376] width 144 height 17
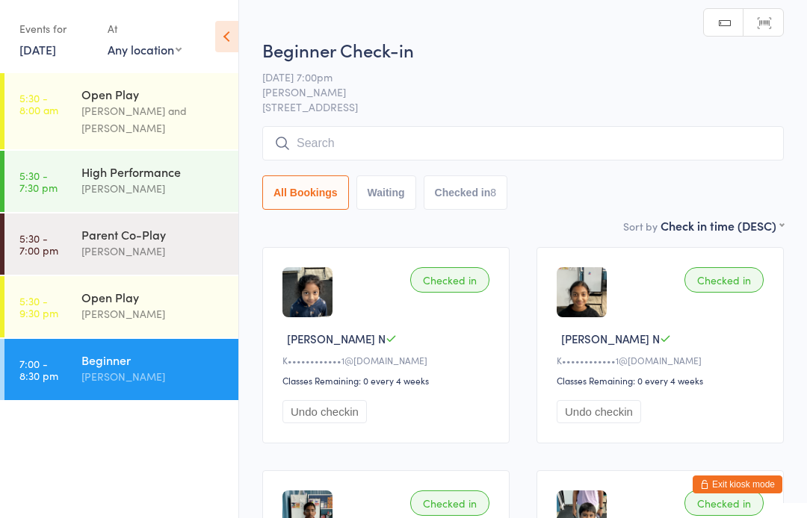
click at [151, 314] on div "[PERSON_NAME]" at bounding box center [153, 314] width 144 height 17
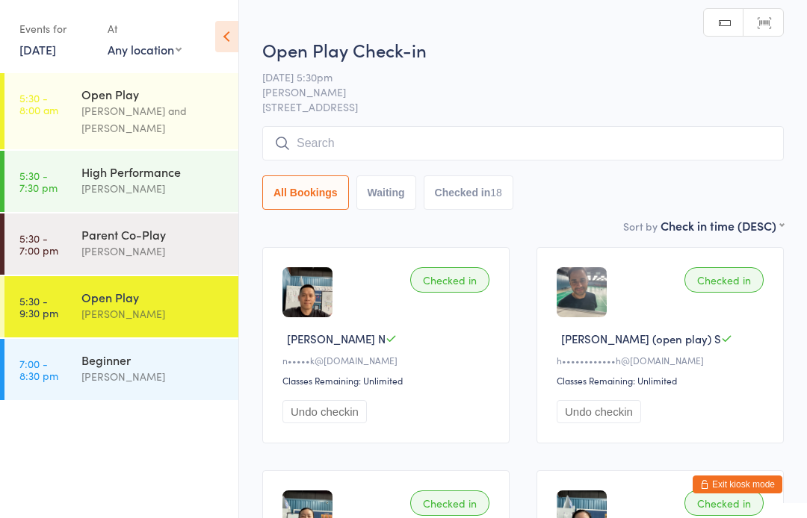
click at [183, 250] on div "[PERSON_NAME]" at bounding box center [153, 251] width 144 height 17
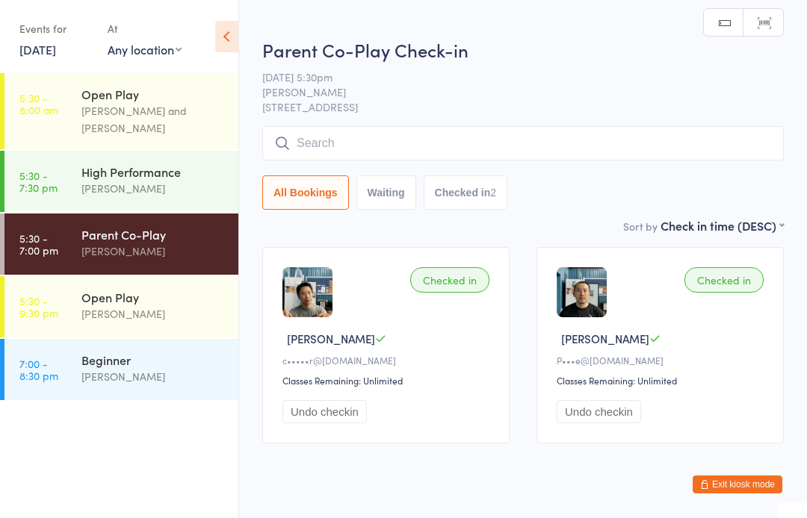
click at [158, 294] on div "Open Play" at bounding box center [153, 297] width 144 height 16
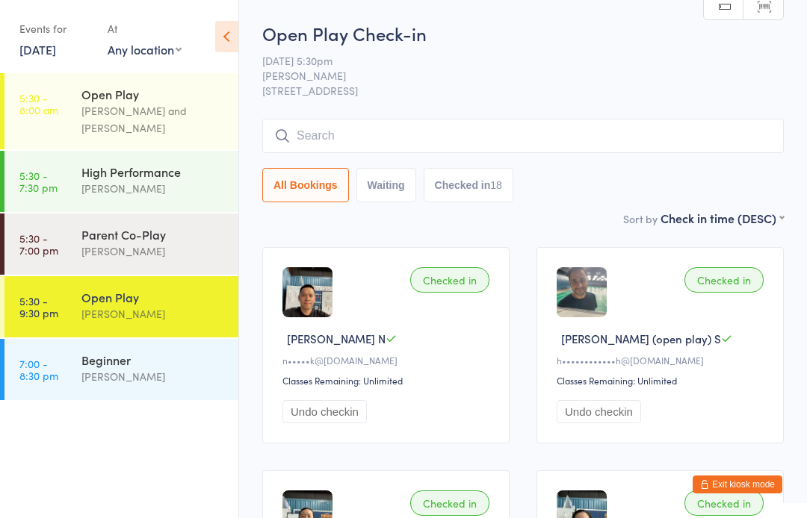
click at [179, 113] on div "[PERSON_NAME] and [PERSON_NAME]" at bounding box center [153, 119] width 144 height 34
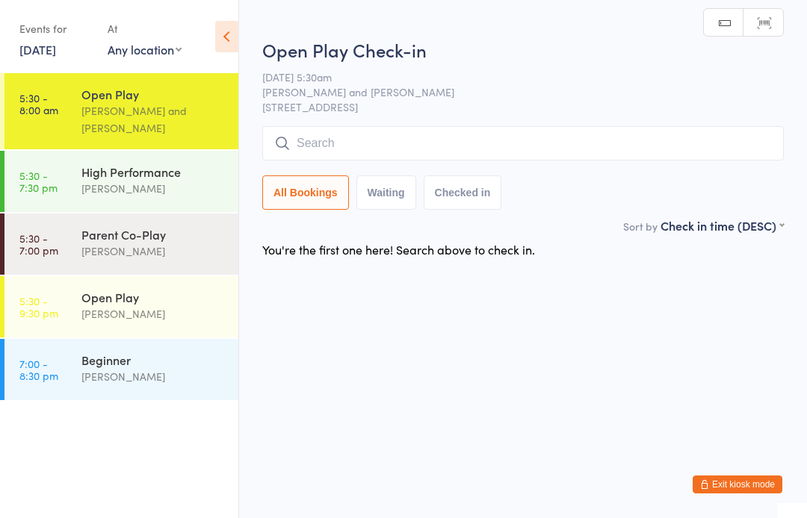
click at [178, 178] on div "High Performance" at bounding box center [153, 172] width 144 height 16
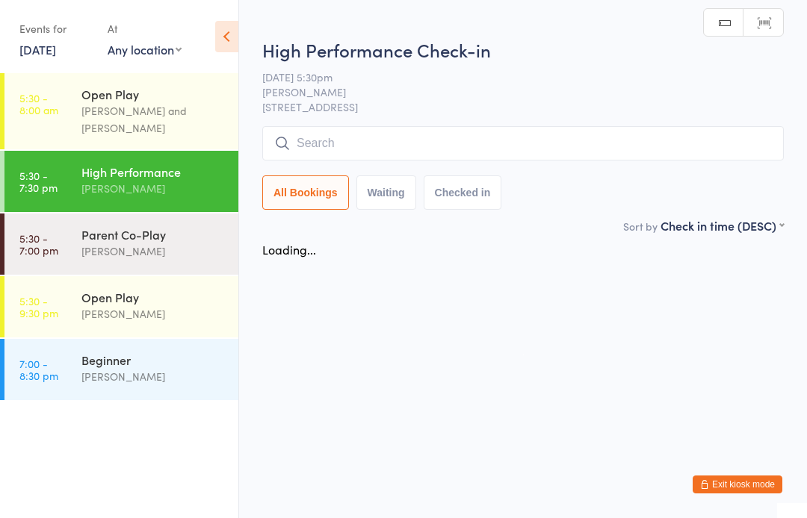
click at [176, 242] on div "Parent Co-Play" at bounding box center [153, 234] width 144 height 16
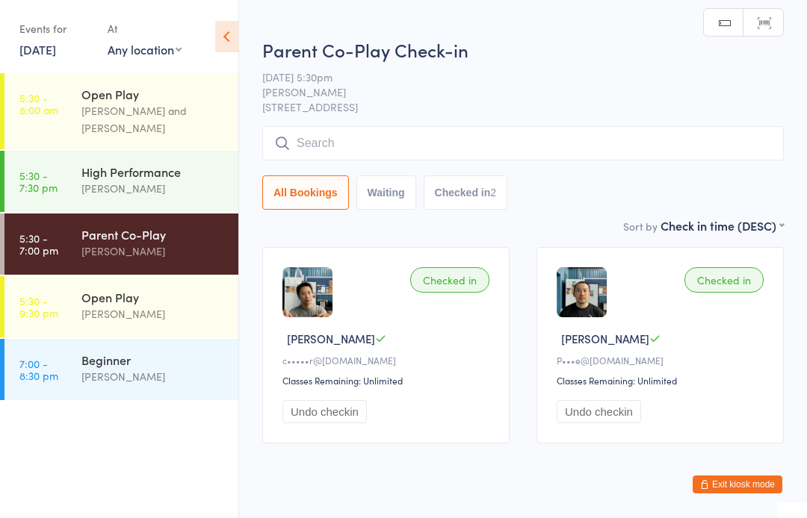
click at [169, 305] on div "Open Play" at bounding box center [153, 297] width 144 height 16
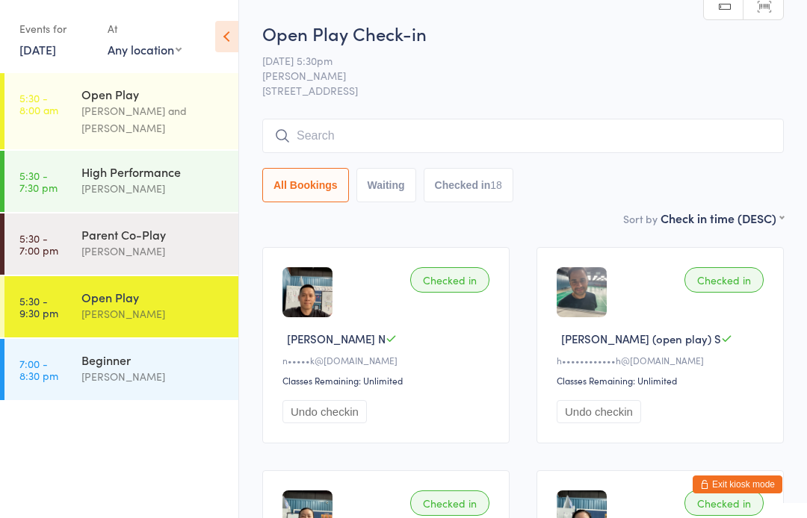
click at [584, 134] on input "search" at bounding box center [522, 136] width 521 height 34
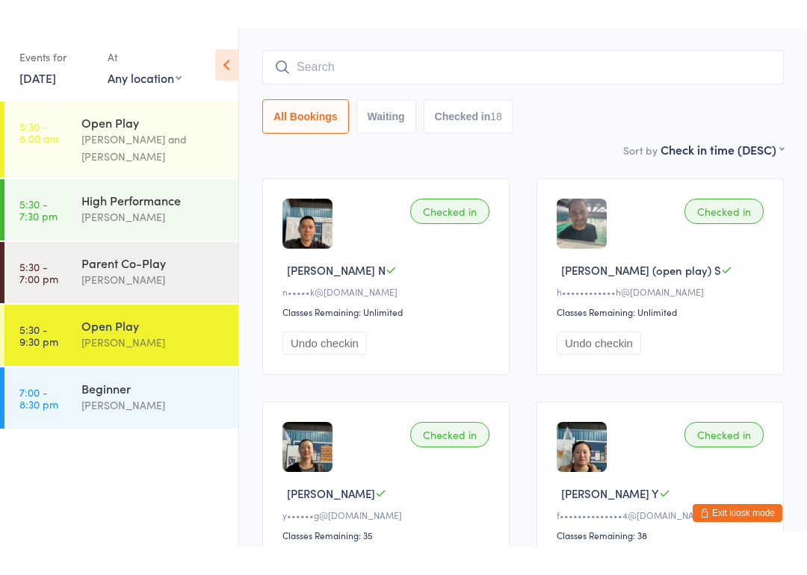
scroll to position [120, 0]
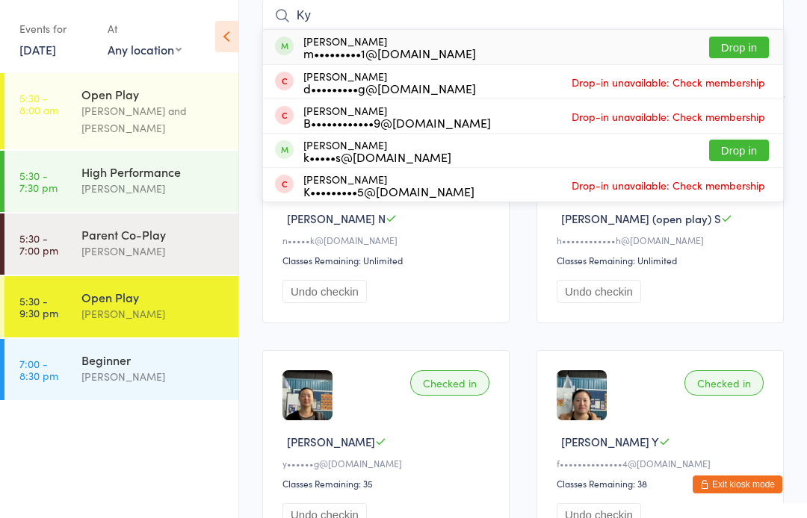
type input "Ky"
click at [746, 51] on button "Drop in" at bounding box center [739, 48] width 60 height 22
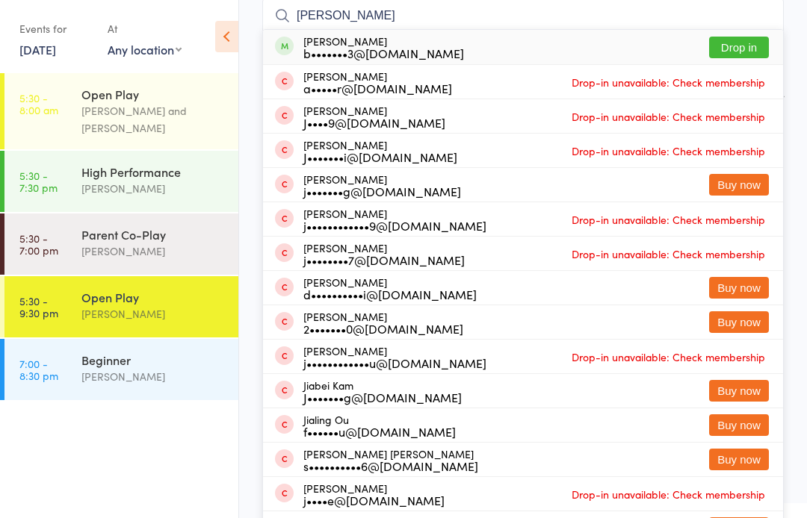
type input "Jie"
click at [758, 40] on button "Drop in" at bounding box center [739, 48] width 60 height 22
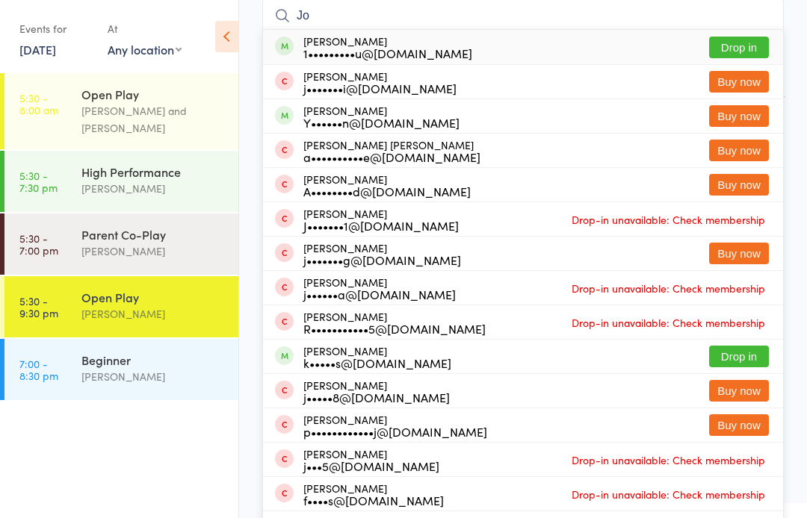
type input "Jo"
click at [751, 52] on button "Drop in" at bounding box center [739, 48] width 60 height 22
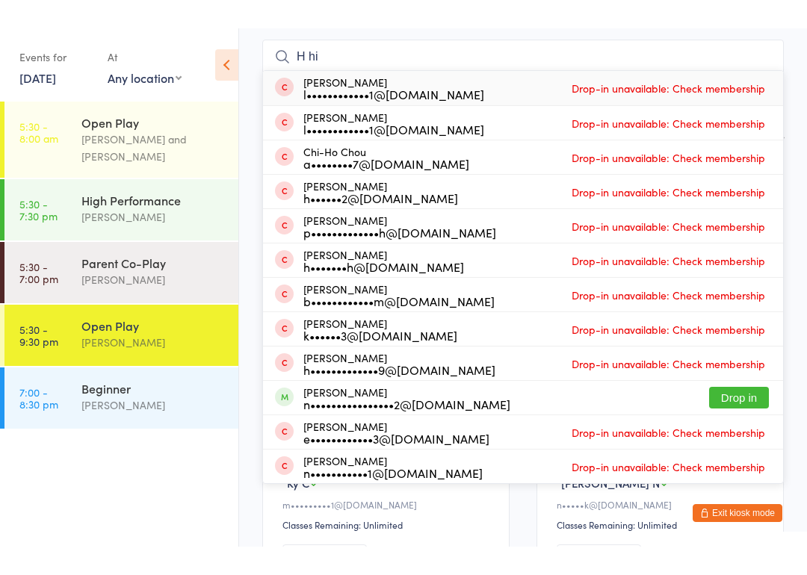
scroll to position [0, 0]
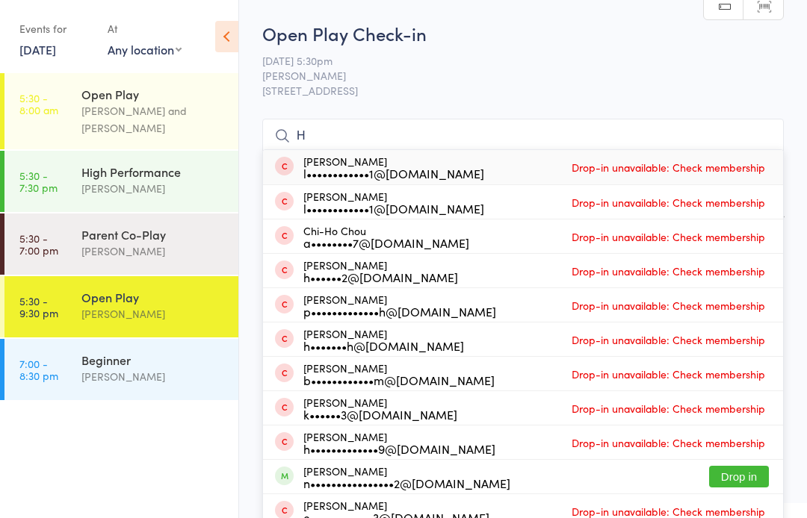
type input "H"
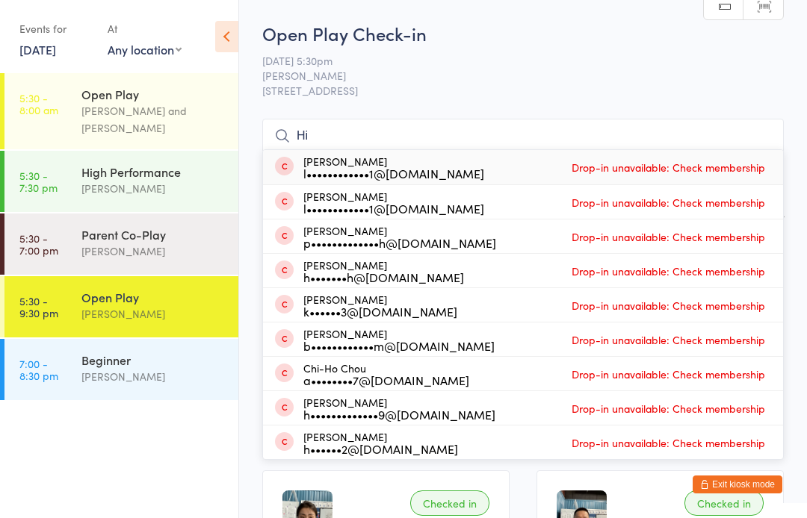
type input "H"
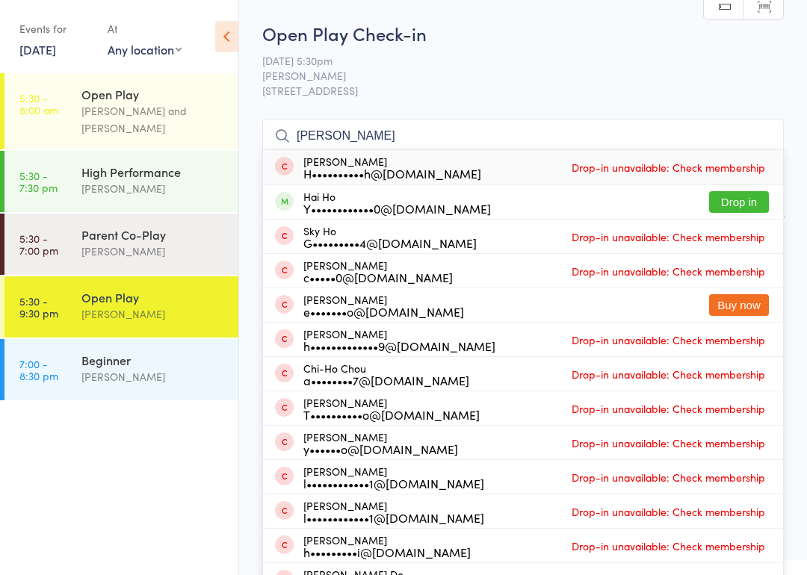
type input "Hio ho"
click at [755, 204] on button "Drop in" at bounding box center [739, 202] width 60 height 22
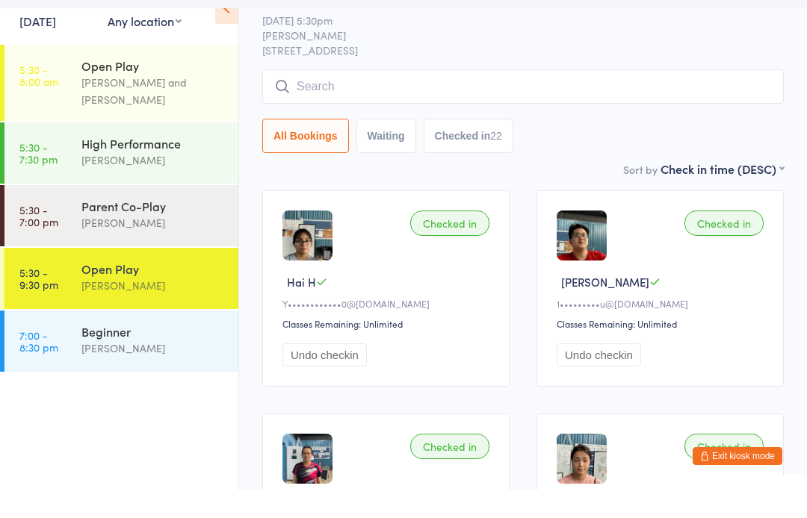
scroll to position [28, 0]
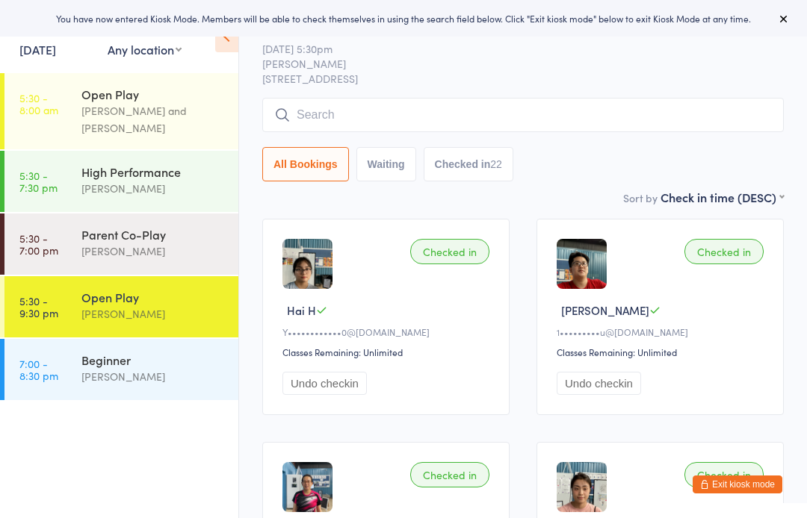
click at [182, 326] on div "Open Play [PERSON_NAME]" at bounding box center [159, 305] width 157 height 59
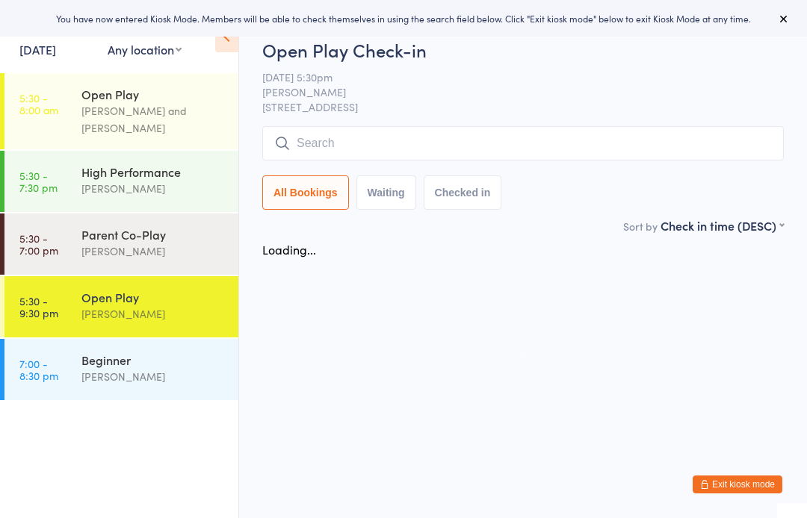
scroll to position [0, 0]
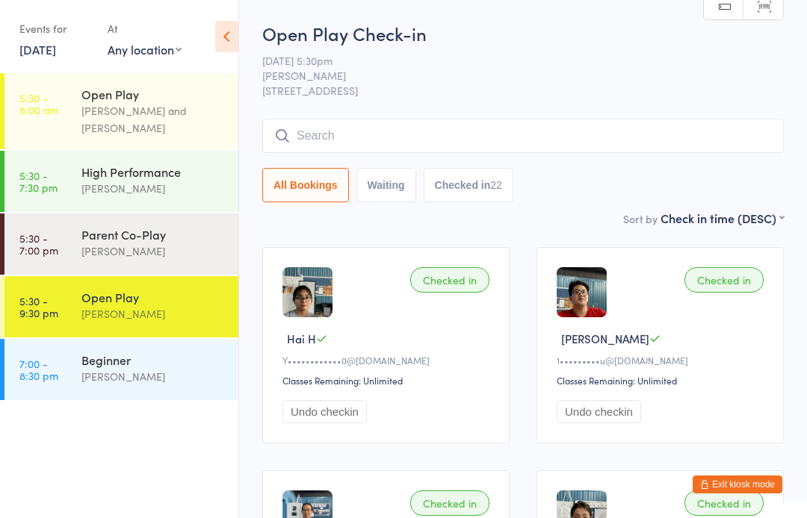
click at [391, 138] on input "search" at bounding box center [522, 136] width 521 height 34
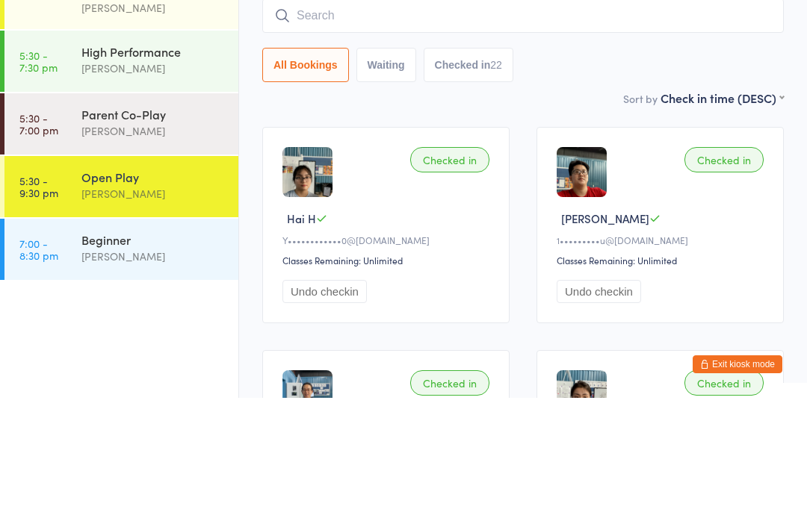
click at [415, 119] on input "search" at bounding box center [522, 136] width 521 height 34
click at [340, 119] on input "search" at bounding box center [522, 136] width 521 height 34
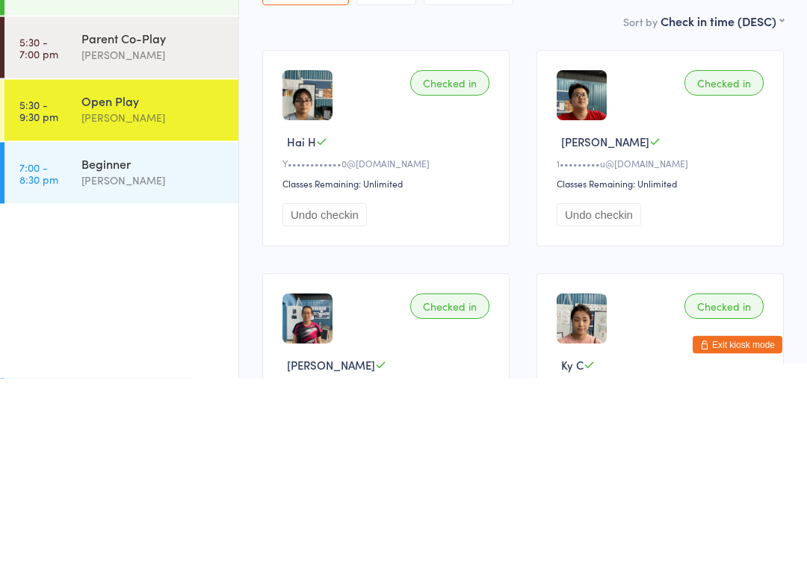
click at [214, 352] on div "Beginner" at bounding box center [153, 360] width 144 height 16
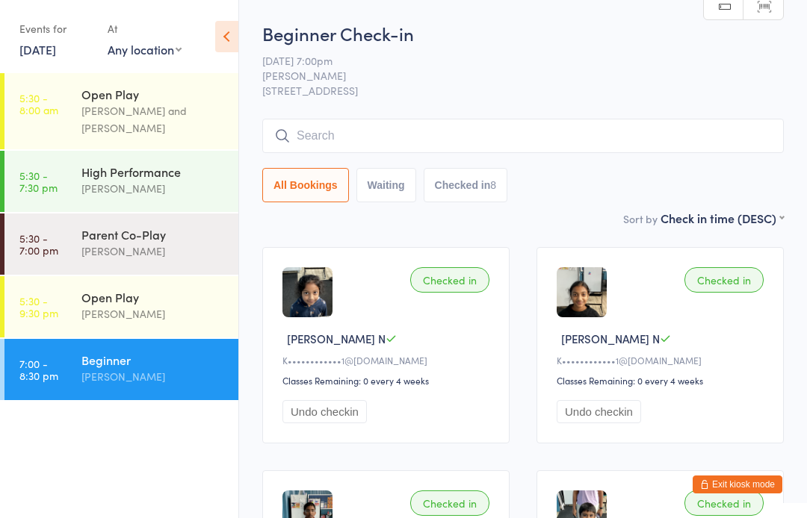
click at [56, 49] on link "[DATE]" at bounding box center [37, 49] width 37 height 16
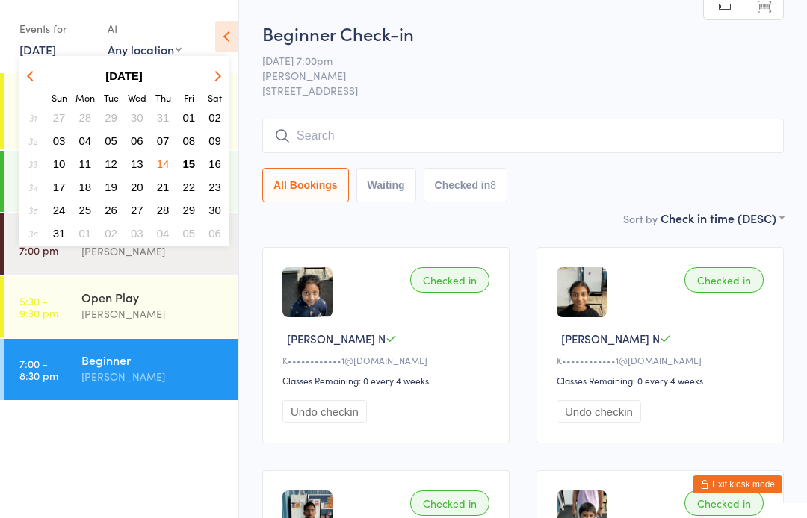
click at [166, 194] on span "21" at bounding box center [163, 187] width 13 height 13
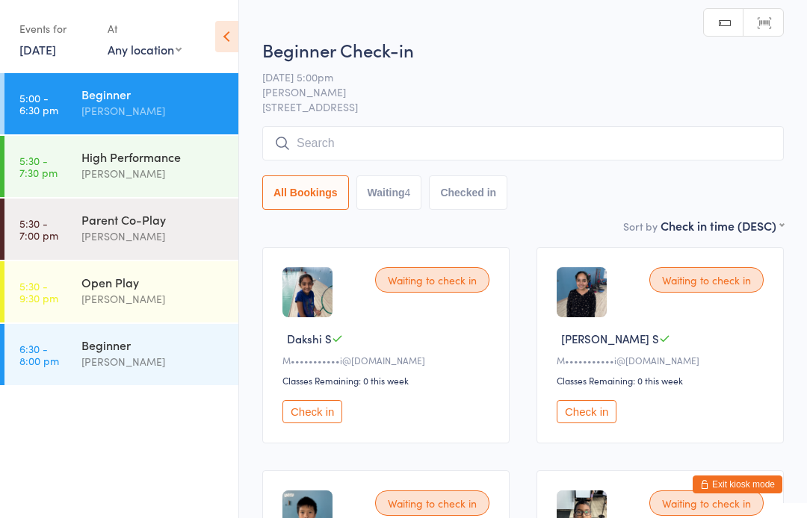
click at [197, 161] on div "High Performance" at bounding box center [153, 157] width 144 height 16
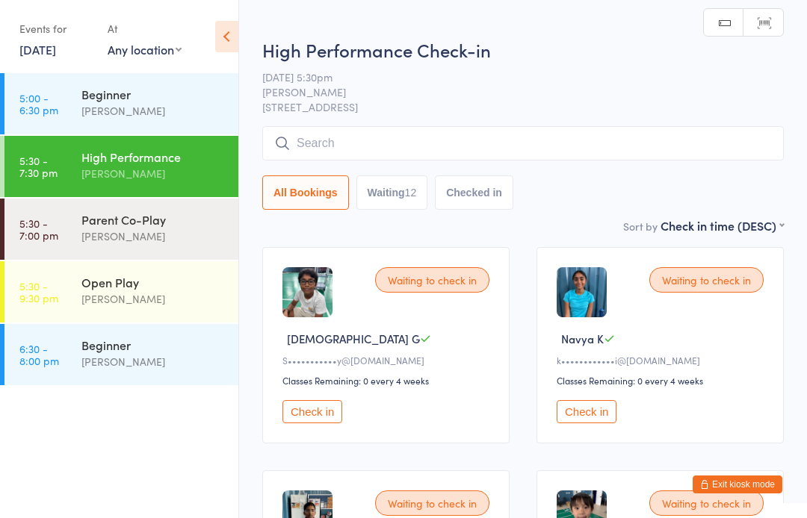
click at [168, 347] on div "Beginner" at bounding box center [153, 345] width 144 height 16
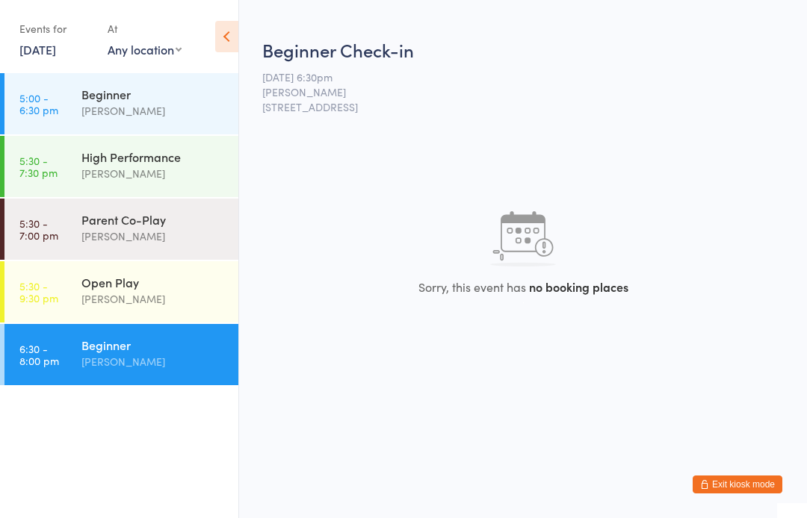
click at [156, 250] on div "Parent Co-Play [PERSON_NAME]" at bounding box center [159, 228] width 157 height 59
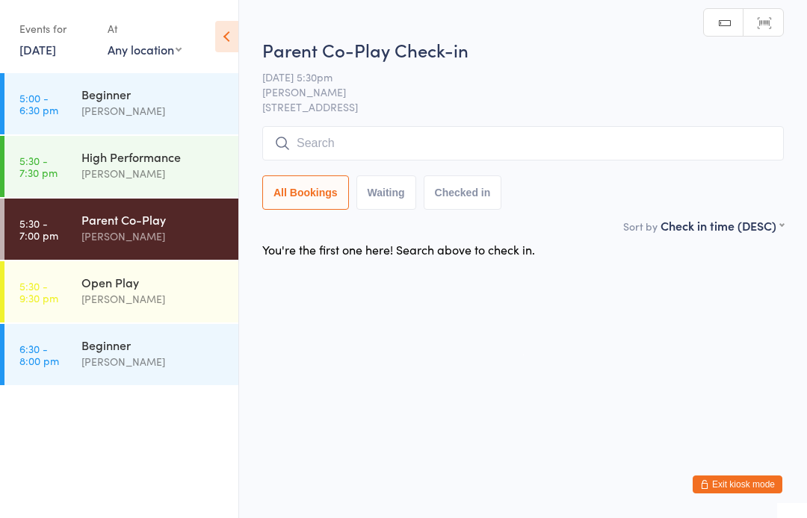
click at [195, 164] on div "High Performance" at bounding box center [153, 157] width 144 height 16
